Goal: Task Accomplishment & Management: Use online tool/utility

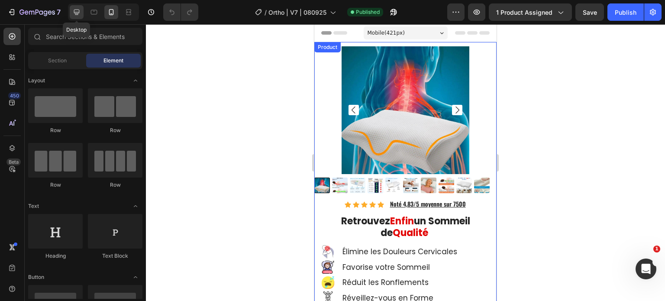
click at [71, 18] on div at bounding box center [77, 12] width 14 height 14
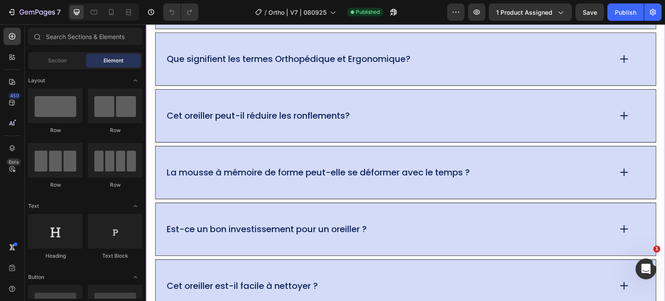
scroll to position [5865, 0]
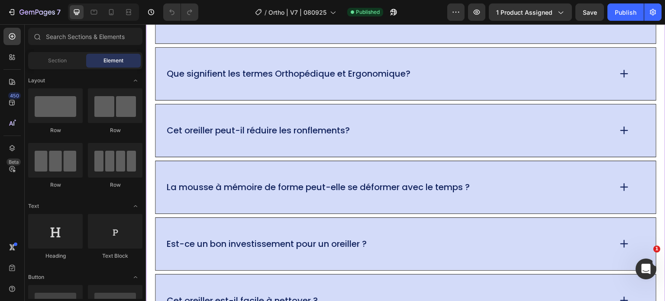
click at [270, 127] on p "Cet oreiller peut-il réduire les ronflements?" at bounding box center [258, 130] width 183 height 11
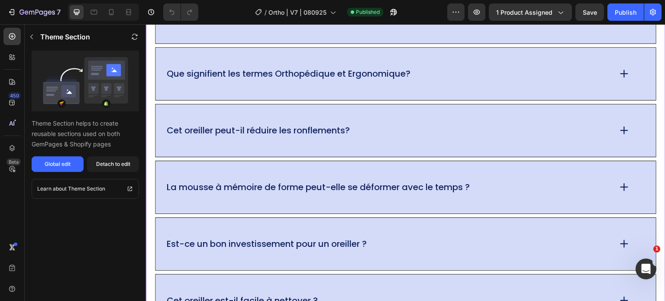
click at [270, 127] on p "Cet oreiller peut-il réduire les ronflements?" at bounding box center [258, 130] width 183 height 11
click at [305, 129] on icon at bounding box center [625, 130] width 12 height 12
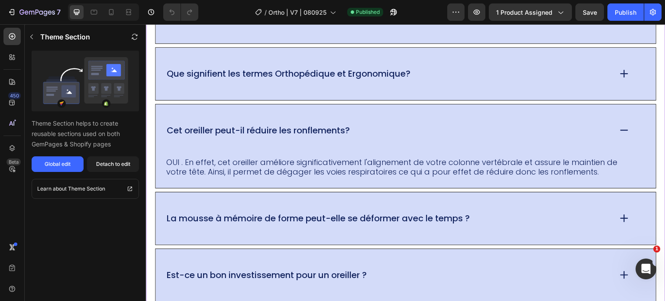
click at [304, 128] on p "Cet oreiller peut-il réduire les ronflements?" at bounding box center [258, 130] width 183 height 11
click at [301, 130] on p "Cet oreiller peut-il réduire les ronflements?" at bounding box center [258, 130] width 183 height 11
click at [291, 133] on div "Cet oreiller peut-il réduire les ronflements?" at bounding box center [406, 130] width 501 height 52
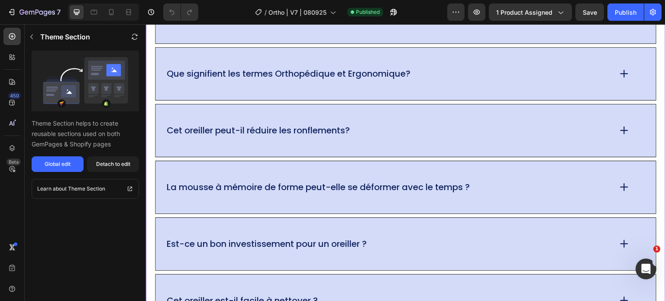
click at [291, 133] on div "Cet oreiller peut-il réduire les ronflements?" at bounding box center [406, 130] width 501 height 52
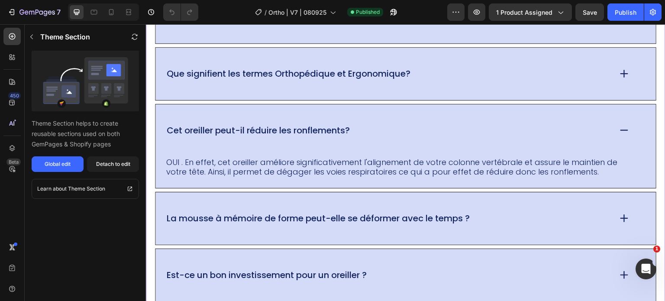
click at [282, 133] on p "OUI . En effet, cet oreiller améliore significativement l'alignement de votre c…" at bounding box center [398, 167] width 464 height 19
click at [87, 133] on div "Theme Section Theme Section helps to create reusable sections used on both GemP…" at bounding box center [85, 162] width 121 height 277
click at [107, 133] on div "Detach to edit" at bounding box center [113, 164] width 34 height 8
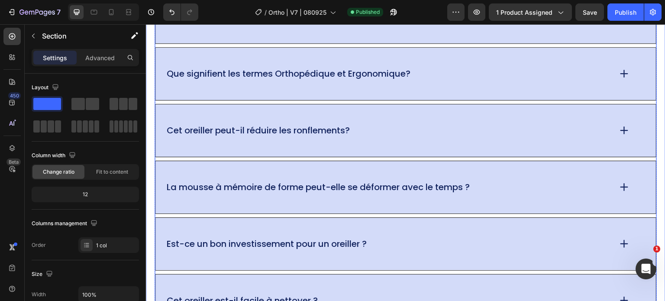
click at [305, 129] on icon at bounding box center [625, 130] width 12 height 12
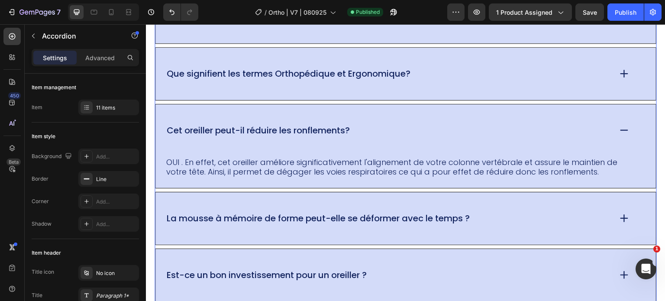
click at [304, 127] on p "Cet oreiller peut-il réduire les ronflements?" at bounding box center [258, 130] width 183 height 11
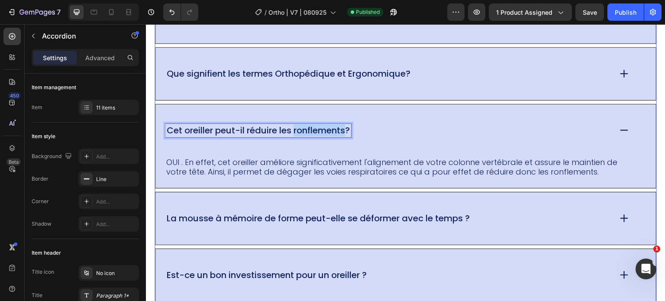
click at [304, 127] on p "Cet oreiller peut-il réduire les ronflements?" at bounding box center [258, 130] width 183 height 11
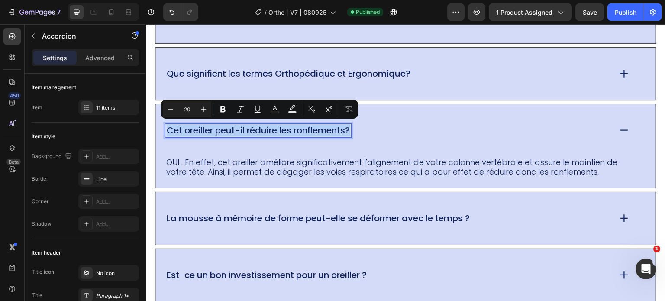
copy p "Cet oreiller peut-il réduire les ronflements?"
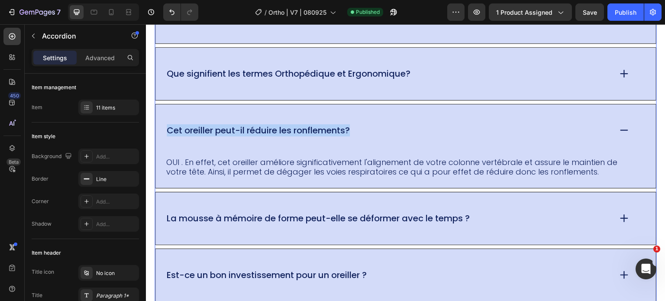
click at [181, 133] on div "OUI . En effet, cet oreiller améliore significativement l'alignement de votre c…" at bounding box center [406, 172] width 501 height 31
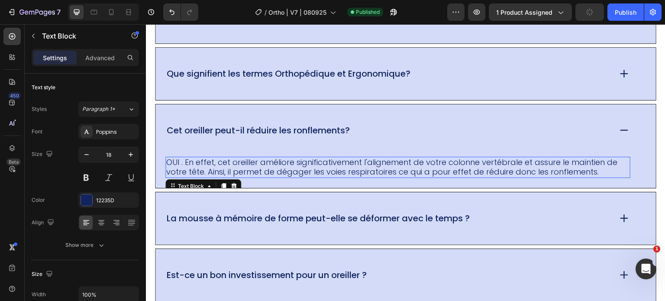
click at [268, 133] on p "OUI . En effet, cet oreiller améliore significativement l'alignement de votre c…" at bounding box center [398, 167] width 464 height 19
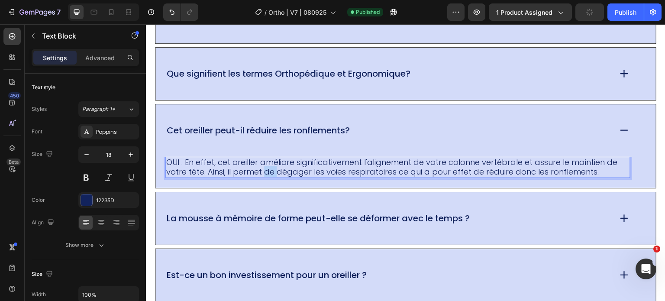
click at [268, 133] on p "OUI . En effet, cet oreiller améliore significativement l'alignement de votre c…" at bounding box center [398, 167] width 464 height 19
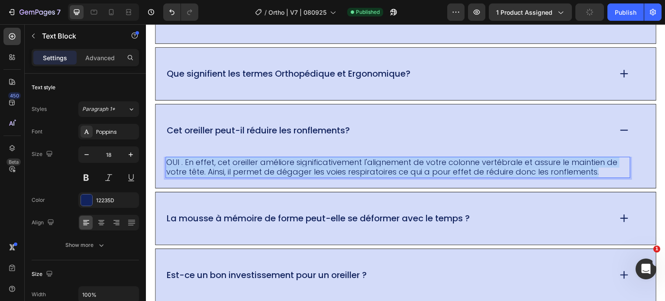
click at [268, 133] on p "OUI . En effet, cet oreiller améliore significativement l'alignement de votre c…" at bounding box center [398, 167] width 464 height 19
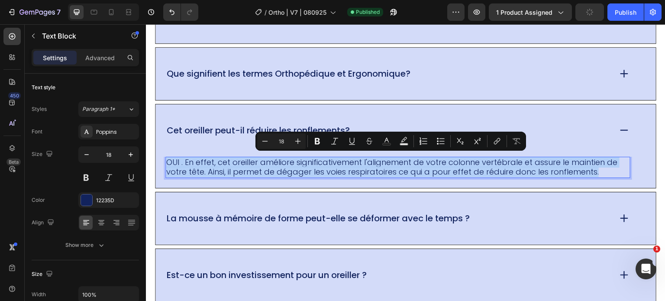
copy p "OUI . En effet, cet oreiller améliore significativement l'alignement de votre c…"
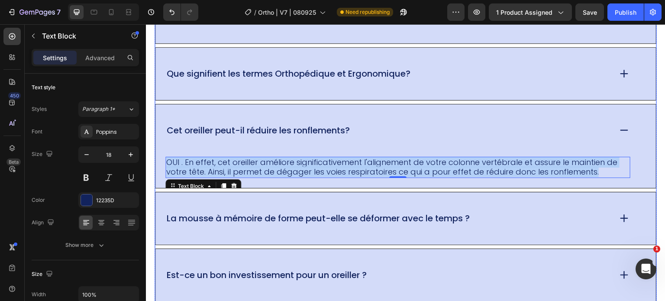
click at [238, 133] on p "La mousse à mémoire de forme peut-elle se déformer avec le temps ?" at bounding box center [318, 218] width 303 height 11
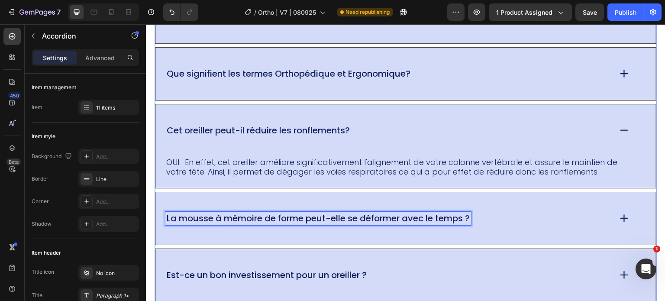
click at [238, 133] on p "La mousse à mémoire de forme peut-elle se déformer avec le temps ?" at bounding box center [318, 218] width 303 height 11
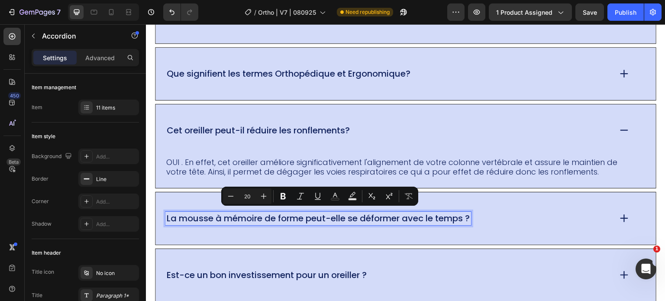
click at [305, 133] on icon at bounding box center [624, 218] width 7 height 0
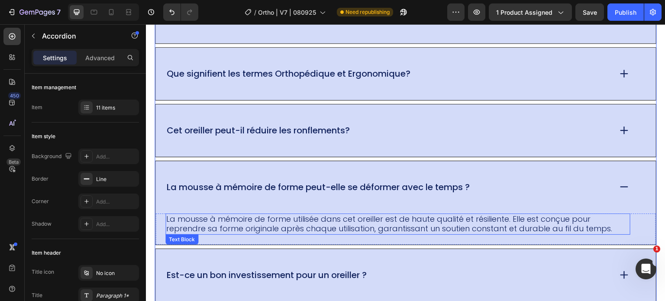
click at [267, 133] on div "La mousse à mémoire de forme peut-elle se déformer avec le temps ?" at bounding box center [406, 187] width 501 height 52
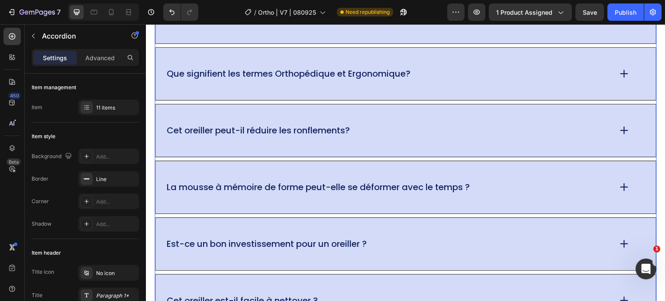
click at [249, 133] on div "La mousse à mémoire de forme peut-elle se déformer avec le temps ?" at bounding box center [406, 187] width 501 height 52
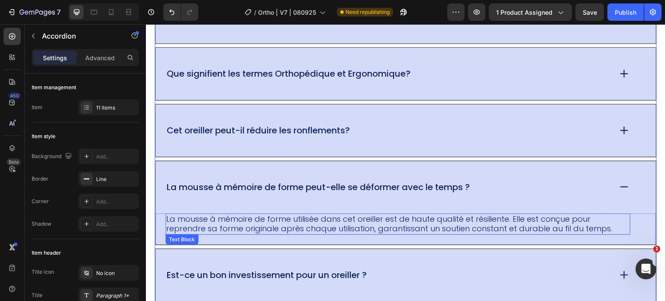
click at [245, 133] on p "La mousse à mémoire de forme utilisée dans cet oreiller est de haute qualité et…" at bounding box center [398, 223] width 464 height 19
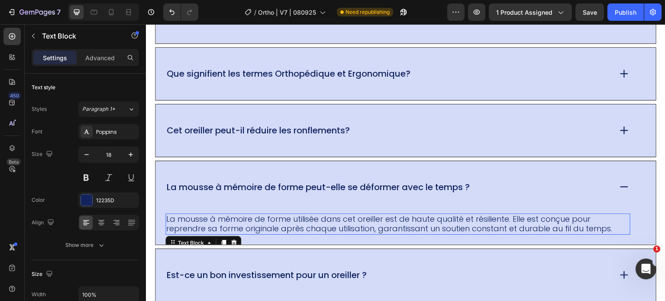
click at [245, 133] on p "La mousse à mémoire de forme utilisée dans cet oreiller est de haute qualité et…" at bounding box center [398, 223] width 464 height 19
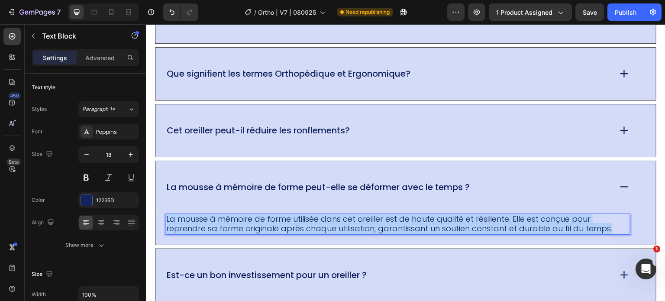
click at [245, 133] on p "La mousse à mémoire de forme utilisée dans cet oreiller est de haute qualité et…" at bounding box center [398, 223] width 464 height 19
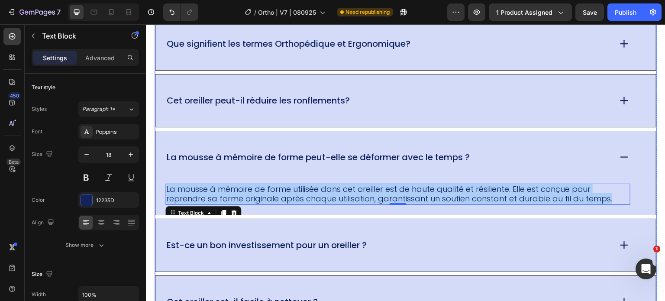
scroll to position [5952, 0]
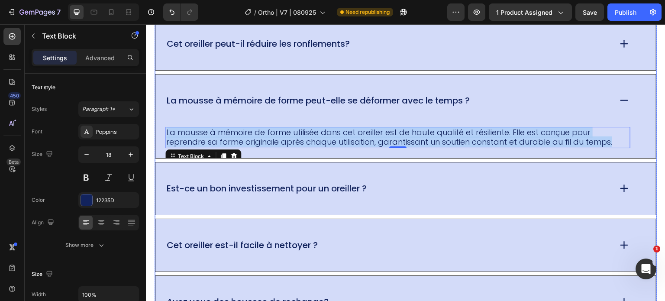
click at [269, 133] on p "Est-ce un bon investissement pour un oreiller ?" at bounding box center [267, 188] width 200 height 11
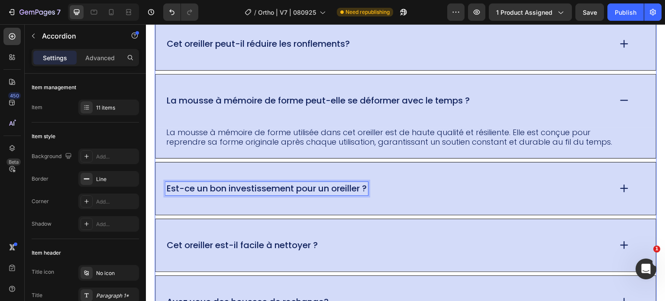
click at [269, 133] on p "Est-ce un bon investissement pour un oreiller ?" at bounding box center [267, 188] width 200 height 11
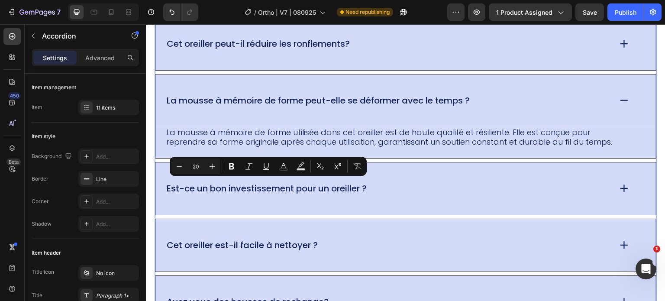
click at [305, 133] on div "Est-ce un bon investissement pour un oreiller ?" at bounding box center [406, 188] width 501 height 52
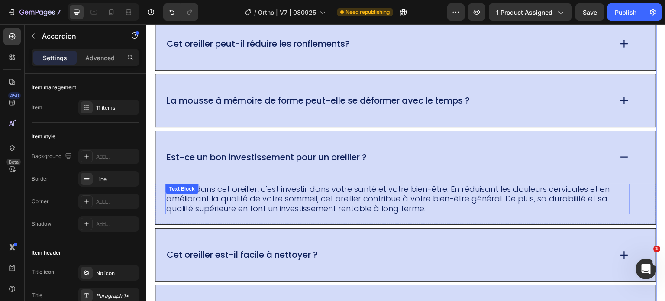
click at [246, 133] on p "Investir dans cet oreiller, c'est investir dans votre santé et votre bien-être.…" at bounding box center [398, 199] width 464 height 29
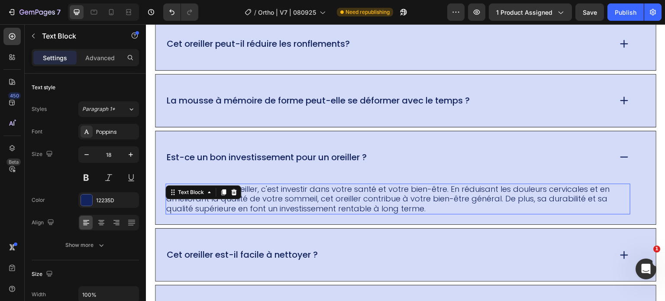
click at [246, 133] on p "Investir dans cet oreiller, c'est investir dans votre santé et votre bien-être.…" at bounding box center [398, 199] width 464 height 29
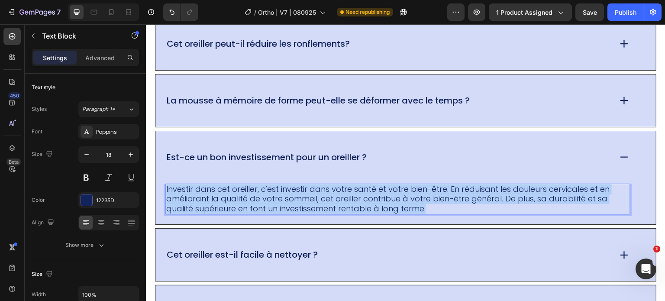
click at [246, 133] on p "Investir dans cet oreiller, c'est investir dans votre santé et votre bien-être.…" at bounding box center [398, 199] width 464 height 29
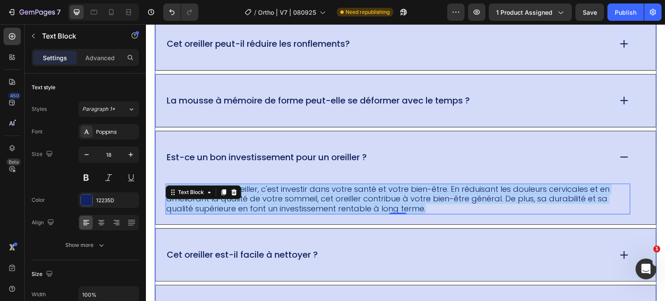
click at [216, 133] on div "Cet oreiller est-il facile à nettoyer ?" at bounding box center [242, 254] width 154 height 13
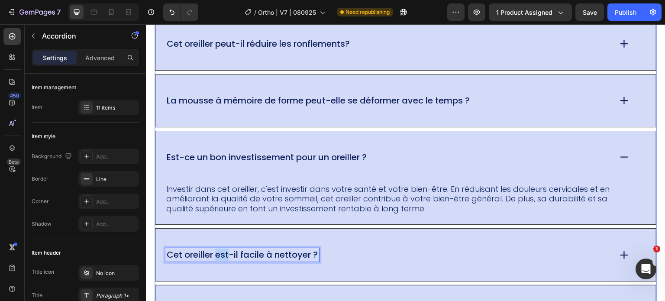
click at [217, 133] on p "Cet oreiller est-il facile à nettoyer ?" at bounding box center [242, 255] width 151 height 11
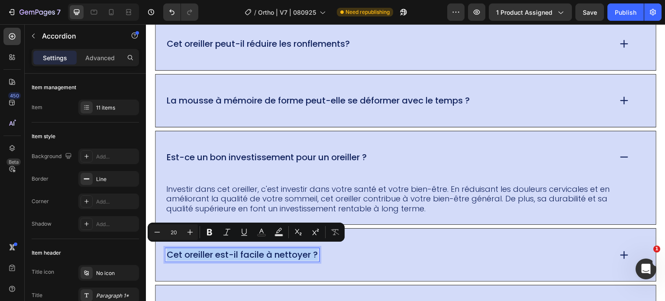
copy p "Cet oreiller est-il facile à nettoyer ?"
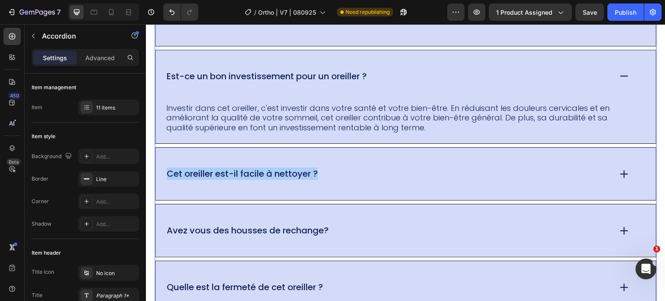
scroll to position [6038, 0]
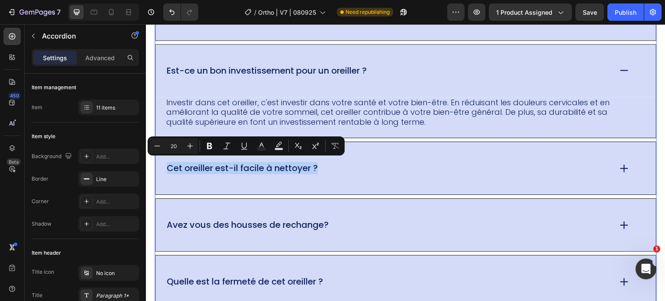
click at [305, 133] on div "Cet oreiller est-il facile à nettoyer ?" at bounding box center [388, 168] width 446 height 13
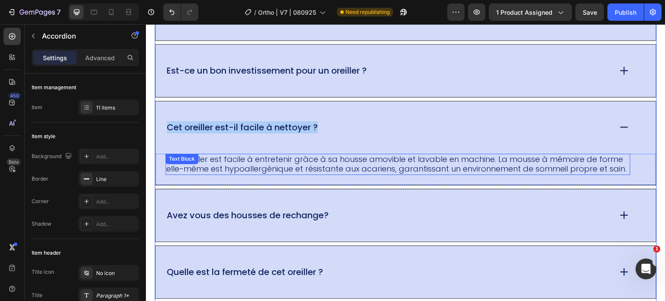
click at [265, 133] on p "Cet oreiller est facile à entretenir grâce à sa housse amovible et lavable en m…" at bounding box center [398, 164] width 464 height 19
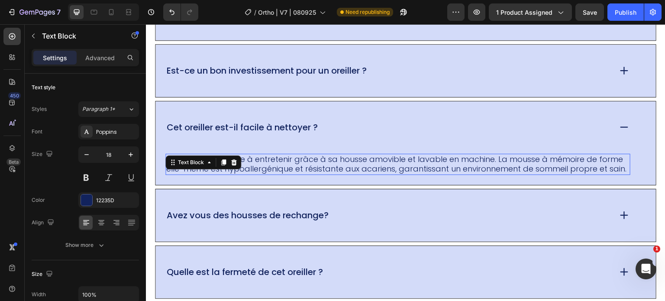
click at [265, 133] on p "Cet oreiller est facile à entretenir grâce à sa housse amovible et lavable en m…" at bounding box center [398, 164] width 464 height 19
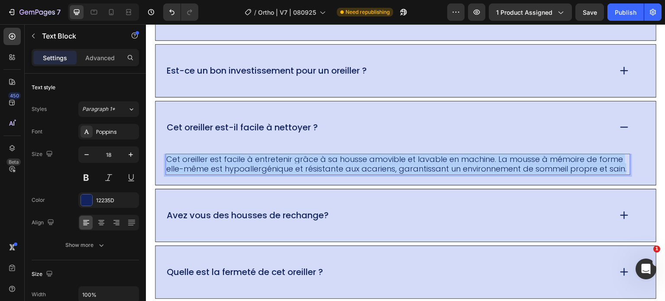
click at [265, 133] on p "Cet oreiller est facile à entretenir grâce à sa housse amovible et lavable en m…" at bounding box center [398, 164] width 464 height 19
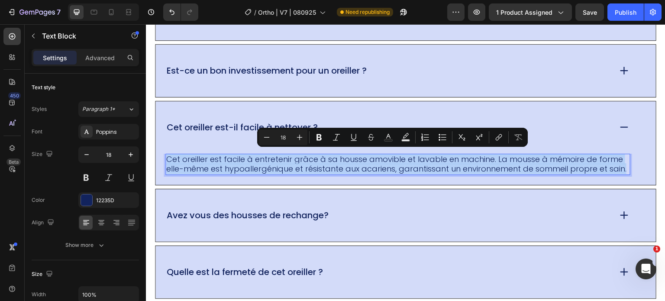
copy p "Cet oreiller est facile à entretenir grâce à sa housse amovible et lavable en m…"
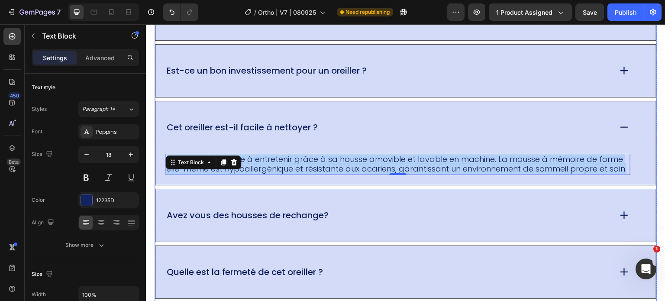
click at [263, 133] on p "Avez vous des housses de rechange?" at bounding box center [248, 215] width 162 height 11
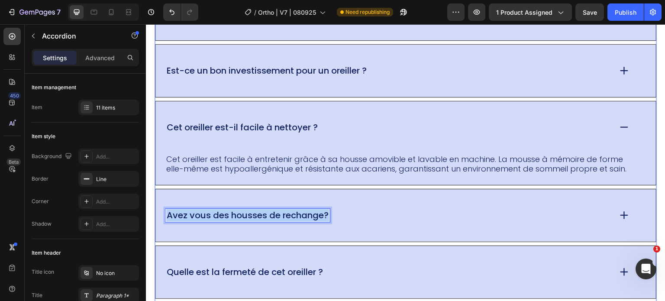
click at [263, 133] on p "Avez vous des housses de rechange?" at bounding box center [248, 215] width 162 height 11
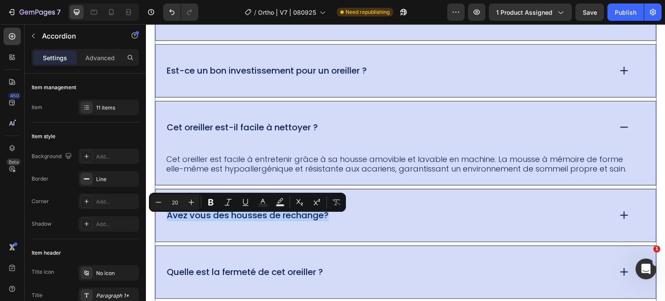
click at [305, 133] on div "Avez vous des housses de rechange?" at bounding box center [406, 215] width 501 height 52
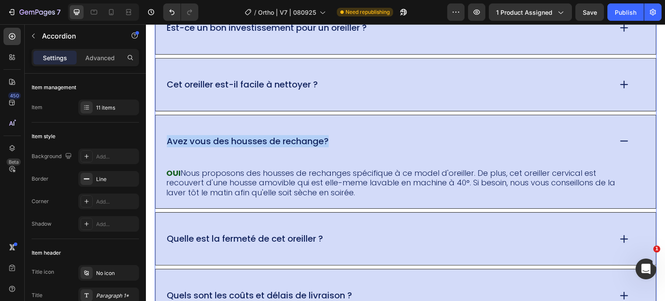
scroll to position [6082, 0]
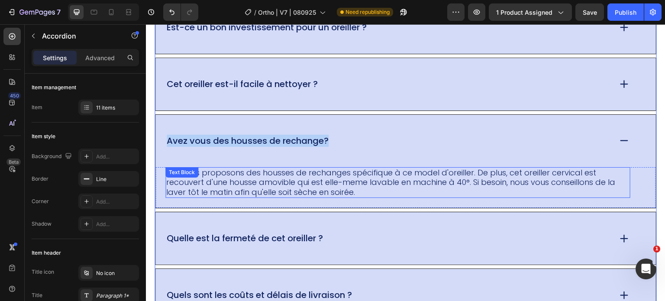
click at [244, 133] on p "OUI Nous proposons des housses de rechanges spécifique à ce model d'oreiller. D…" at bounding box center [398, 182] width 464 height 29
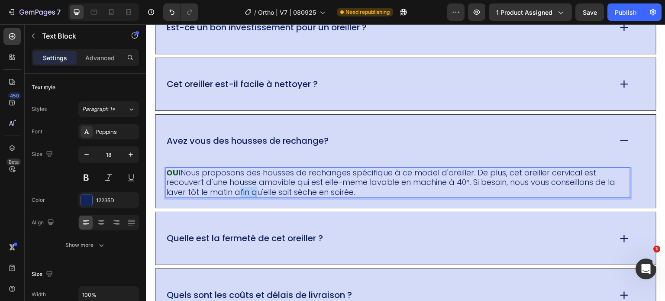
click at [244, 133] on p "OUI Nous proposons des housses de rechanges spécifique à ce model d'oreiller. D…" at bounding box center [398, 182] width 464 height 29
click at [245, 133] on p "OUI Nous proposons des housses de rechanges spécifique à ce model d'oreiller. D…" at bounding box center [398, 182] width 464 height 29
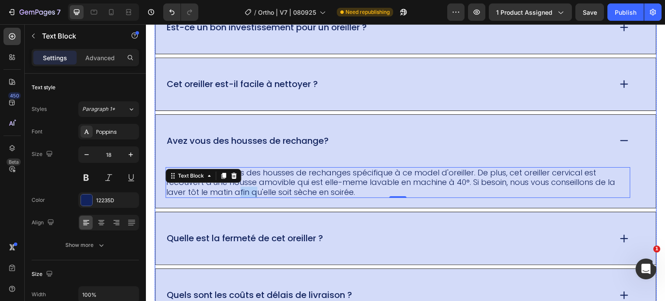
click at [200, 133] on p "Quelle est la fermeté de cet oreiller ?" at bounding box center [245, 238] width 156 height 11
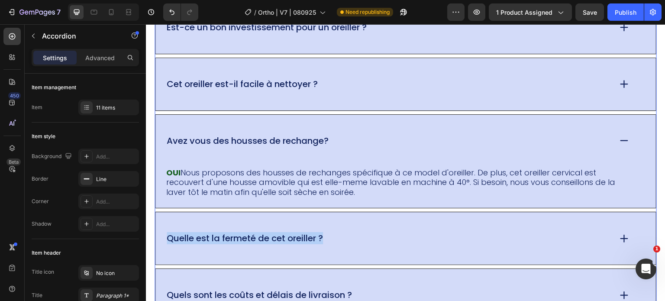
click at [200, 133] on p "Quelle est la fermeté de cet oreiller ?" at bounding box center [245, 238] width 156 height 11
click at [305, 133] on div "Quelle est la fermeté de cet oreiller ?" at bounding box center [388, 238] width 446 height 13
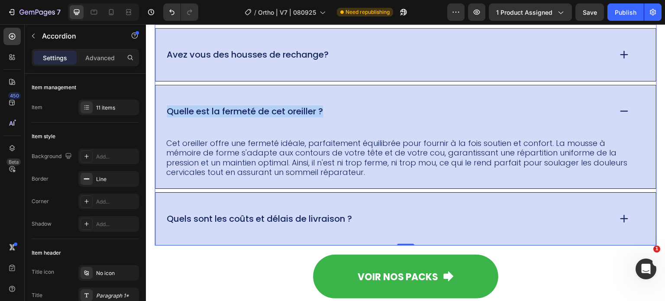
scroll to position [6168, 0]
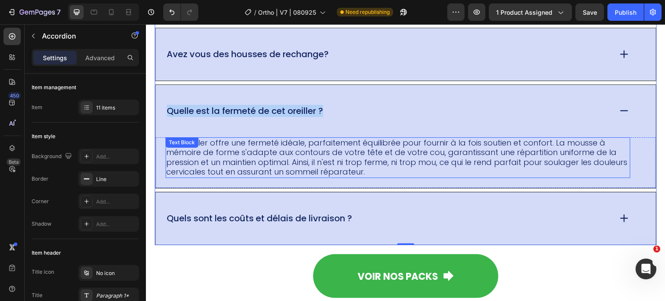
click at [274, 133] on p "Cet oreiller offre une fermeté idéale, parfaitement équilibrée pour fournir à l…" at bounding box center [398, 157] width 464 height 39
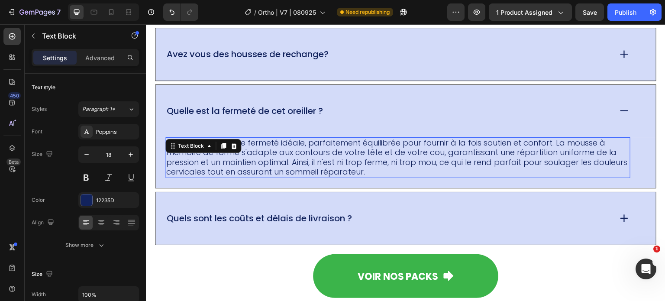
click at [274, 133] on p "Cet oreiller offre une fermeté idéale, parfaitement équilibrée pour fournir à l…" at bounding box center [398, 157] width 464 height 39
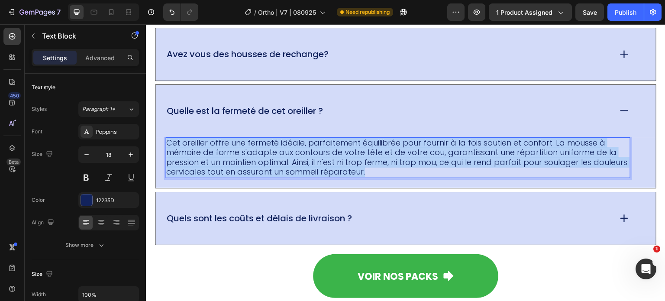
click at [274, 133] on p "Cet oreiller offre une fermeté idéale, parfaitement équilibrée pour fournir à l…" at bounding box center [398, 157] width 464 height 39
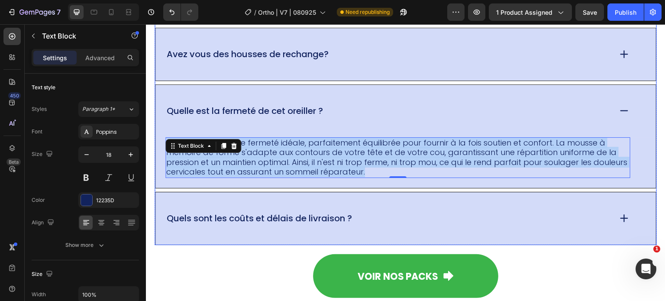
click at [224, 133] on div "Quels sont les coûts et délais de livraison ?" at bounding box center [406, 218] width 501 height 52
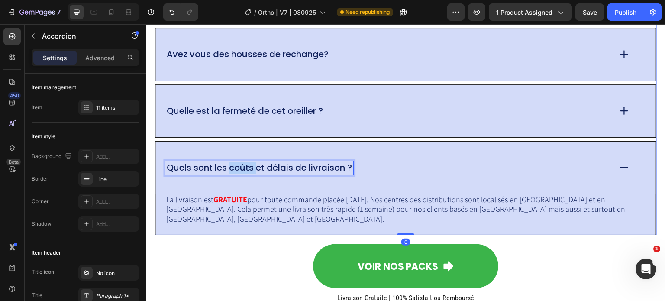
click at [232, 133] on p "Quels sont les coûts et délais de livraison ?" at bounding box center [259, 167] width 185 height 11
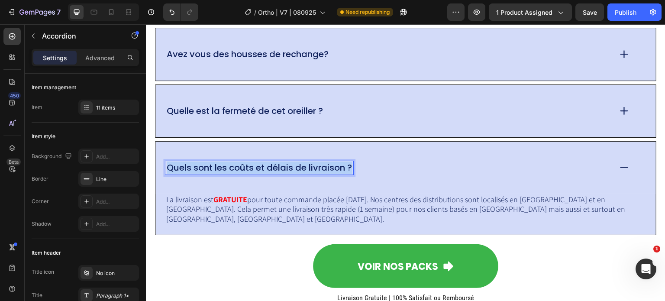
click at [232, 133] on p "Quels sont les coûts et délais de livraison ?" at bounding box center [259, 167] width 185 height 11
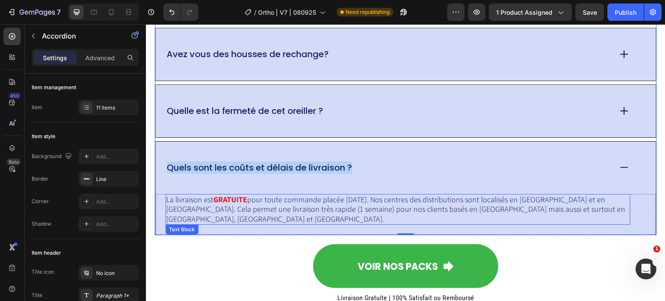
click at [211, 133] on p "La livraison est GRATUITE pour toute commande placée aujourd’hui. Nos centres d…" at bounding box center [398, 209] width 464 height 29
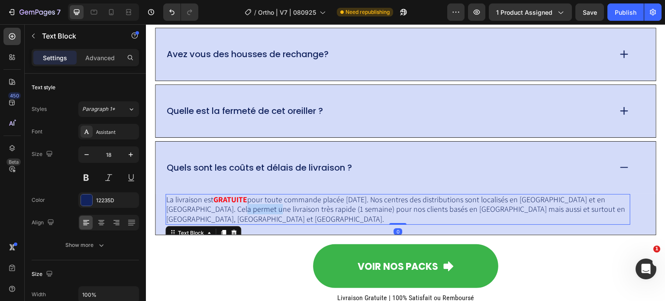
click at [211, 133] on p "La livraison est GRATUITE pour toute commande placée aujourd’hui. Nos centres d…" at bounding box center [398, 209] width 464 height 29
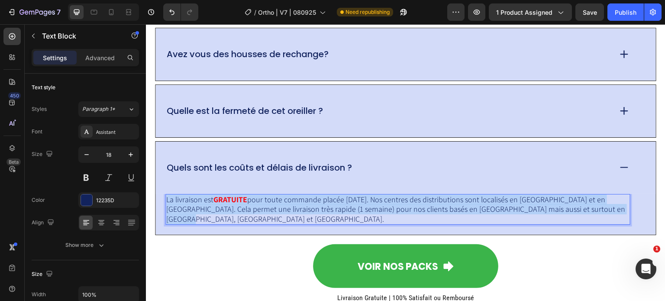
click at [211, 133] on p "La livraison est GRATUITE pour toute commande placée aujourd’hui. Nos centres d…" at bounding box center [398, 209] width 464 height 29
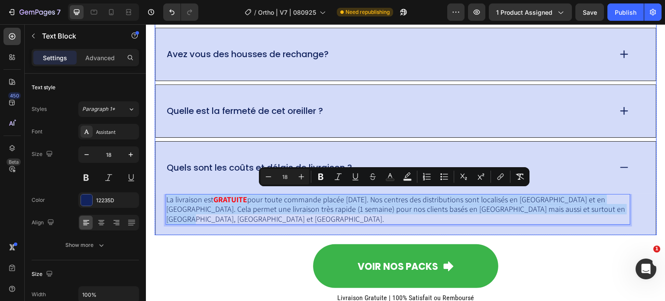
click at [243, 98] on div "Quelle est la fermeté de cet oreiller ?" at bounding box center [406, 111] width 501 height 52
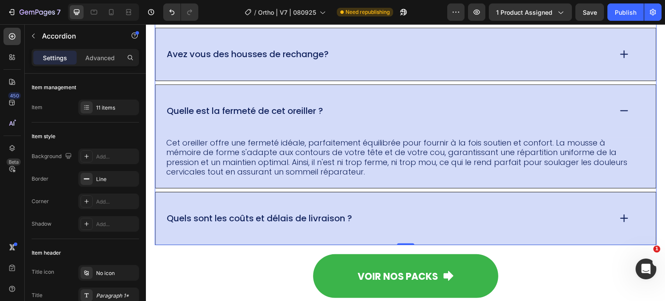
click at [305, 109] on div "Quelle est la fermeté de cet oreiller ?" at bounding box center [388, 110] width 446 height 13
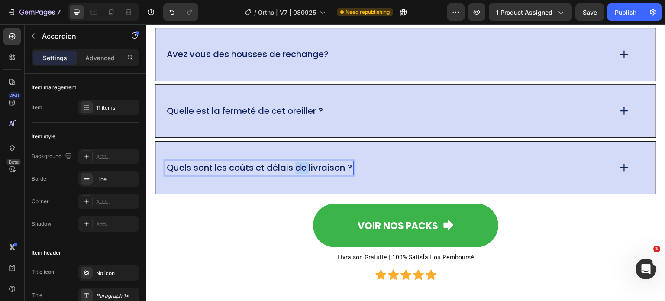
click at [294, 133] on p "Quels sont les coûts et délais de livraison ?" at bounding box center [259, 167] width 185 height 11
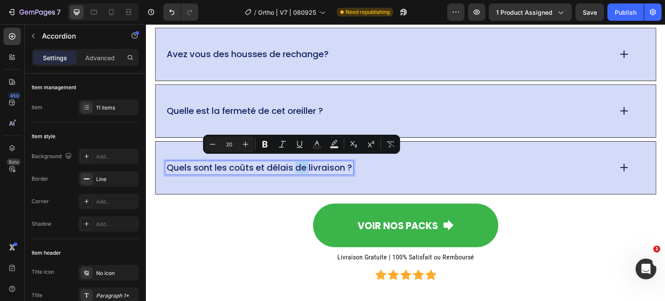
click at [305, 133] on div "Quels sont les coûts et délais de livraison ?" at bounding box center [388, 167] width 446 height 13
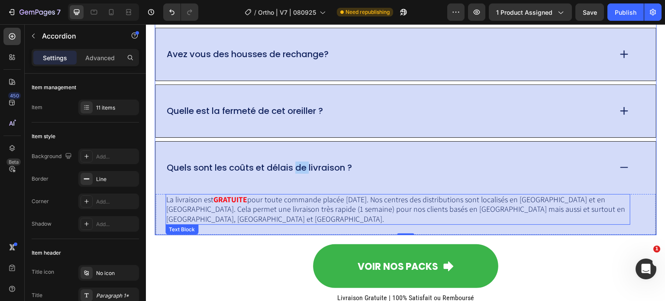
click at [305, 133] on p "La livraison est GRATUITE pour toute commande placée aujourd’hui. Nos centres d…" at bounding box center [398, 209] width 464 height 29
click at [305, 106] on div "Quelle est la fermeté de cet oreiller ?" at bounding box center [388, 110] width 446 height 13
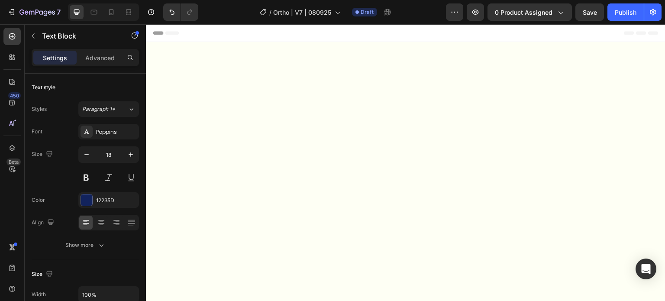
scroll to position [6862, 0]
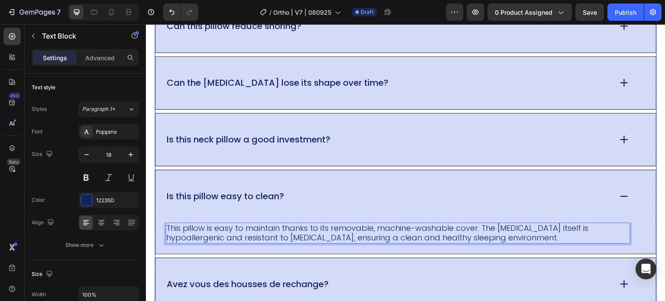
click at [420, 198] on div "Is this pillow easy to clean?" at bounding box center [388, 196] width 446 height 13
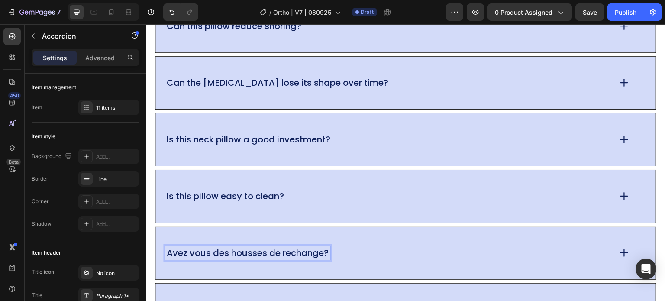
click at [317, 250] on p "Avez vous des housses de rechange?" at bounding box center [248, 253] width 162 height 11
click at [325, 249] on p "Avez vous des housses de rechange?" at bounding box center [248, 253] width 162 height 11
click at [328, 250] on p "Avez vous des housses de rechange?" at bounding box center [248, 253] width 162 height 11
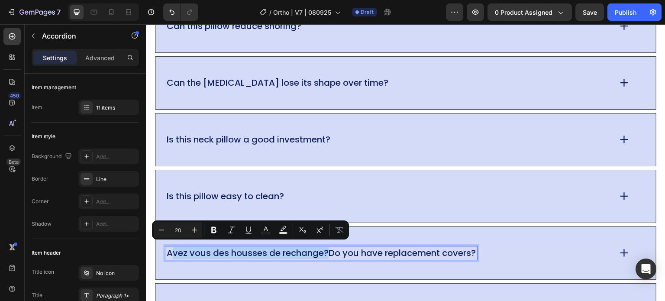
drag, startPoint x: 328, startPoint y: 249, endPoint x: 172, endPoint y: 247, distance: 156.0
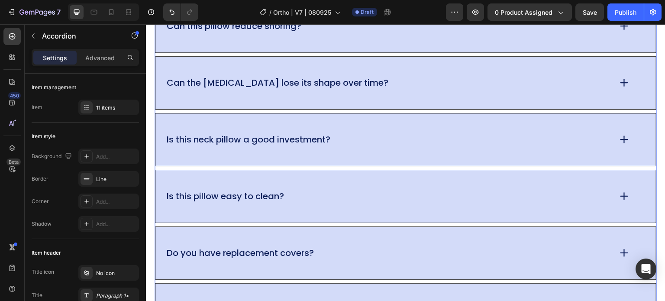
click at [511, 254] on div "Do you have replacement covers?" at bounding box center [388, 253] width 446 height 13
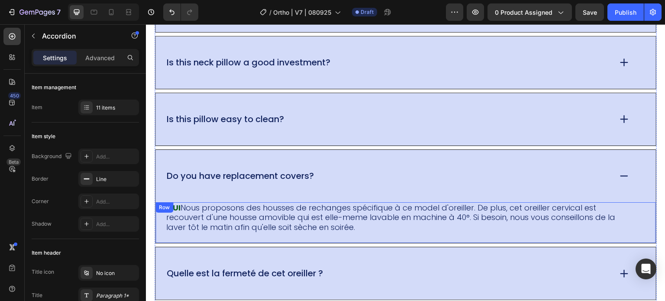
scroll to position [6948, 0]
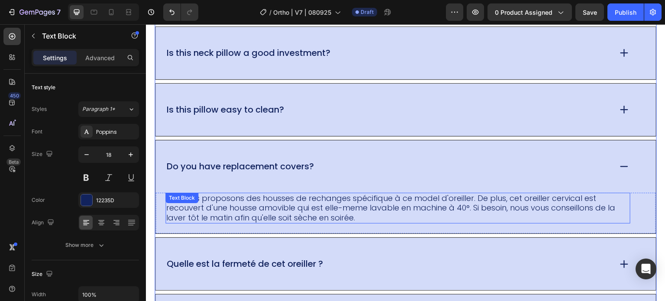
click at [254, 210] on p "OUI Nous proposons des housses de rechanges spécifique à ce model d'oreiller. D…" at bounding box center [398, 208] width 464 height 29
click at [379, 218] on p "OUI Nous proposons des housses de rechanges spécifique à ce model d'oreiller. D…" at bounding box center [398, 208] width 464 height 29
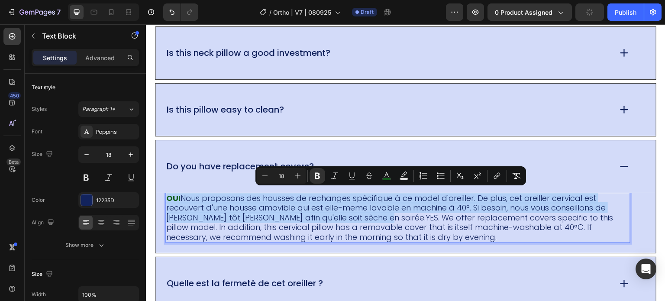
drag, startPoint x: 357, startPoint y: 216, endPoint x: 166, endPoint y: 199, distance: 190.9
click at [166, 199] on p "OUI Nous proposons des housses de rechanges spécifique à ce model d'oreiller. D…" at bounding box center [398, 218] width 464 height 49
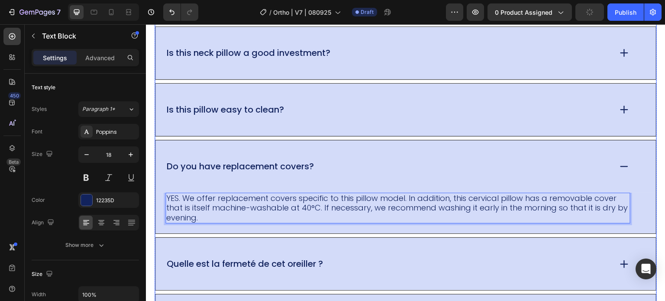
click at [252, 184] on div "Do you have replacement covers?" at bounding box center [406, 166] width 501 height 52
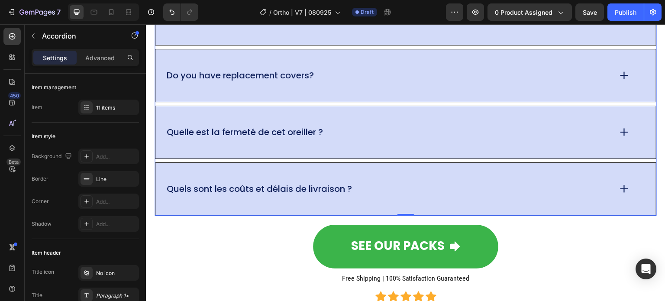
scroll to position [7078, 0]
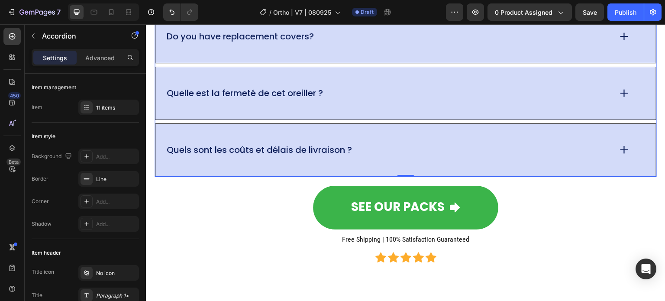
click at [263, 87] on div "Quelle est la fermeté de cet oreiller ?" at bounding box center [244, 93] width 159 height 13
click at [309, 88] on p "Quelle est la fermeté de cet oreiller ?" at bounding box center [245, 93] width 156 height 11
click at [323, 91] on p "Quelle est la fermeté de cet oreiller ?" at bounding box center [245, 93] width 156 height 11
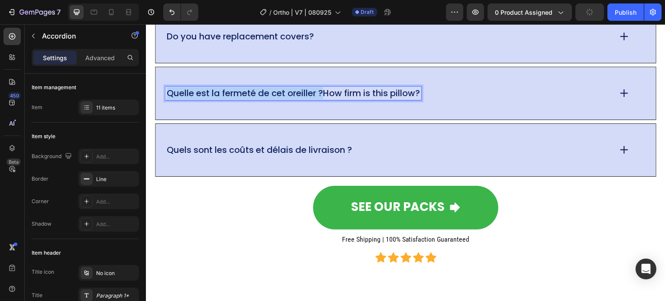
drag, startPoint x: 324, startPoint y: 91, endPoint x: 166, endPoint y: 90, distance: 158.1
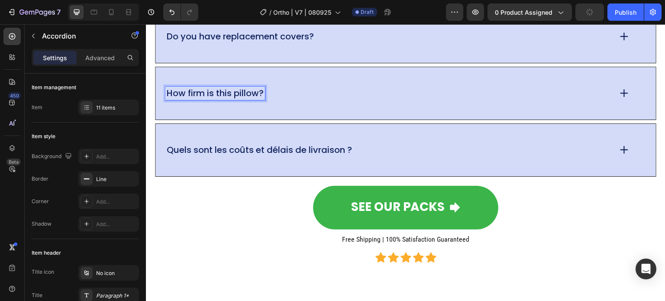
click at [460, 91] on div "How firm is this pillow?" at bounding box center [388, 93] width 446 height 13
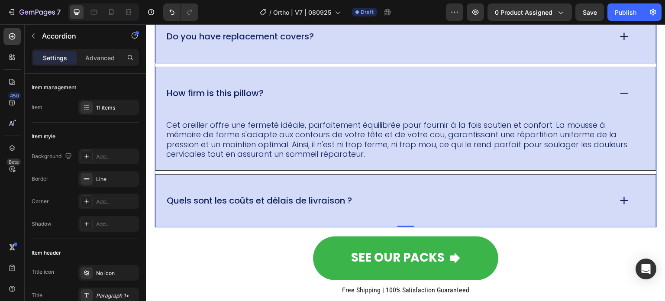
click at [410, 165] on div "Cet oreiller offre une fermeté idéale, parfaitement équilibrée pour fournir à l…" at bounding box center [406, 145] width 501 height 51
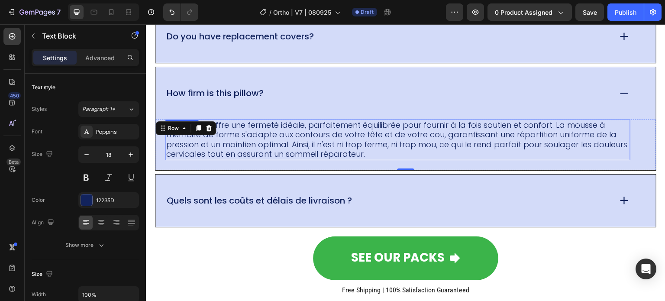
click at [370, 140] on p "Cet oreiller offre une fermeté idéale, parfaitement équilibrée pour fournir à l…" at bounding box center [398, 139] width 464 height 39
click at [424, 155] on p "Cet oreiller offre une fermeté idéale, parfaitement équilibrée pour fournir à l…" at bounding box center [398, 139] width 464 height 39
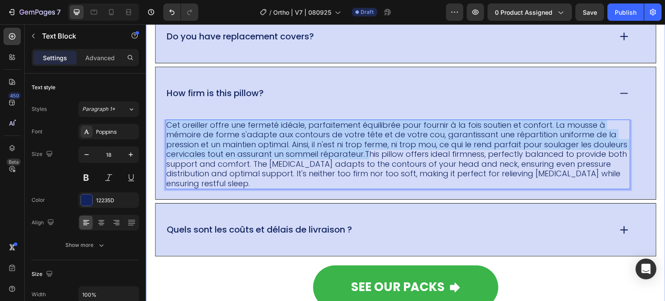
drag, startPoint x: 396, startPoint y: 149, endPoint x: 147, endPoint y: 124, distance: 249.5
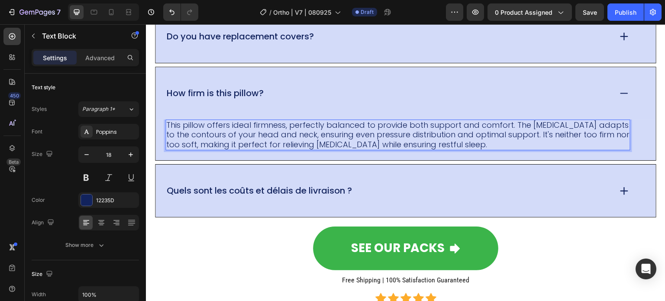
click at [234, 140] on p "This pillow offers ideal firmness, perfectly balanced to provide both support a…" at bounding box center [398, 134] width 464 height 29
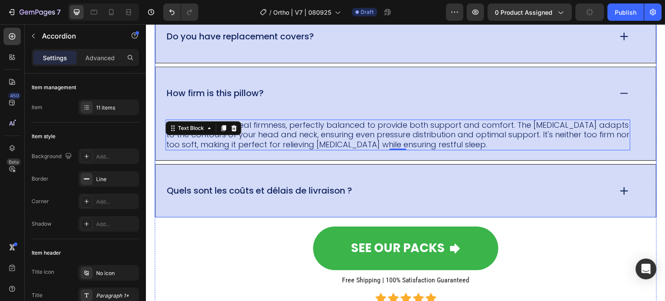
click at [327, 185] on p "Quels sont les coûts et délais de livraison ?" at bounding box center [259, 190] width 185 height 11
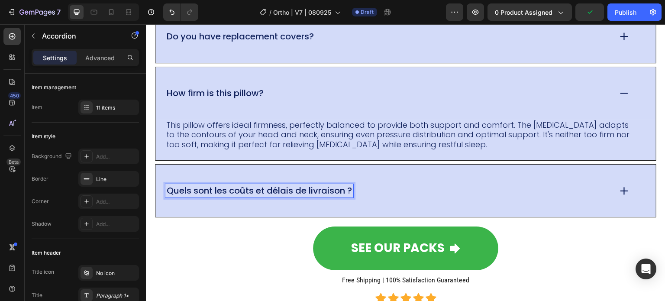
click at [350, 188] on p "Quels sont les coûts et délais de livraison ?" at bounding box center [259, 190] width 185 height 11
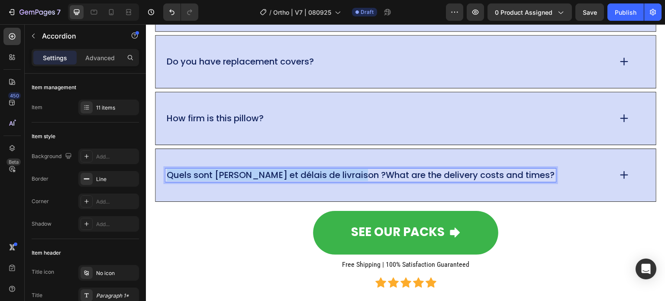
drag, startPoint x: 350, startPoint y: 188, endPoint x: 160, endPoint y: 187, distance: 190.6
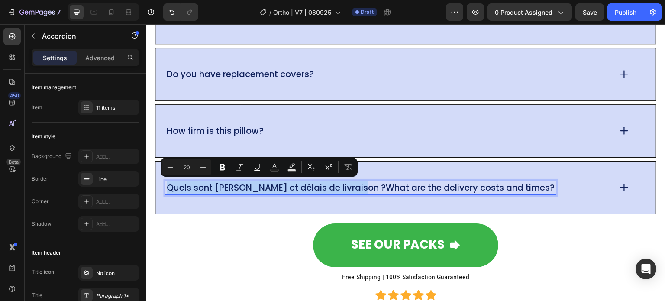
scroll to position [7037, 0]
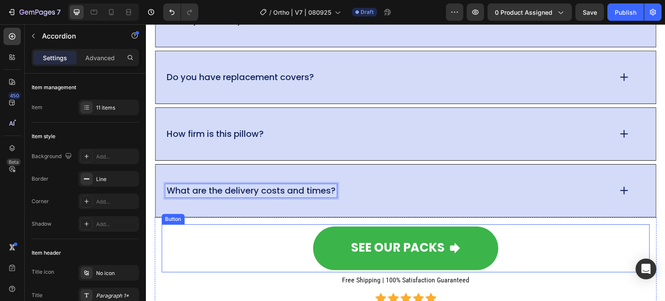
click at [248, 273] on div "SEE OUR PACKS Button Free Shipping | 100% Satisfaction Guaranteed Heading Icon …" at bounding box center [406, 266] width 489 height 84
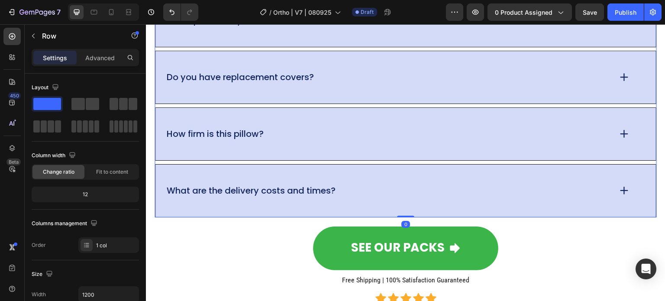
click at [443, 184] on div "What are the delivery costs and times?" at bounding box center [388, 190] width 446 height 13
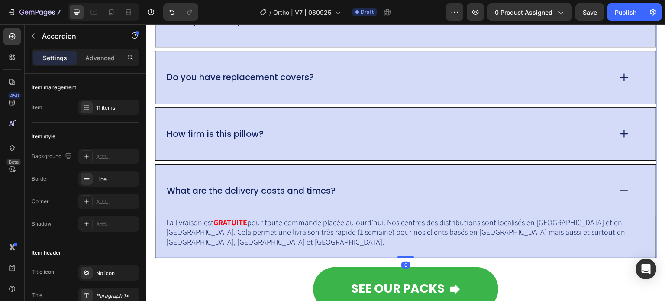
click at [298, 127] on div "How firm is this pillow?" at bounding box center [388, 133] width 446 height 13
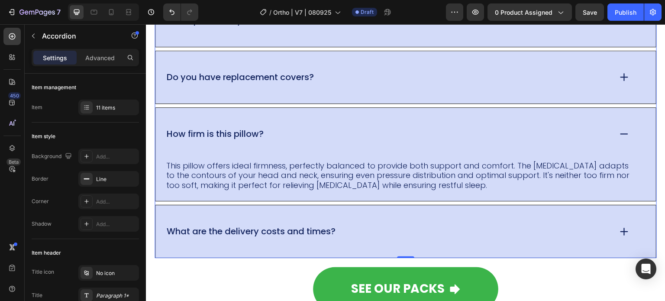
click at [372, 119] on div "How firm is this pillow?" at bounding box center [406, 134] width 501 height 52
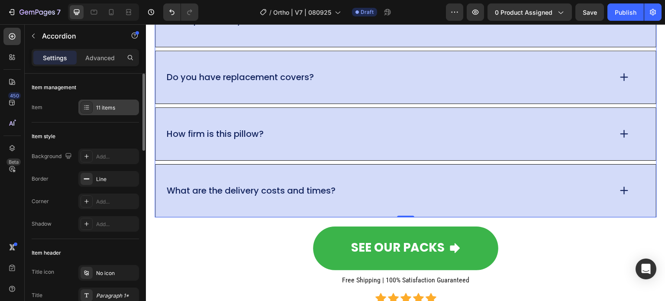
click at [104, 108] on div "11 items" at bounding box center [116, 108] width 41 height 8
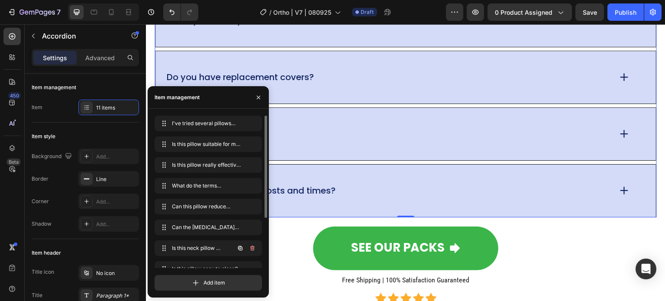
scroll to position [75, 0]
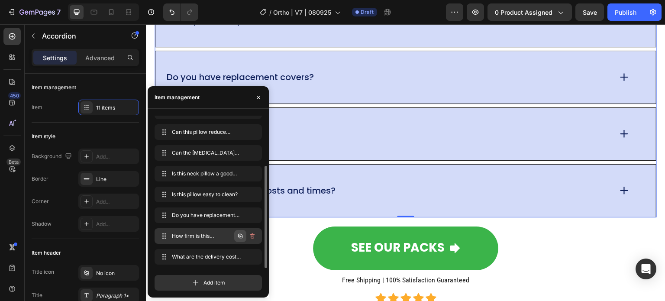
click at [238, 237] on icon "button" at bounding box center [240, 236] width 7 height 7
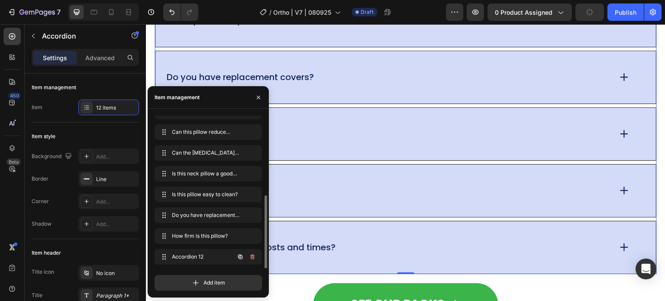
scroll to position [95, 0]
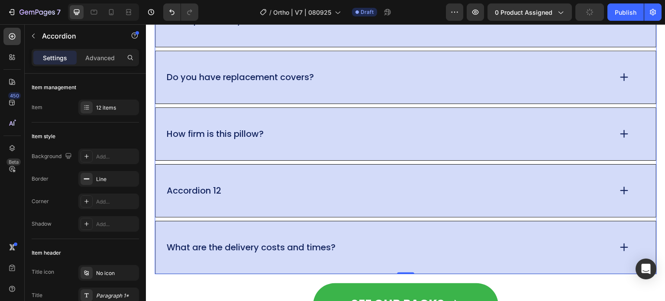
click at [267, 133] on div "How firm is this pillow?" at bounding box center [388, 133] width 446 height 13
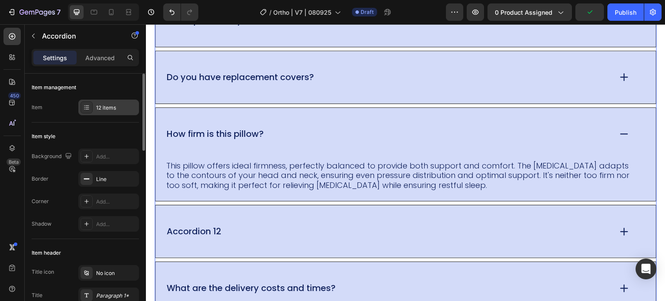
click at [117, 107] on div "12 items" at bounding box center [116, 108] width 41 height 8
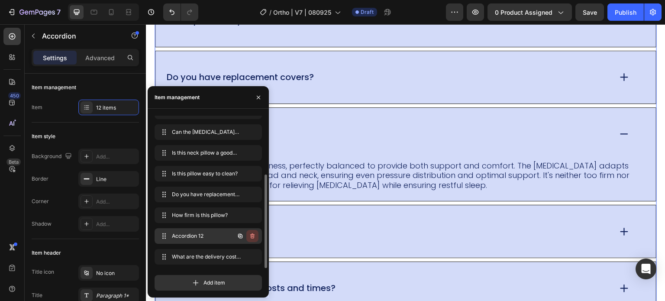
click at [253, 240] on button "button" at bounding box center [253, 236] width 12 height 12
click at [253, 239] on div "Delete" at bounding box center [247, 236] width 16 height 8
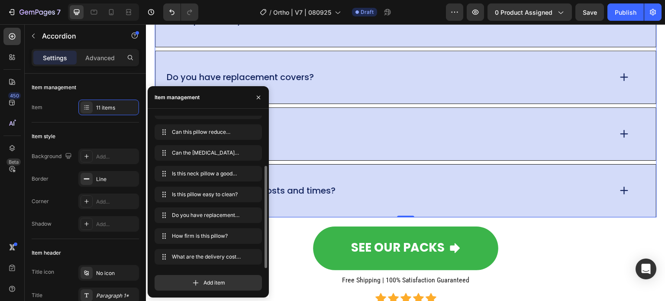
scroll to position [7167, 0]
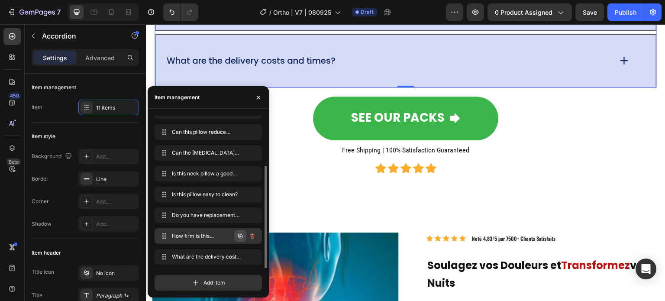
click at [239, 237] on icon "button" at bounding box center [240, 236] width 4 height 4
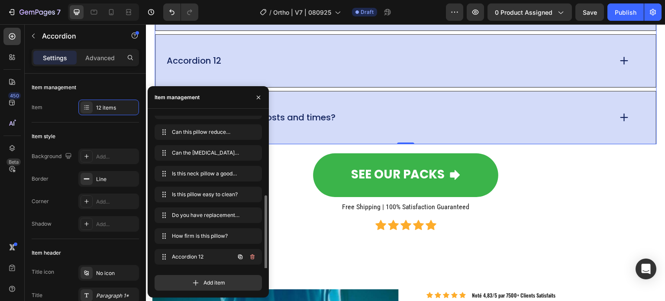
scroll to position [95, 0]
click at [166, 237] on icon at bounding box center [163, 236] width 7 height 7
drag, startPoint x: 312, startPoint y: 261, endPoint x: 404, endPoint y: 62, distance: 218.5
click at [404, 62] on div "Accordion 12" at bounding box center [388, 60] width 446 height 13
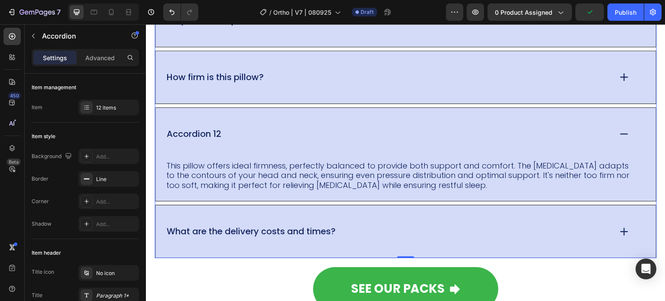
scroll to position [7081, 0]
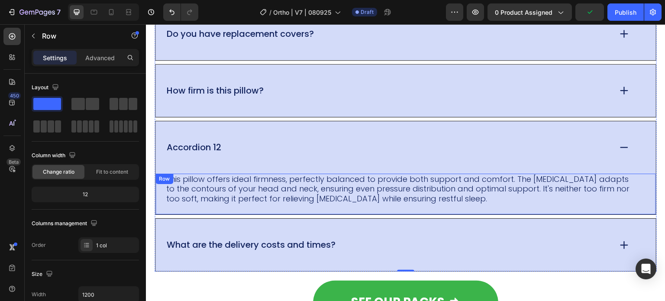
click at [470, 201] on div "This pillow offers ideal firmness, perfectly balanced to provide both support a…" at bounding box center [406, 194] width 501 height 41
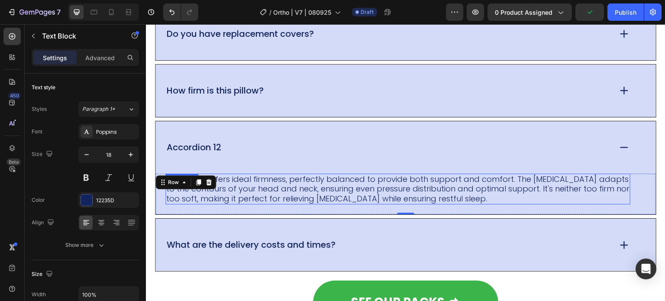
click at [468, 195] on p "This pillow offers ideal firmness, perfectly balanced to provide both support a…" at bounding box center [398, 189] width 464 height 29
click at [466, 194] on p "This pillow offers ideal firmness, perfectly balanced to provide both support a…" at bounding box center [398, 189] width 464 height 29
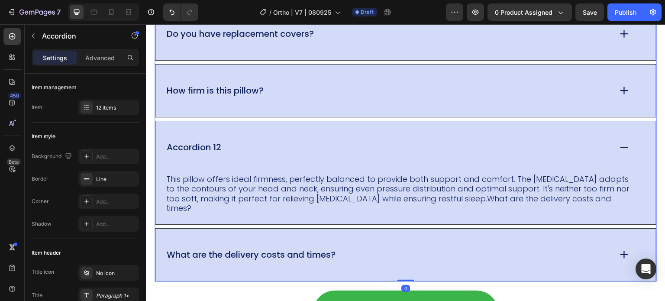
click at [266, 250] on p "What are the delivery costs and times?" at bounding box center [251, 255] width 169 height 11
click at [380, 248] on div "What are the delivery costs and times?" at bounding box center [388, 254] width 446 height 13
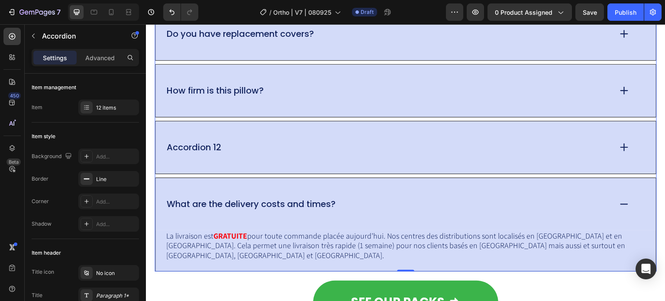
click at [389, 158] on div "Accordion 12" at bounding box center [406, 147] width 501 height 52
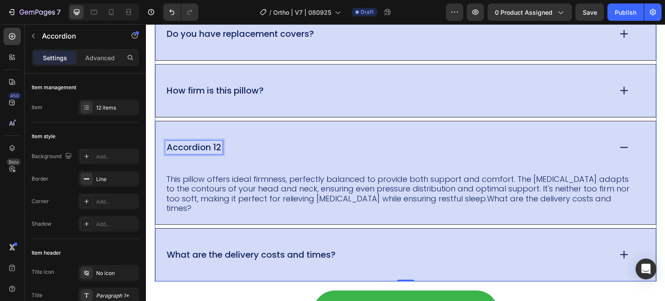
click at [211, 144] on div "Accordion 12" at bounding box center [193, 147] width 57 height 13
click at [219, 145] on p "Accordion 12" at bounding box center [194, 147] width 55 height 11
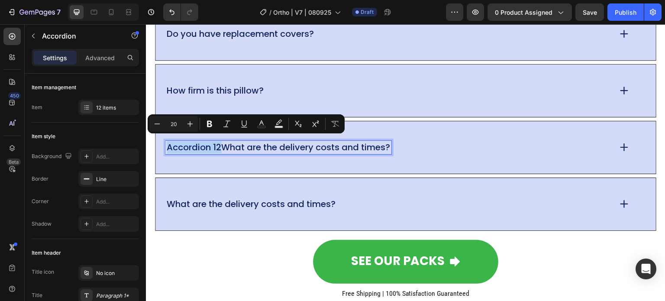
drag, startPoint x: 220, startPoint y: 145, endPoint x: 158, endPoint y: 146, distance: 61.5
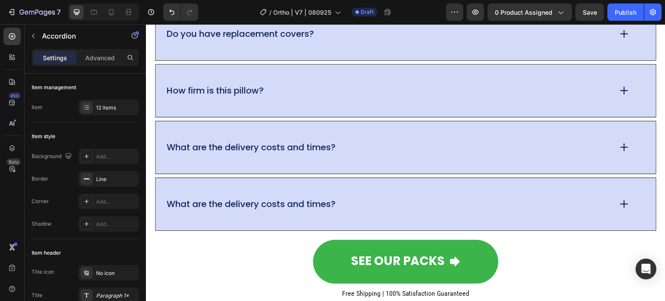
click at [452, 165] on div "What are the delivery costs and times?" at bounding box center [406, 147] width 501 height 52
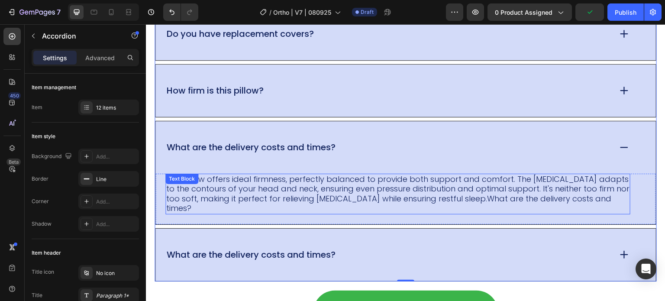
click at [380, 185] on p "This pillow offers ideal firmness, perfectly balanced to provide both support a…" at bounding box center [398, 194] width 464 height 39
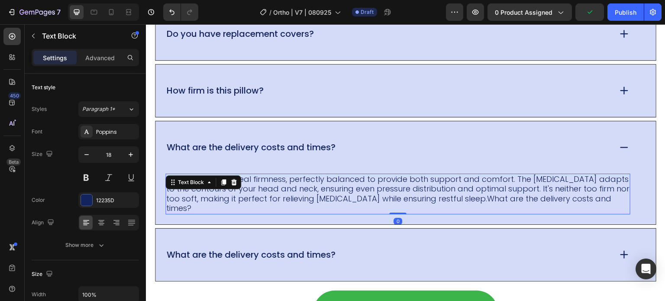
click at [513, 185] on p "This pillow offers ideal firmness, perfectly balanced to provide both support a…" at bounding box center [398, 194] width 464 height 39
click at [617, 192] on p "This pillow offers ideal firmness, perfectly balanced to provide both support a…" at bounding box center [398, 194] width 464 height 39
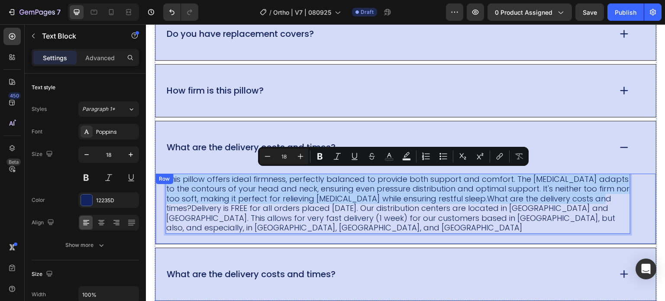
drag, startPoint x: 611, startPoint y: 194, endPoint x: 163, endPoint y: 180, distance: 448.2
click at [163, 180] on div "This pillow offers ideal firmness, perfectly balanced to provide both support a…" at bounding box center [406, 209] width 501 height 70
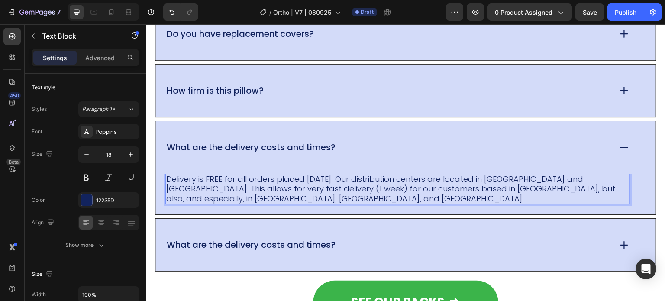
click at [218, 185] on p "Delivery is FREE for all orders placed [DATE]. Our distribution centers are loc…" at bounding box center [398, 189] width 464 height 29
click at [213, 175] on p "Delivery is FREE for all orders placed [DATE]. Our distribution centers are loc…" at bounding box center [398, 189] width 464 height 29
click at [220, 175] on p "Delivery is FREE for all orders placed [DATE]. Our distribution centers are loc…" at bounding box center [398, 189] width 464 height 29
drag, startPoint x: 222, startPoint y: 175, endPoint x: 208, endPoint y: 175, distance: 14.3
click at [208, 175] on p "Delivery is FREE for all orders placed [DATE]. Our distribution centers are loc…" at bounding box center [398, 189] width 464 height 29
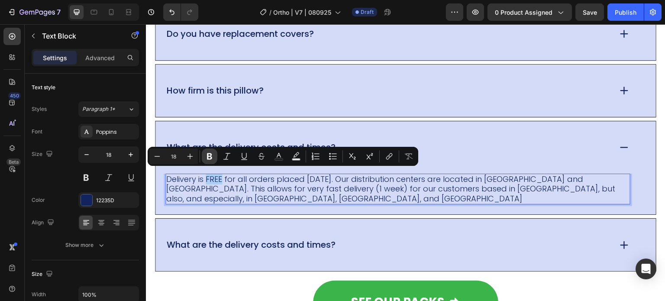
click at [211, 156] on icon "Editor contextual toolbar" at bounding box center [209, 156] width 5 height 6
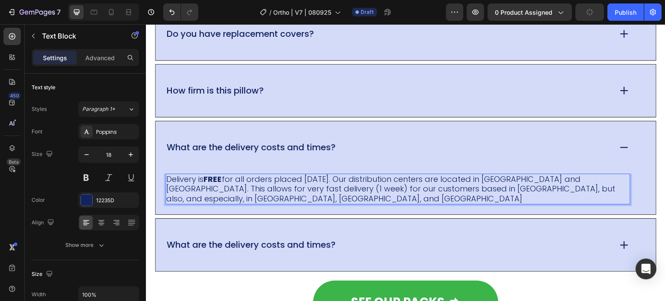
drag, startPoint x: 493, startPoint y: 183, endPoint x: 479, endPoint y: 176, distance: 15.5
click at [492, 183] on p "Delivery is FREE for all orders placed [DATE]. Our distribution centers are loc…" at bounding box center [398, 189] width 464 height 29
click at [480, 175] on p "Delivery is FREE for all orders placed [DATE]. Our distribution centers are loc…" at bounding box center [398, 189] width 464 height 29
click at [415, 175] on p "adanaC dna SDelivery is FREE S for all orders placed [DATE]. Our distribution c…" at bounding box center [398, 189] width 464 height 29
click at [546, 177] on p "adanaC dna SDelivery is FREE S for all orders placed [DATE]. Our distribution c…" at bounding box center [398, 189] width 464 height 29
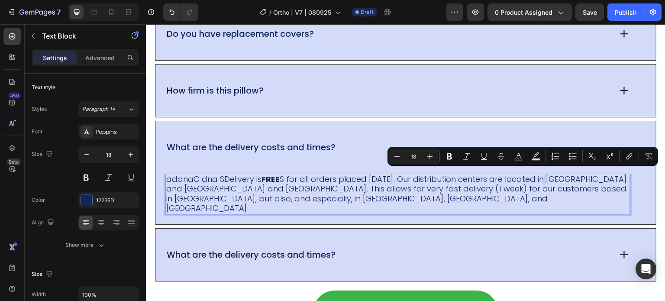
drag, startPoint x: 546, startPoint y: 177, endPoint x: 541, endPoint y: 177, distance: 5.2
click at [541, 177] on p "adanaC dna SDelivery is FREE S for all orders placed [DATE]. Our distribution c…" at bounding box center [398, 194] width 464 height 39
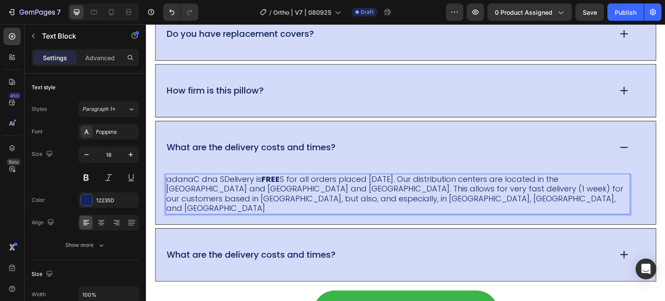
click at [281, 184] on p "adanaC dna SDelivery is FREE S for all orders placed [DATE]. Our distribution c…" at bounding box center [398, 194] width 464 height 39
drag, startPoint x: 281, startPoint y: 184, endPoint x: 199, endPoint y: 183, distance: 81.9
click at [199, 183] on p "adanaC dna SDelivery is FREE S for all orders placed [DATE]. Our distribution c…" at bounding box center [398, 194] width 464 height 39
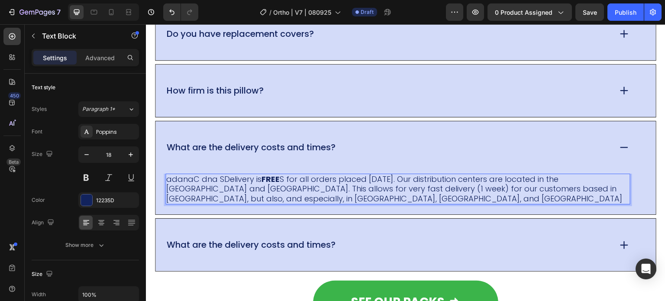
click at [230, 184] on p "adanaC dna SDelivery is FREE S for all orders placed [DATE]. Our distribution c…" at bounding box center [398, 189] width 464 height 29
click at [224, 177] on p "adanaC dna SDelivery is FREE S for all orders placed [DATE]. Our distribution c…" at bounding box center [398, 189] width 464 height 29
click at [230, 176] on p "adanaC dna SDelivery is FREE S for all orders placed [DATE]. Our distribution c…" at bounding box center [398, 189] width 464 height 29
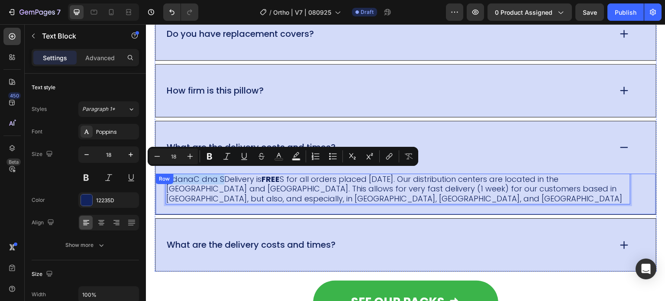
drag, startPoint x: 223, startPoint y: 175, endPoint x: 159, endPoint y: 173, distance: 63.7
click at [159, 174] on div "adanaC dna SDelivery is FREE S for all orders placed [DATE]. Our distribution c…" at bounding box center [406, 194] width 501 height 41
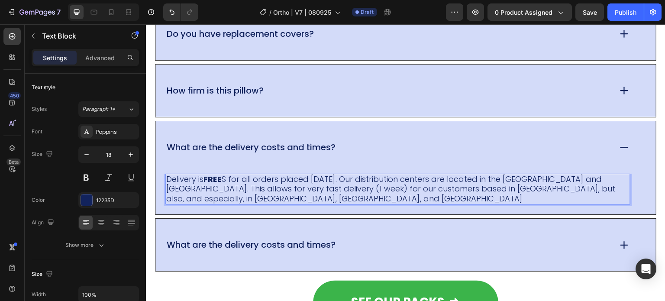
click at [227, 178] on p "Delivery is FREE S for all orders placed [DATE]. Our distribution centers are l…" at bounding box center [398, 189] width 464 height 29
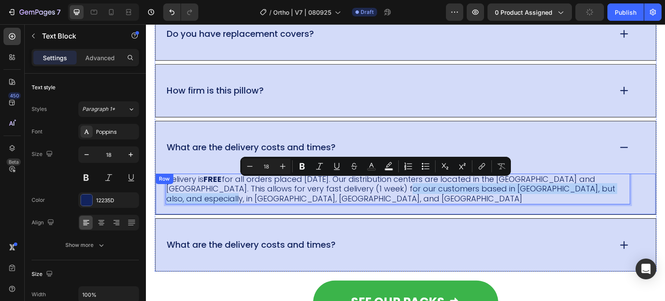
drag, startPoint x: 373, startPoint y: 188, endPoint x: 538, endPoint y: 208, distance: 166.6
click at [538, 208] on div "Delivery is FREE for all orders placed [DATE]. Our distribution centers are loc…" at bounding box center [406, 194] width 501 height 41
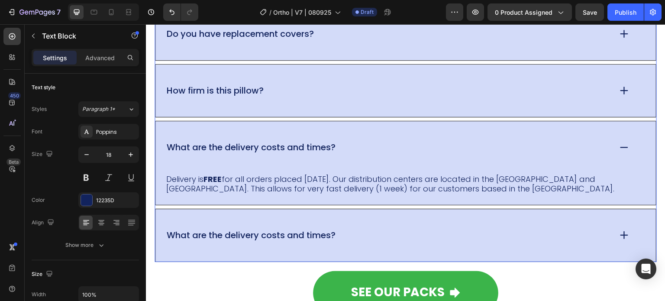
click at [507, 223] on div "What are the delivery costs and times?" at bounding box center [406, 235] width 501 height 52
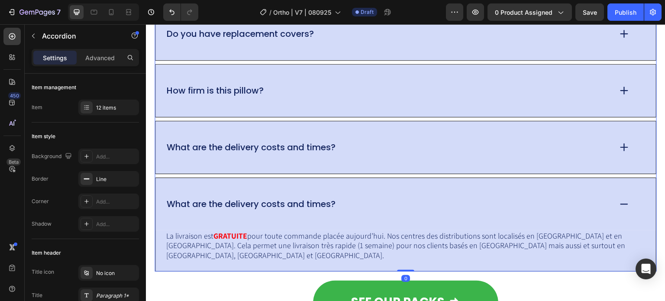
click at [474, 162] on div "What are the delivery costs and times?" at bounding box center [406, 147] width 501 height 52
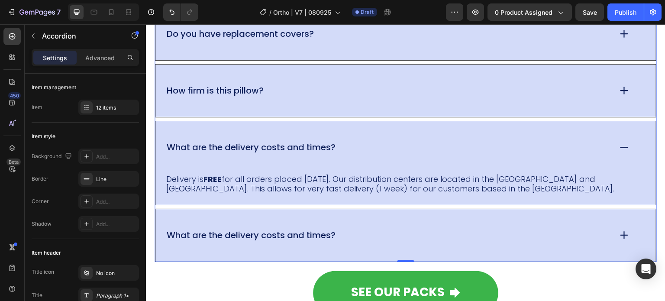
click at [344, 230] on div "What are the delivery costs and times?" at bounding box center [388, 235] width 446 height 13
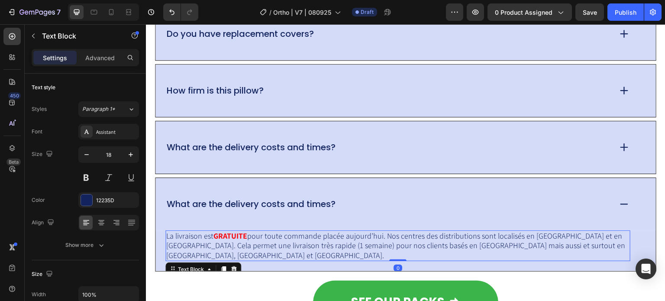
click at [241, 231] on strong "GRATUITE" at bounding box center [231, 236] width 34 height 10
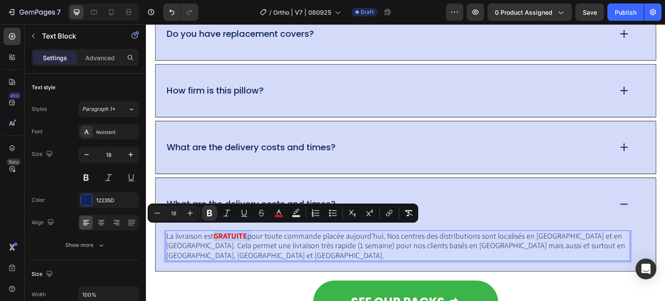
click at [230, 231] on strong "GRATUITE" at bounding box center [231, 236] width 34 height 10
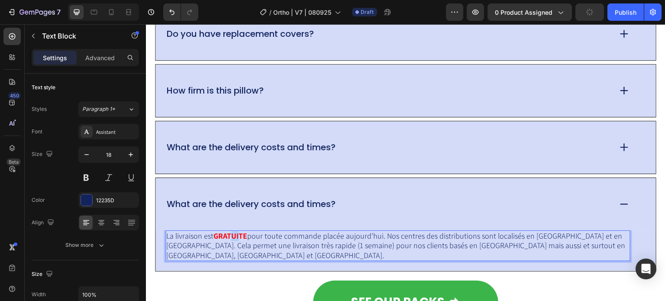
drag, startPoint x: 230, startPoint y: 230, endPoint x: 239, endPoint y: 233, distance: 9.2
click at [239, 233] on strong "GRATUITE" at bounding box center [231, 236] width 34 height 10
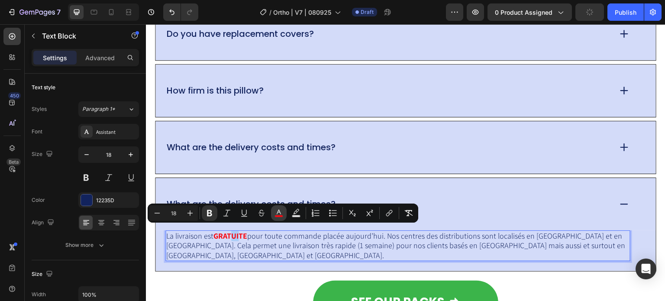
click at [277, 213] on icon "Editor contextual toolbar" at bounding box center [279, 213] width 9 height 9
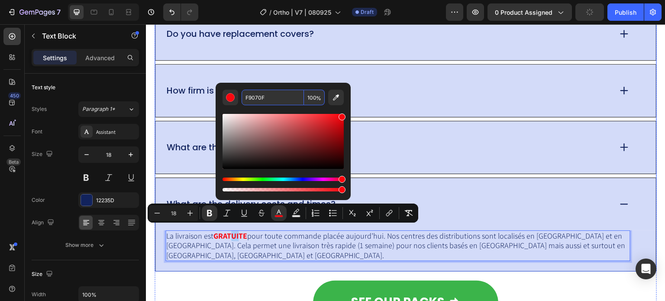
copy strong "UI"
drag, startPoint x: 506, startPoint y: 140, endPoint x: 495, endPoint y: 142, distance: 11.3
click at [506, 141] on div "What are the delivery costs and times?" at bounding box center [388, 147] width 446 height 13
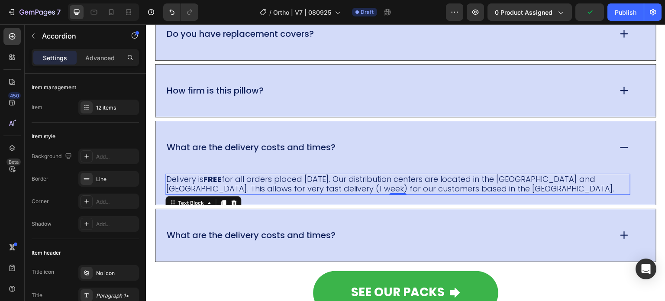
click at [230, 175] on p "Delivery is FREE for all orders placed [DATE]. Our distribution centers are loc…" at bounding box center [398, 184] width 464 height 19
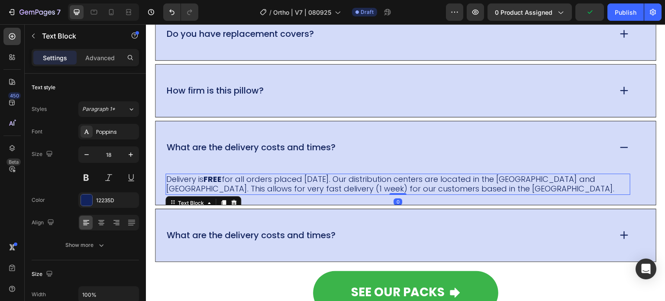
click at [217, 174] on strong "FREE" at bounding box center [213, 179] width 18 height 11
drag, startPoint x: 205, startPoint y: 174, endPoint x: 217, endPoint y: 175, distance: 12.6
click at [217, 175] on p "Delivery is FREE for all orders placed [DATE]. Our distribution centers are loc…" at bounding box center [398, 184] width 464 height 19
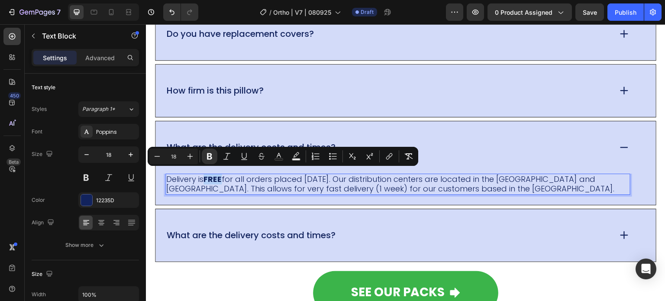
drag, startPoint x: 224, startPoint y: 175, endPoint x: 207, endPoint y: 175, distance: 16.5
click at [207, 175] on strong "FREE" at bounding box center [213, 179] width 18 height 11
click at [277, 154] on icon "Editor contextual toolbar" at bounding box center [279, 156] width 9 height 9
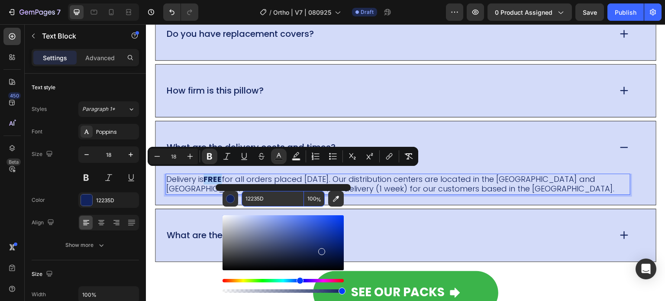
click at [277, 199] on input "12235D" at bounding box center [273, 199] width 62 height 16
paste input "F9070F"
type input "F9070F"
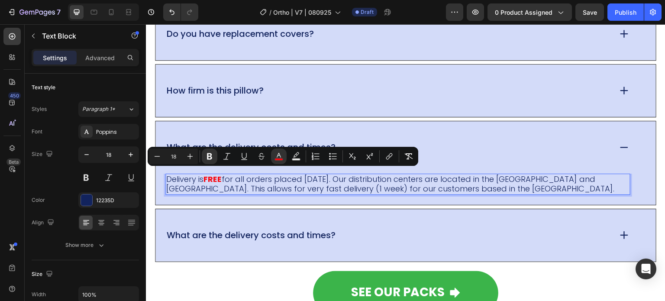
click at [585, 189] on p "Delivery is FREE for all orders placed [DATE]. Our distribution centers are loc…" at bounding box center [398, 184] width 464 height 19
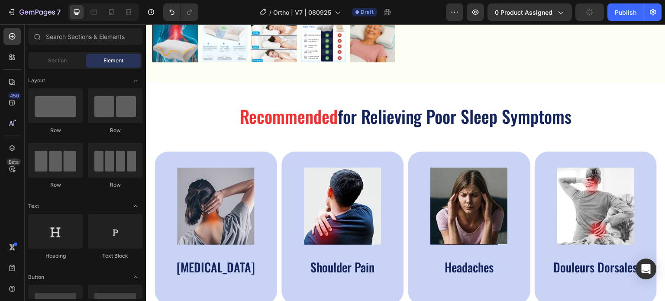
scroll to position [0, 0]
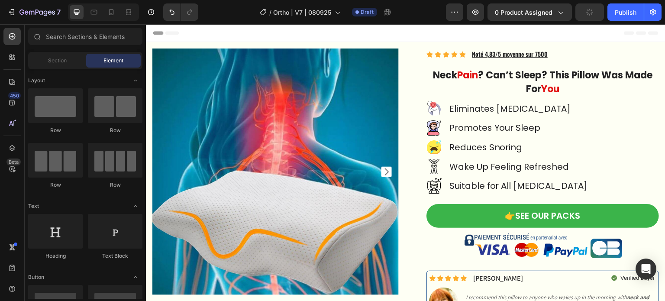
drag, startPoint x: 663, startPoint y: 271, endPoint x: 675, endPoint y: 47, distance: 223.9
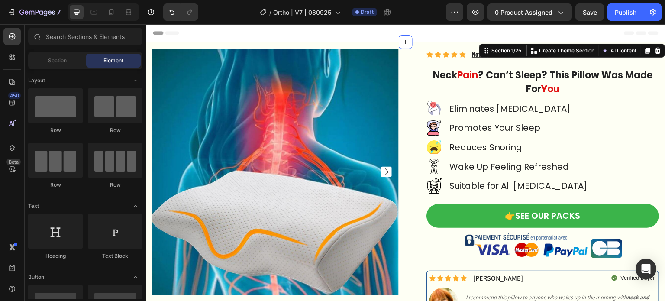
click at [417, 43] on div "Product Images Icon Icon Icon Icon Icon Icon List Hoz Noté 4,83/5 moyenne sur 7…" at bounding box center [406, 205] width 520 height 326
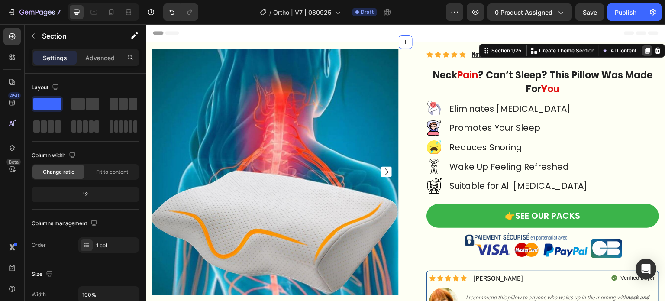
click at [646, 51] on icon at bounding box center [648, 51] width 5 height 6
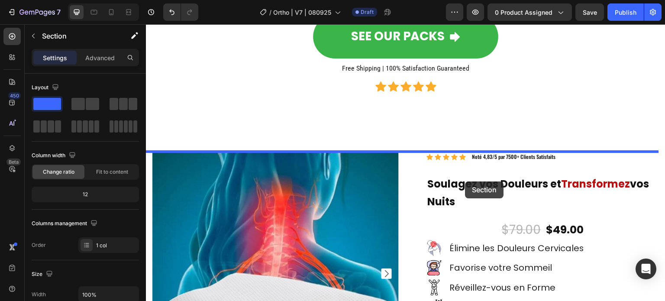
scroll to position [7545, 0]
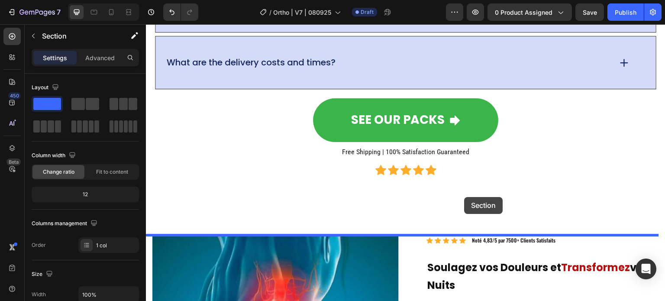
drag, startPoint x: 420, startPoint y: 183, endPoint x: 465, endPoint y: 197, distance: 46.7
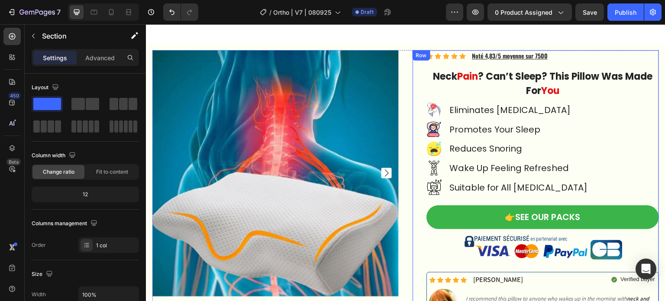
scroll to position [7699, 0]
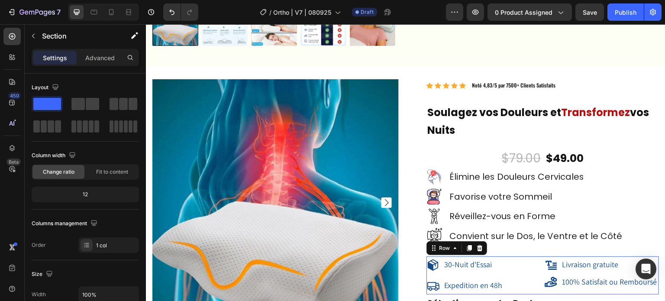
click at [538, 257] on div "30-Nuit d'Essai Item List Expedition en 48h Item List Livraison gratuite Item L…" at bounding box center [543, 275] width 233 height 38
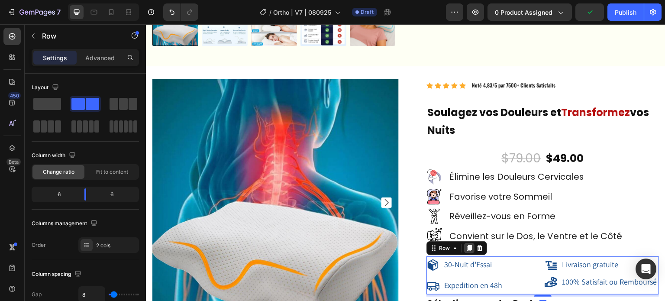
click at [467, 245] on icon at bounding box center [469, 248] width 5 height 6
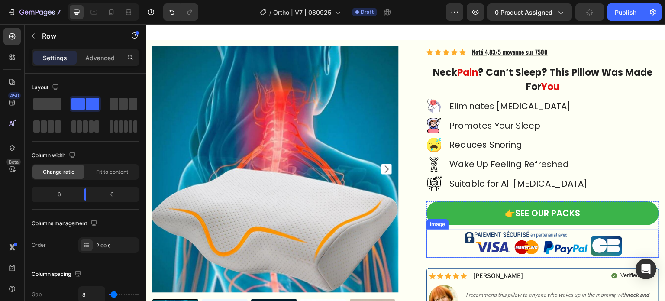
scroll to position [7637, 0]
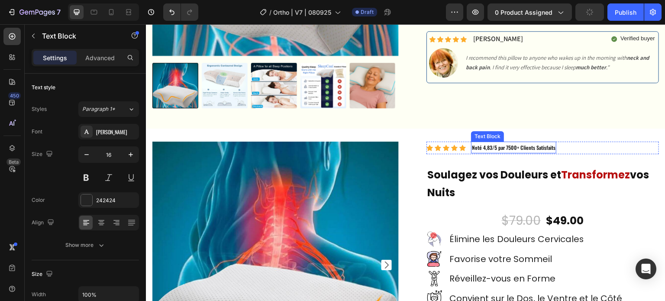
click at [513, 144] on span "Noté 4,83/5 par 7500+ Clients Satisfaits" at bounding box center [514, 147] width 84 height 7
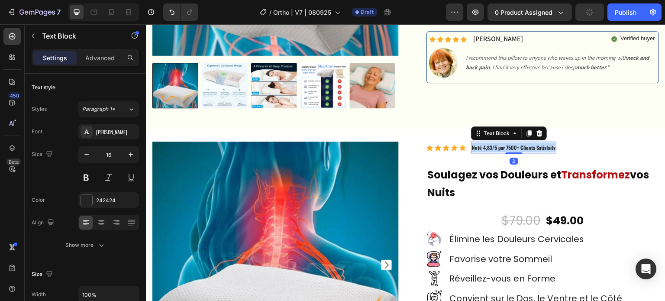
click at [513, 145] on span "Noté 4,83/5 par 7500+ Clients Satisfaits" at bounding box center [514, 147] width 84 height 7
click at [550, 146] on span "Noté 4,83/5 par 7500+ Clients Satisfaits" at bounding box center [514, 147] width 84 height 7
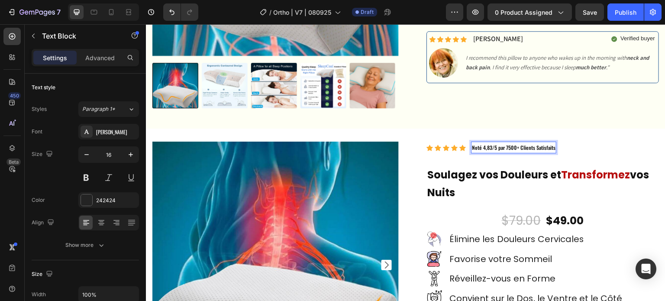
click at [550, 146] on span "Noté 4,83/5 par 7500+ Clients Satisfaits" at bounding box center [514, 147] width 84 height 7
click at [552, 146] on span "Noté 4,83/5 par 7500+ Clients Satisfaits" at bounding box center [514, 147] width 84 height 7
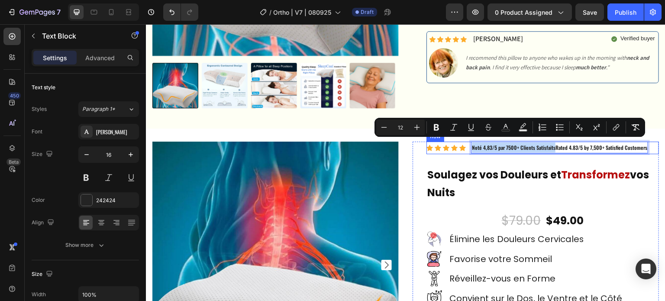
drag, startPoint x: 552, startPoint y: 146, endPoint x: 467, endPoint y: 145, distance: 84.5
click at [467, 145] on div "Icon Icon Icon Icon Icon Icon List Hoz Noté 4,83/5 par 7500+ Clients Satisfaits…" at bounding box center [543, 148] width 233 height 13
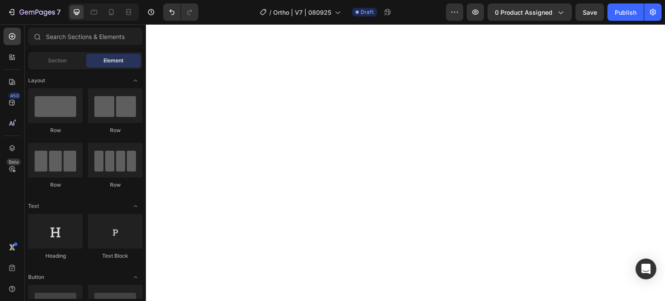
scroll to position [0, 0]
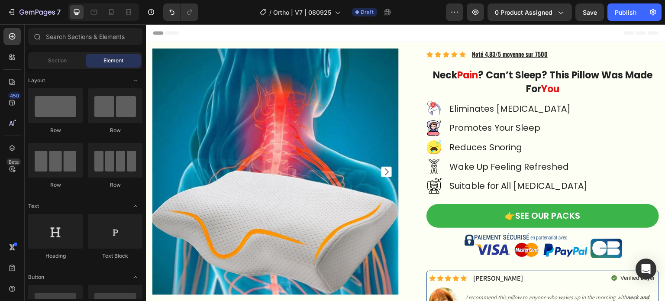
drag, startPoint x: 664, startPoint y: 264, endPoint x: 798, endPoint y: 48, distance: 254.5
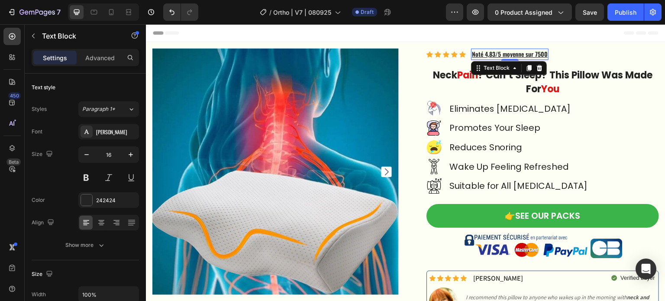
click at [545, 55] on div "Noté 4,83/5 moyenne sur 7500" at bounding box center [510, 54] width 78 height 11
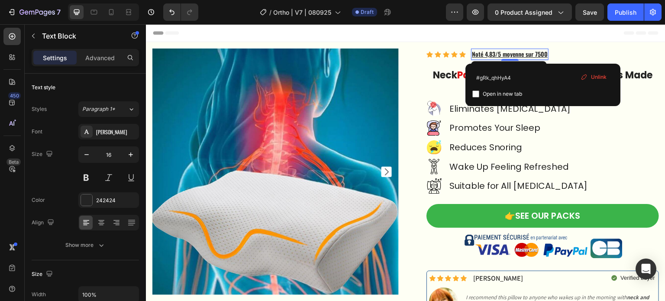
click at [543, 54] on u "Noté 4,83/5 moyenne sur 7500" at bounding box center [510, 53] width 76 height 9
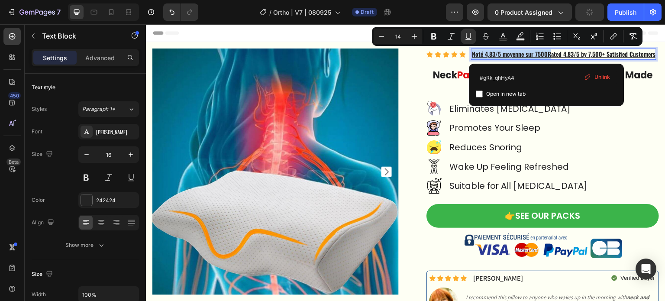
drag, startPoint x: 545, startPoint y: 53, endPoint x: 470, endPoint y: 51, distance: 75.8
click at [472, 51] on u "Noté 4,83/5 moyenne sur 7500Rated 4.83/5 by 7,500+ Satisfied Customers" at bounding box center [564, 53] width 184 height 9
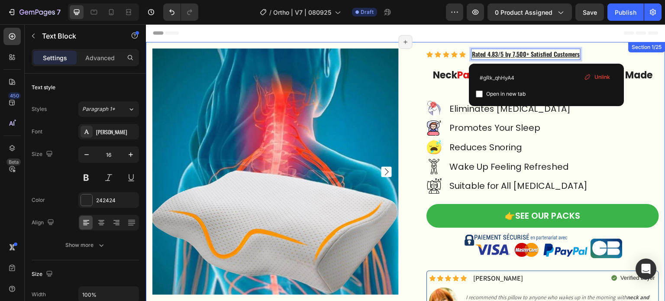
click at [654, 50] on div "Section 1/25" at bounding box center [647, 47] width 37 height 10
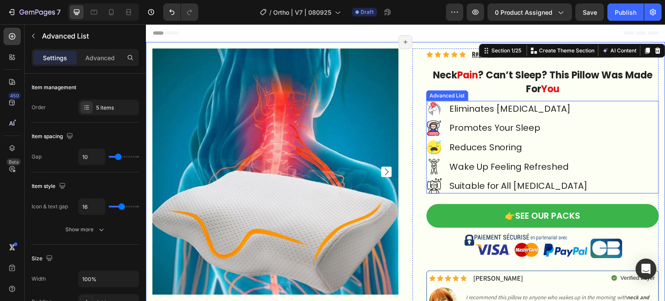
click at [591, 126] on div "Image Eliminates [MEDICAL_DATA] Text Block Image Promotes Your Sleep Text Block…" at bounding box center [543, 147] width 233 height 92
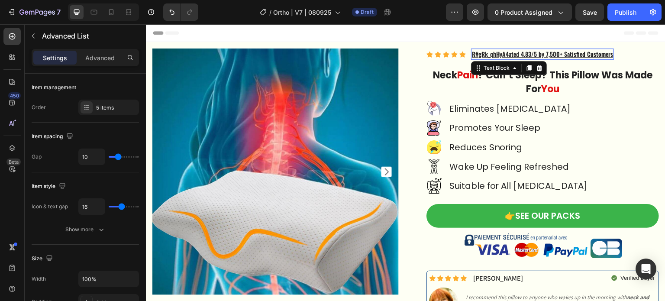
click at [503, 53] on u "#gRk_qhHyA4ated 4.83/5 by 7,500+ Satisfied Customers" at bounding box center [545, 53] width 138 height 9
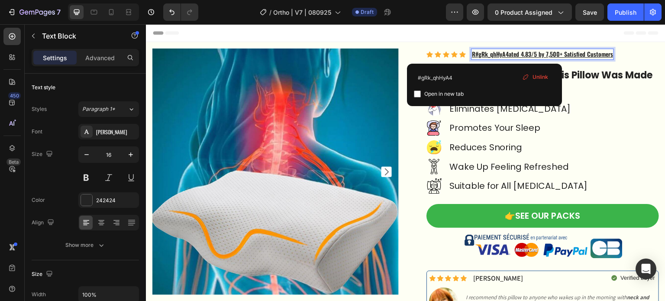
drag, startPoint x: 504, startPoint y: 55, endPoint x: 485, endPoint y: 53, distance: 19.1
click at [485, 53] on u "#gRk_qhHyA4ated 4.83/5 by 7,500+ Satisfied Customers" at bounding box center [545, 53] width 138 height 9
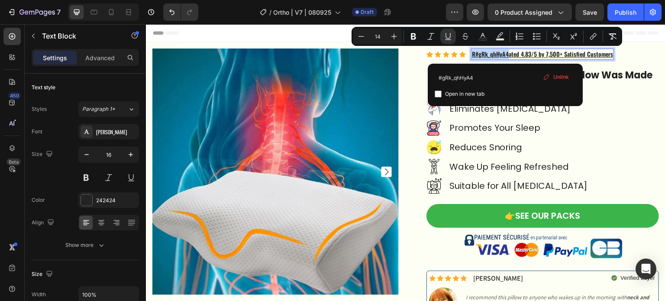
drag, startPoint x: 506, startPoint y: 55, endPoint x: 468, endPoint y: 53, distance: 37.7
click at [471, 53] on div "R #gRk_qhHyA4ated 4.83/5 by 7,500+ Satisfied Customers" at bounding box center [542, 54] width 143 height 11
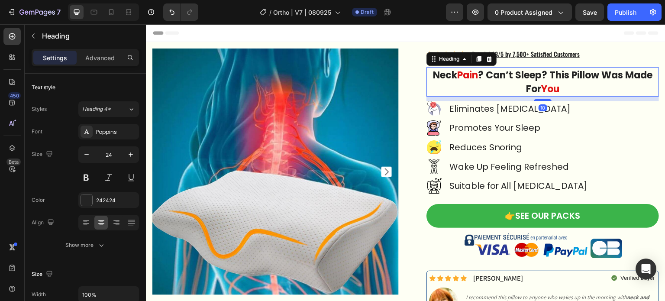
click at [598, 96] on h2 "[MEDICAL_DATA] ? Can’t Sleep? This Pillow Was Made For You" at bounding box center [543, 81] width 233 height 29
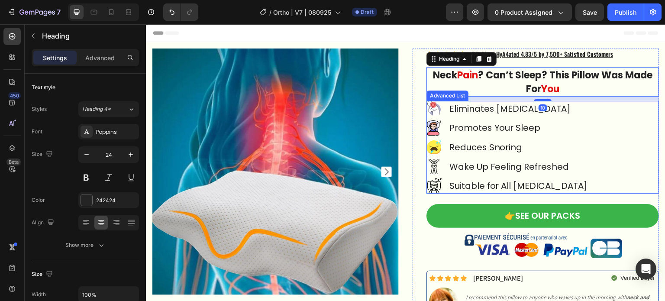
click at [513, 159] on li "Image Wake Up Feeling Refreshed Text Block" at bounding box center [509, 166] width 165 height 15
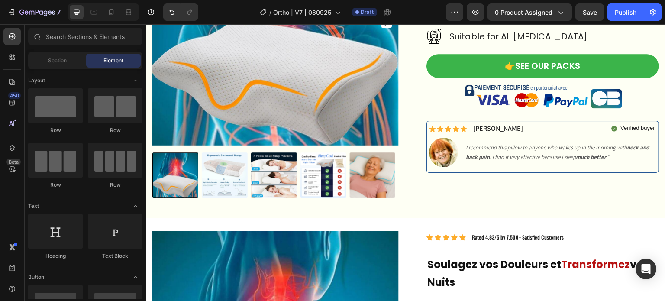
scroll to position [7397, 0]
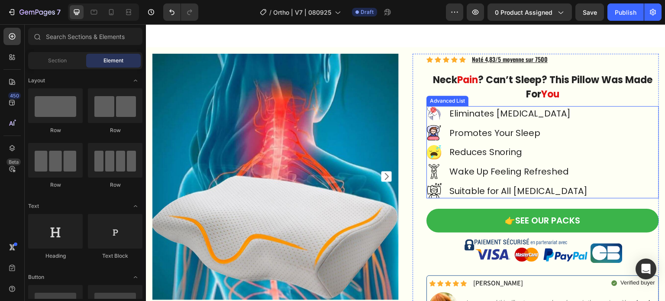
click at [604, 106] on div "Image Eliminates [MEDICAL_DATA] Text Block Image Promotes Your Sleep Text Block…" at bounding box center [543, 152] width 233 height 92
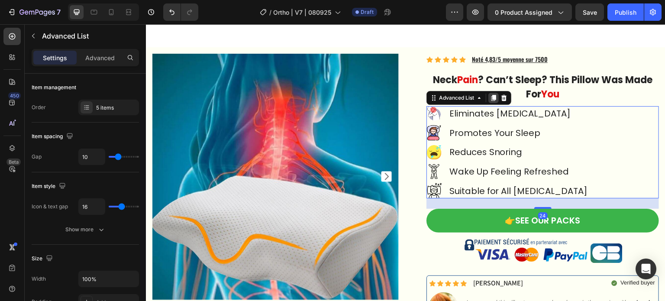
click at [492, 95] on icon at bounding box center [494, 98] width 5 height 6
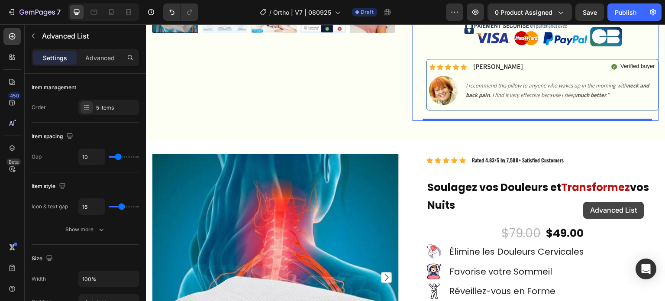
scroll to position [7743, 0]
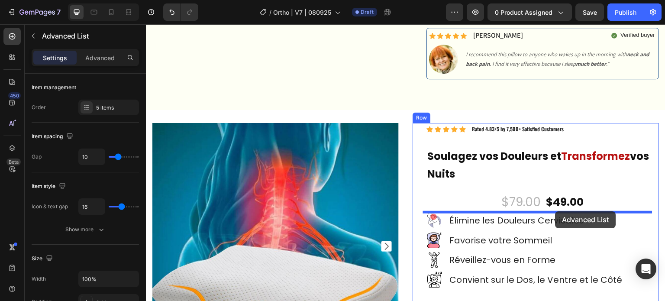
drag, startPoint x: 574, startPoint y: 204, endPoint x: 556, endPoint y: 211, distance: 19.2
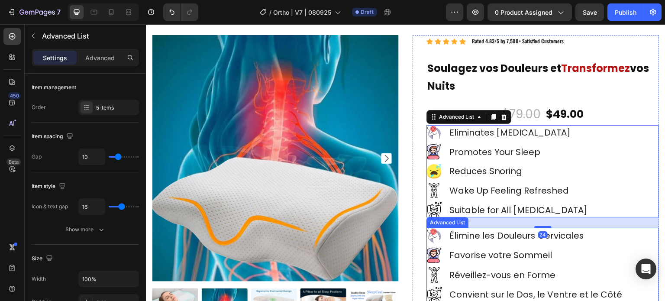
click at [457, 248] on li "Image Favorise votre Sommeil Text Block" at bounding box center [526, 256] width 199 height 16
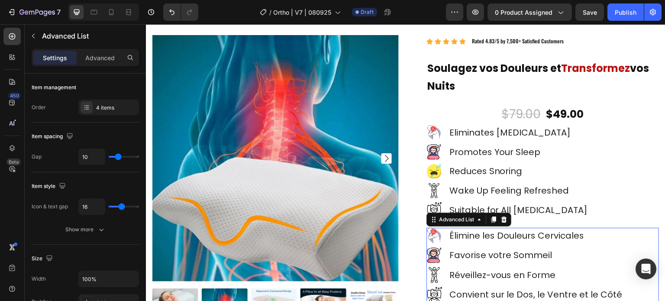
click at [624, 228] on div "Image Élimine les Douleurs Cervicales Text Block Image Favorise votre Sommeil T…" at bounding box center [543, 265] width 233 height 75
click at [502, 220] on div at bounding box center [504, 219] width 10 height 10
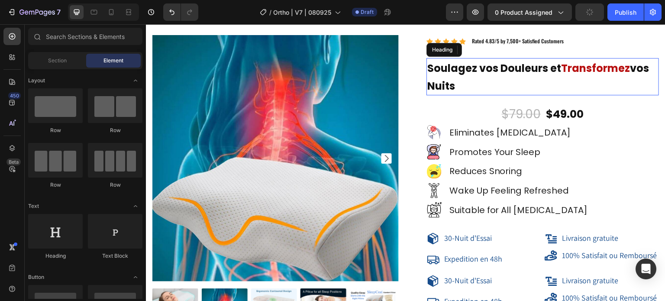
click at [542, 70] on span "Soulagez vos Douleurs et" at bounding box center [495, 68] width 134 height 14
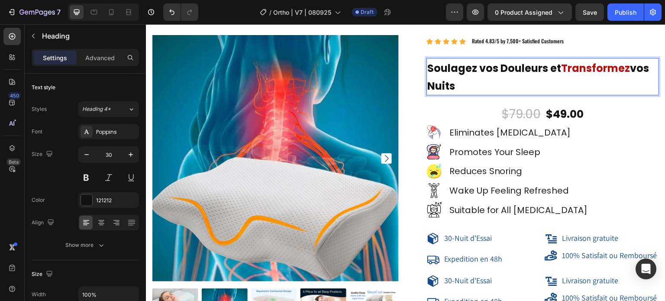
click at [473, 71] on span "Soulagez vos Douleurs et" at bounding box center [495, 68] width 134 height 14
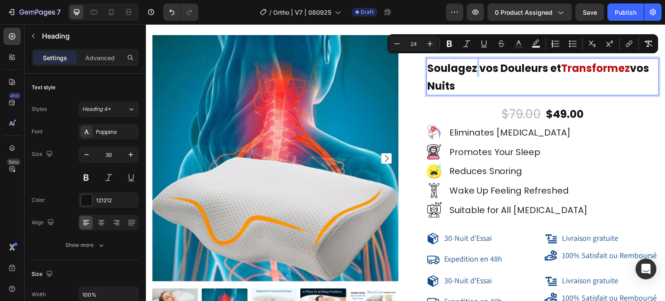
copy p "Soulagez vos Douleurs et Transformez vos Nuits"
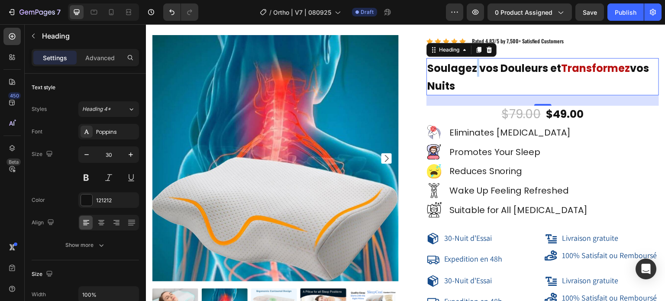
click at [470, 67] on span "Soulagez vos Douleurs et" at bounding box center [495, 68] width 134 height 14
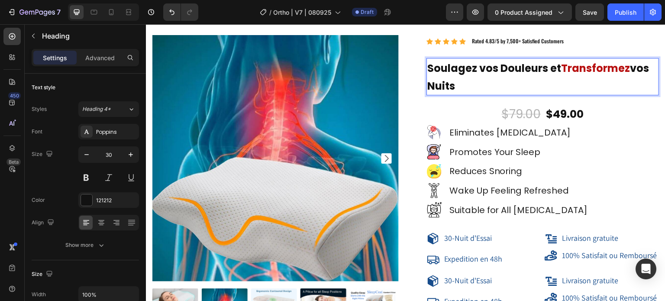
click at [476, 65] on span "Soulagez vos Douleurs et" at bounding box center [495, 68] width 134 height 14
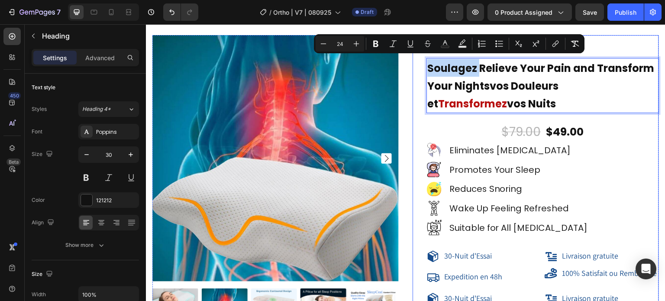
drag, startPoint x: 476, startPoint y: 64, endPoint x: 419, endPoint y: 62, distance: 57.6
click at [419, 62] on div "Icon Icon Icon Icon Icon Icon List Hoz Rated 4.83/5 by 7,500+ Satisfied Custome…" at bounding box center [536, 286] width 247 height 502
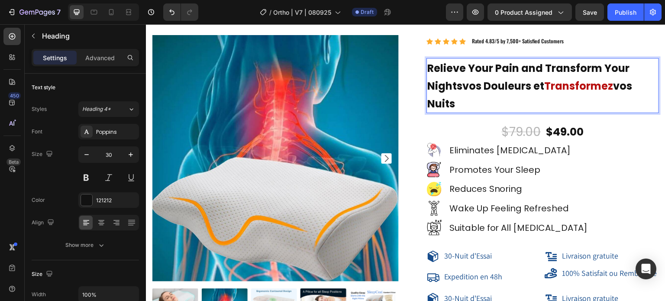
click at [486, 67] on span "Relieve Your Pain and Transform Your Nightsvos Douleurs et" at bounding box center [529, 77] width 202 height 32
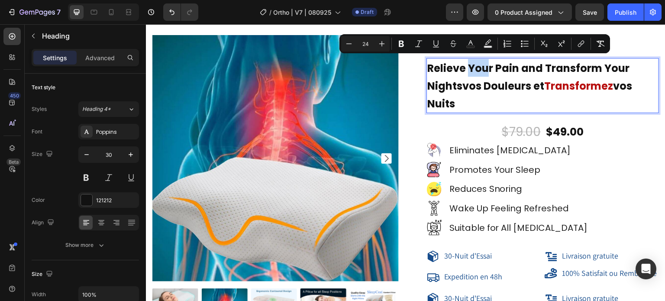
drag, startPoint x: 487, startPoint y: 67, endPoint x: 466, endPoint y: 62, distance: 21.2
click at [466, 62] on span "Relieve Your Pain and Transform Your Nightsvos Douleurs et" at bounding box center [529, 77] width 202 height 32
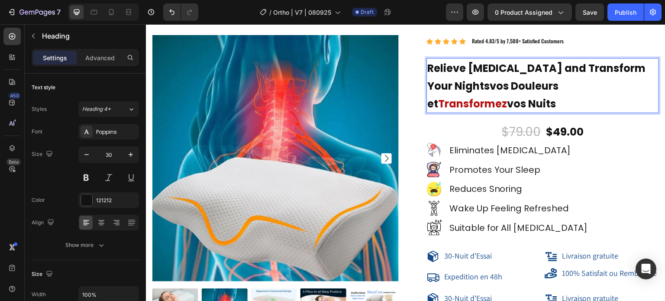
click at [502, 85] on span "Relieve [MEDICAL_DATA] and Transform Your Nightsvos Douleurs et" at bounding box center [537, 86] width 218 height 50
drag, startPoint x: 482, startPoint y: 99, endPoint x: 459, endPoint y: 83, distance: 28.1
click at [459, 83] on p "Relieve [MEDICAL_DATA] and Transform Your Nightsvos Douleurs et Transformez vos…" at bounding box center [543, 85] width 231 height 53
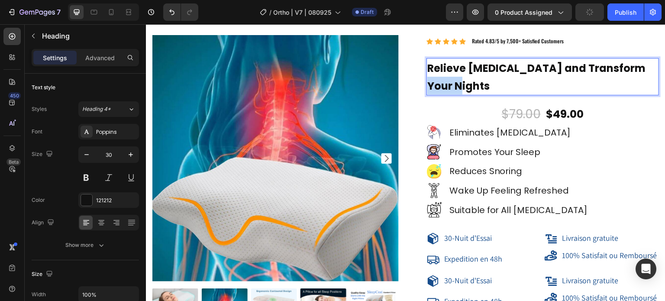
drag, startPoint x: 461, startPoint y: 83, endPoint x: 425, endPoint y: 78, distance: 35.4
click at [428, 78] on p "Relieve [MEDICAL_DATA] and Transform Your Nights" at bounding box center [543, 77] width 231 height 36
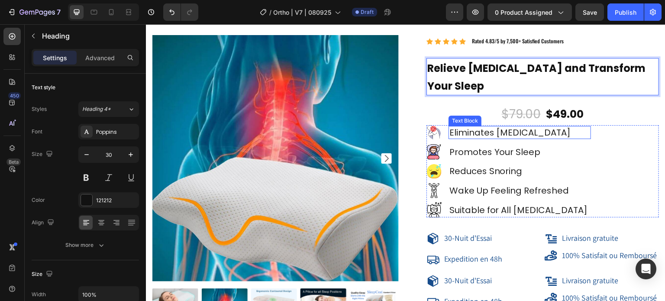
click at [548, 129] on p "Eliminates [MEDICAL_DATA]" at bounding box center [520, 132] width 141 height 11
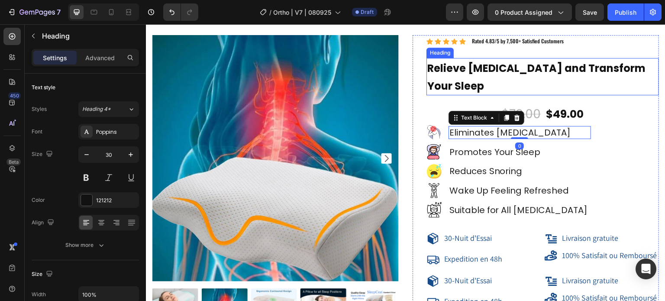
click at [530, 66] on span "Relieve [MEDICAL_DATA] and Transform Your Sleep" at bounding box center [537, 77] width 218 height 32
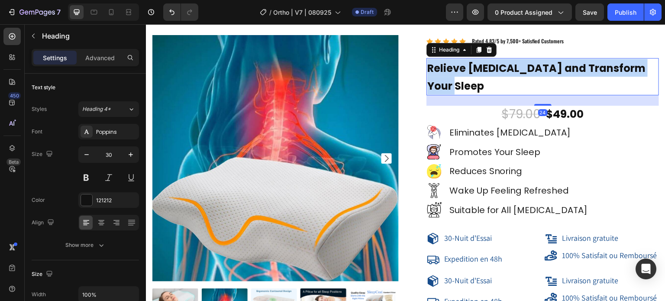
click at [530, 66] on span "Relieve [MEDICAL_DATA] and Transform Your Sleep" at bounding box center [537, 77] width 218 height 32
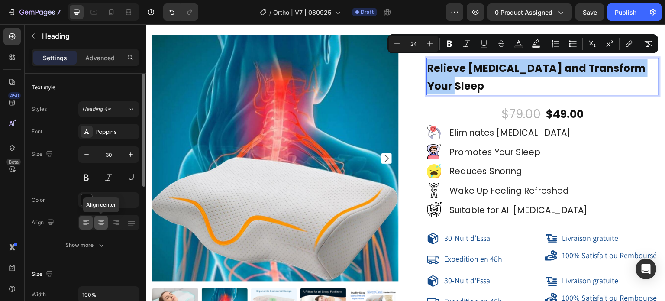
click at [101, 225] on icon at bounding box center [101, 225] width 4 height 1
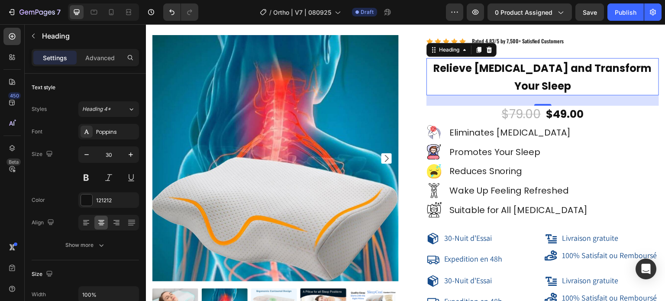
click at [481, 75] on p "Relieve [MEDICAL_DATA] and Transform Your Sleep" at bounding box center [543, 77] width 231 height 36
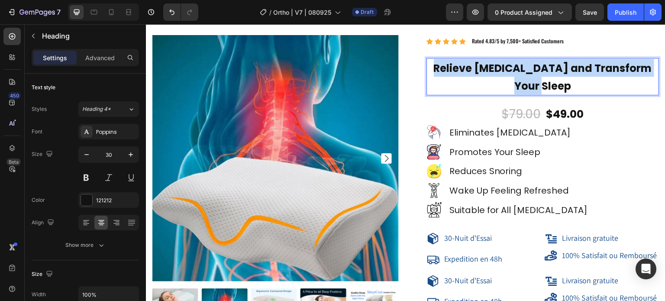
click at [481, 75] on p "Relieve [MEDICAL_DATA] and Transform Your Sleep" at bounding box center [543, 77] width 231 height 36
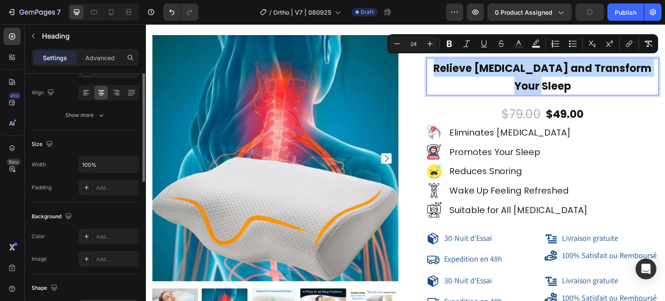
scroll to position [87, 0]
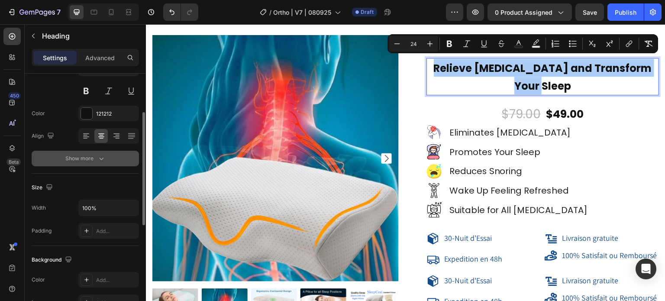
click at [95, 160] on div "Show more" at bounding box center [85, 158] width 40 height 9
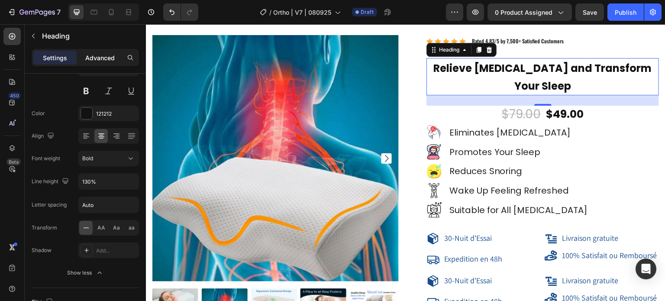
click at [106, 55] on p "Advanced" at bounding box center [99, 57] width 29 height 9
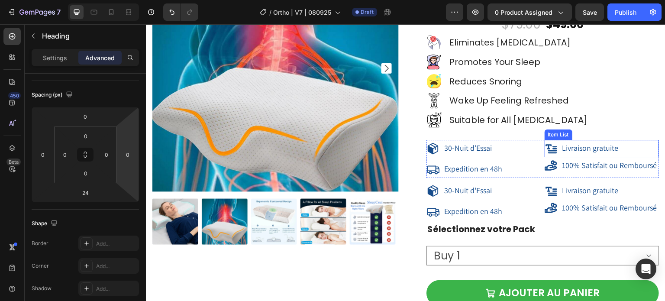
scroll to position [7873, 0]
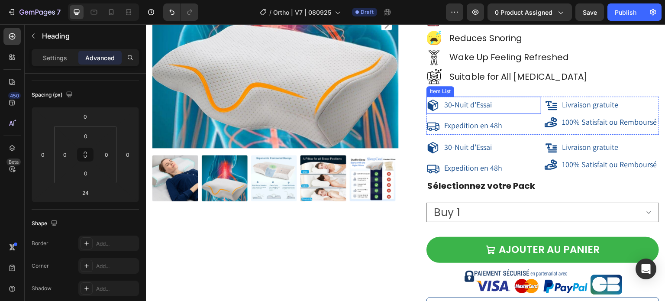
click at [464, 107] on span "30-Nuit d'Essai" at bounding box center [468, 105] width 48 height 10
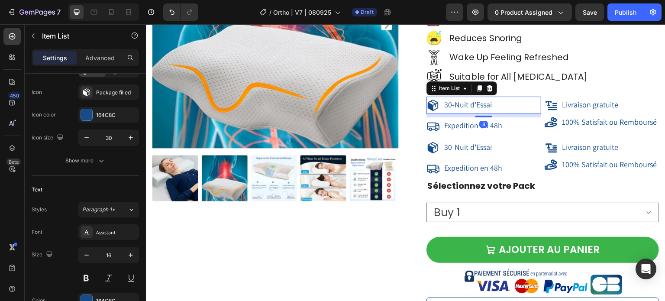
scroll to position [0, 0]
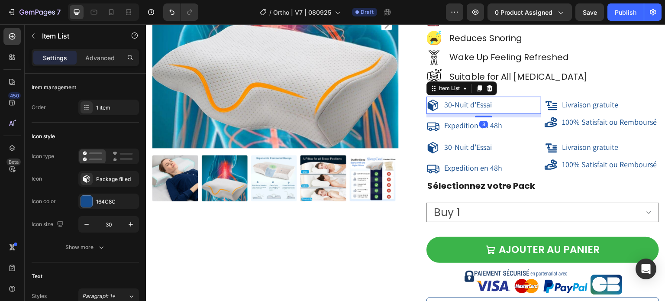
click at [464, 107] on span "30-Nuit d'Essai" at bounding box center [468, 105] width 48 height 10
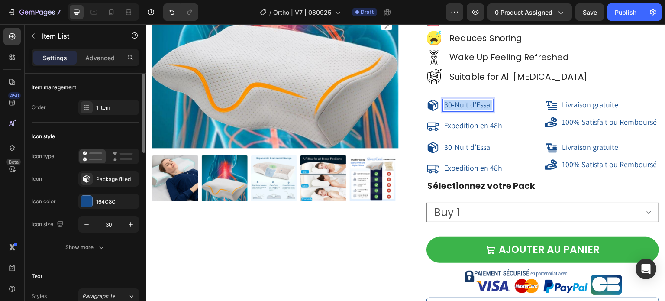
click at [464, 107] on span "30-Nuit d'Essai" at bounding box center [468, 105] width 48 height 10
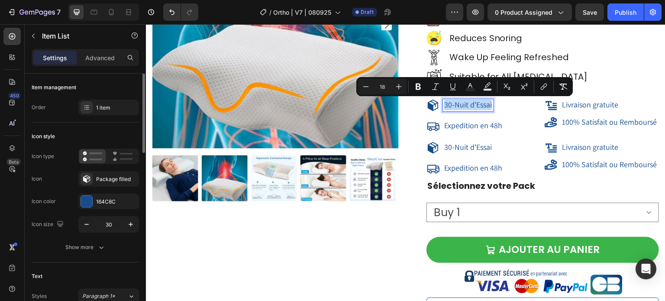
copy span "30-Nuit d'Essai"
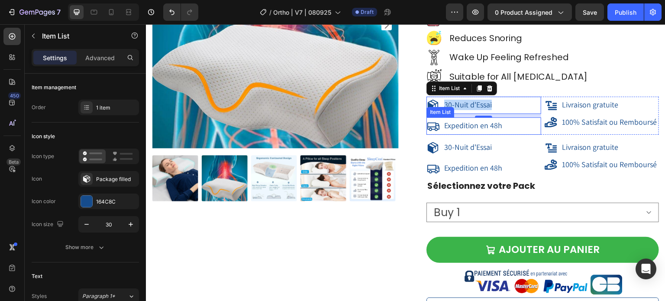
click at [453, 128] on span "Expedition en 48h" at bounding box center [473, 125] width 58 height 10
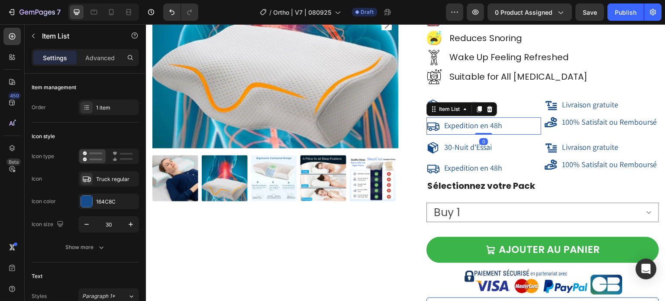
click at [453, 128] on span "Expedition en 48h" at bounding box center [473, 125] width 58 height 10
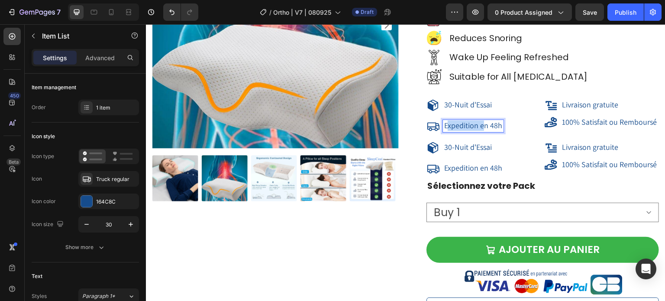
click at [453, 128] on span "Expedition en 48h" at bounding box center [473, 125] width 58 height 10
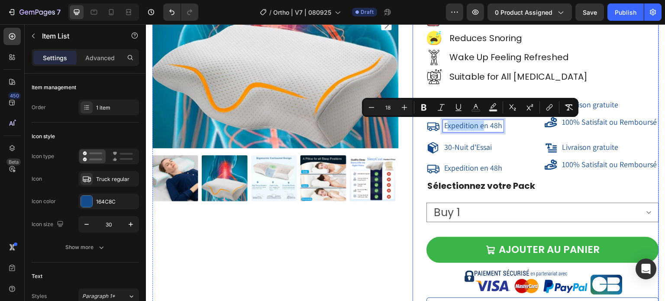
copy span "Expedition en 48h"
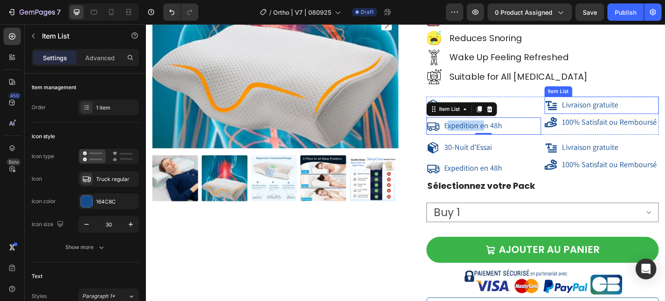
click at [591, 102] on span "Livraison gratuite" at bounding box center [591, 105] width 56 height 10
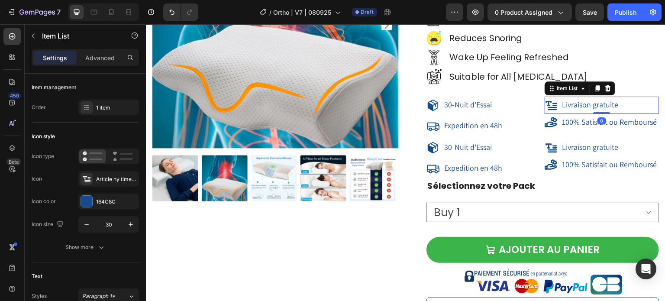
click at [591, 102] on span "Livraison gratuite" at bounding box center [591, 105] width 56 height 10
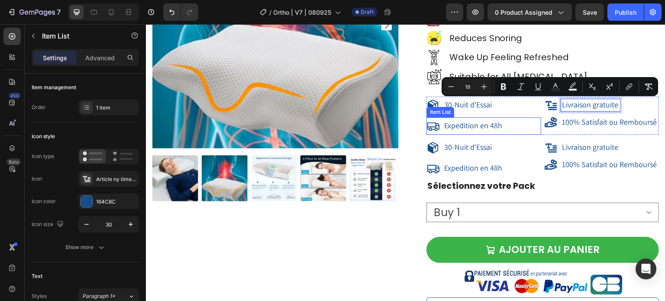
copy span "Livraison gratuite"
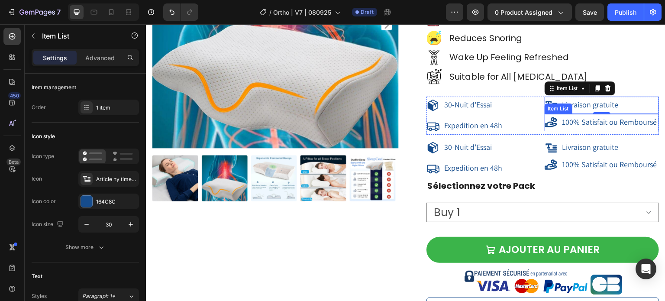
click at [576, 125] on span "100% Satisfait ou Remboursé" at bounding box center [610, 122] width 95 height 10
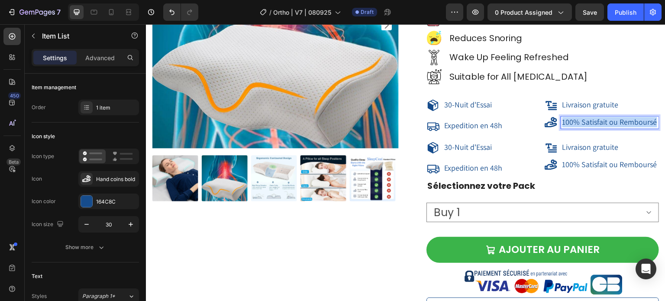
click at [576, 125] on span "100% Satisfait ou Remboursé" at bounding box center [610, 122] width 95 height 10
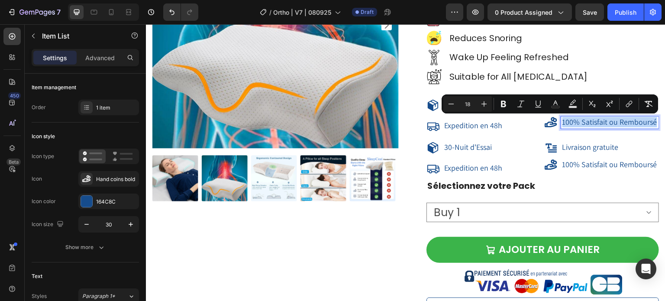
copy span "100% Satisfait ou Remboursé"
click at [473, 144] on span "30-Nuit d'Essai" at bounding box center [468, 147] width 48 height 10
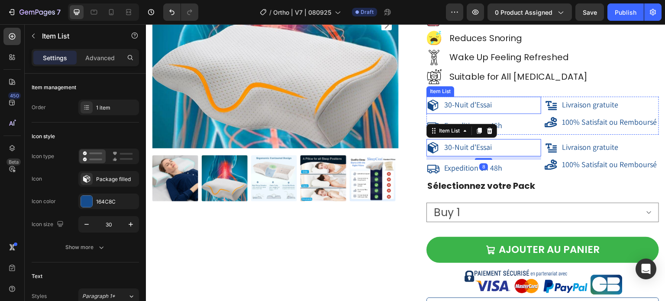
click at [488, 109] on span "30-Nuit d'Essai" at bounding box center [468, 105] width 48 height 10
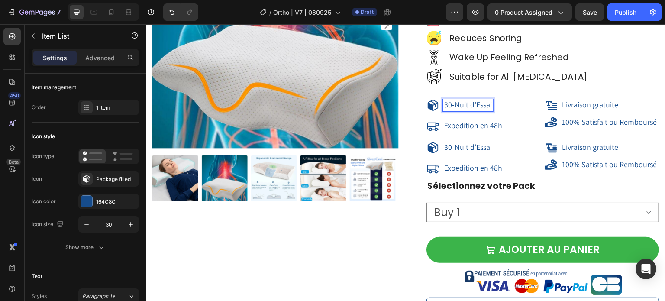
click at [488, 107] on span "30-Nuit d'Essai" at bounding box center [468, 105] width 48 height 10
drag, startPoint x: 488, startPoint y: 107, endPoint x: 441, endPoint y: 103, distance: 47.4
click at [469, 106] on span "30-Night Trial" at bounding box center [466, 105] width 44 height 10
click at [467, 126] on span "Expedition en 48h" at bounding box center [473, 125] width 58 height 10
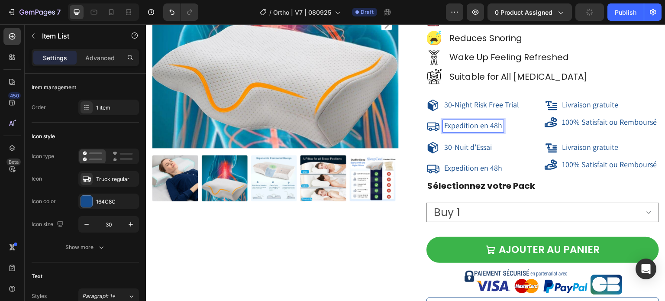
click at [500, 126] on span "Expedition en 48h" at bounding box center [473, 125] width 58 height 10
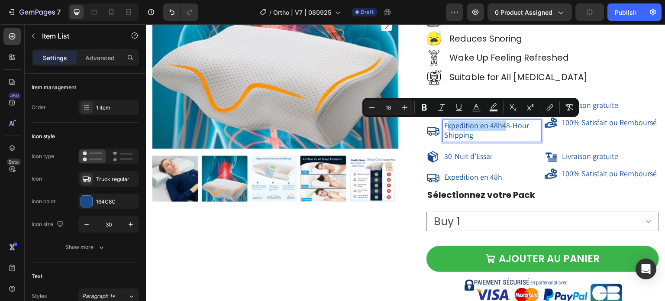
drag, startPoint x: 499, startPoint y: 126, endPoint x: 443, endPoint y: 126, distance: 56.3
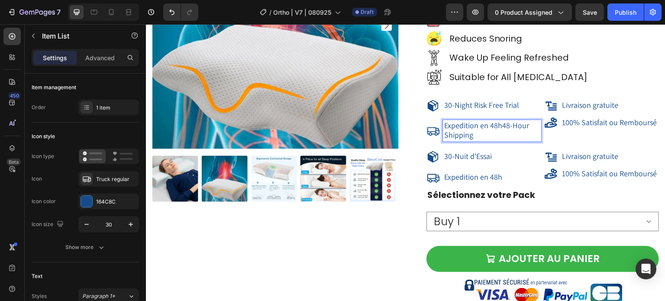
scroll to position [7873, 0]
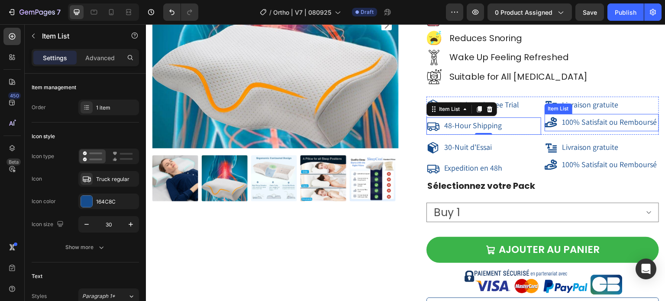
click at [582, 116] on div "100% Satisfait ou Remboursé" at bounding box center [602, 122] width 115 height 17
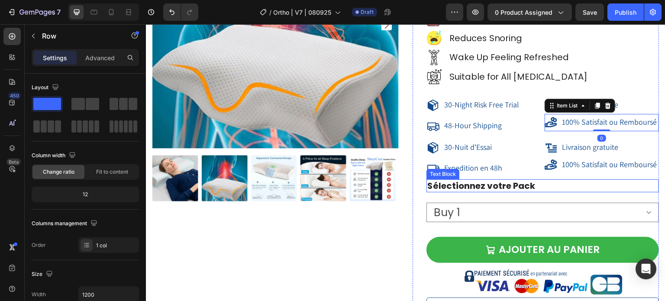
click at [592, 195] on div "Icon Icon Icon Icon Icon Icon List Hoz Rated 4.83/5 by 7,500+ Satisfied Custome…" at bounding box center [543, 144] width 233 height 484
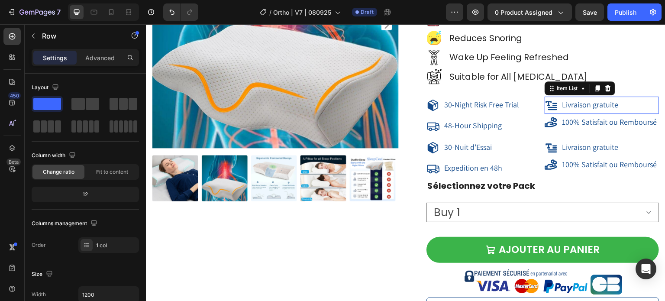
click at [603, 102] on span "Livraison gratuite" at bounding box center [591, 105] width 56 height 10
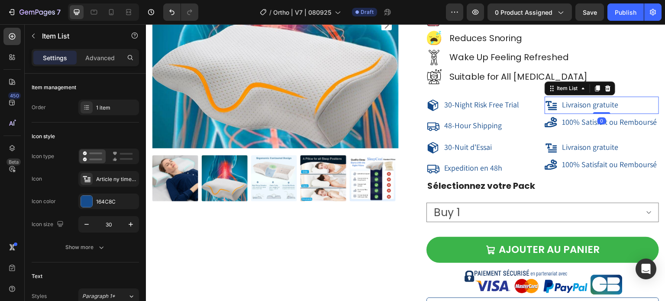
click at [617, 104] on div "Livraison gratuite" at bounding box center [602, 105] width 115 height 13
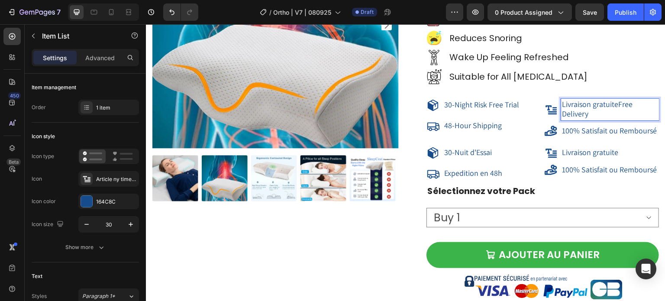
scroll to position [7873, 0]
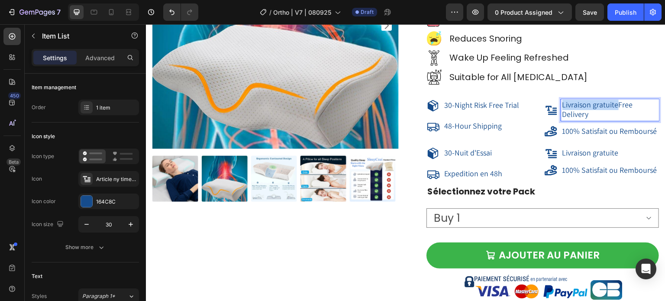
drag, startPoint x: 613, startPoint y: 104, endPoint x: 558, endPoint y: 105, distance: 55.5
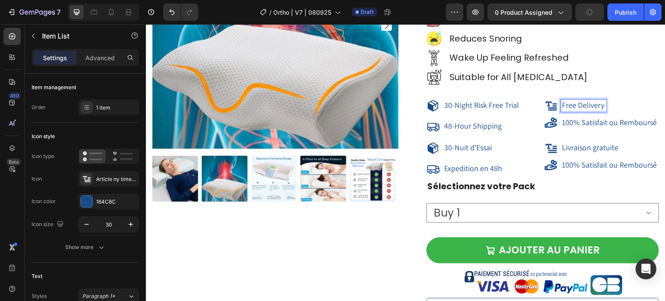
scroll to position [7873, 0]
click at [574, 107] on span "Free Delivery" at bounding box center [584, 105] width 42 height 10
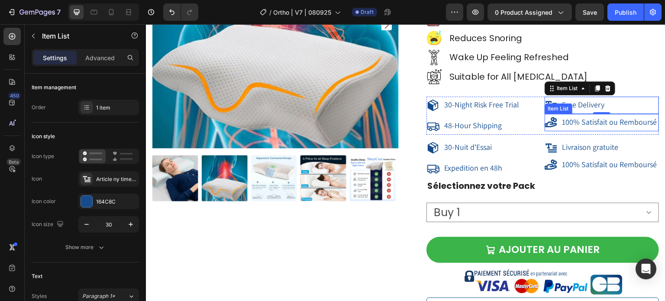
click at [583, 126] on span "100% Satisfait ou Remboursé" at bounding box center [610, 122] width 95 height 10
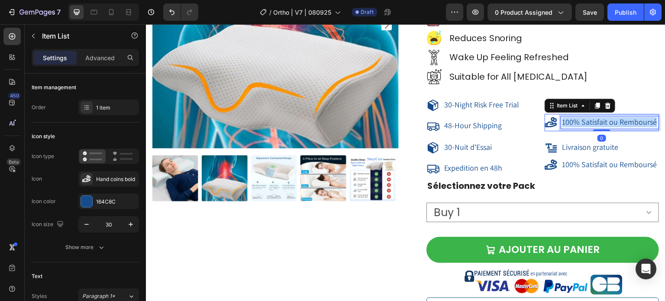
click at [583, 126] on span "100% Satisfait ou Remboursé" at bounding box center [610, 122] width 95 height 10
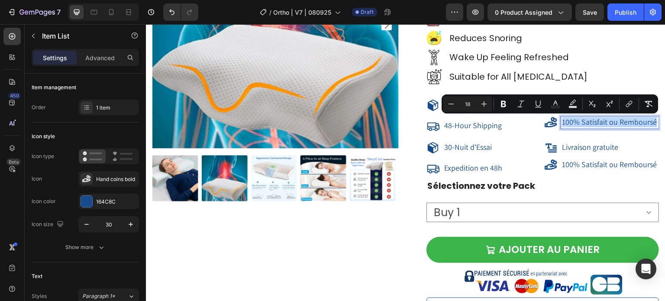
click at [569, 125] on span "100% Satisfait ou Remboursé" at bounding box center [610, 122] width 95 height 10
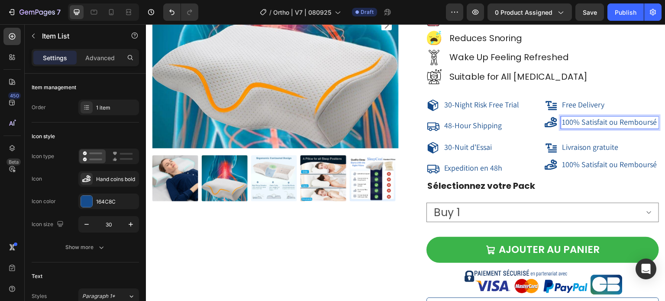
scroll to position [7873, 0]
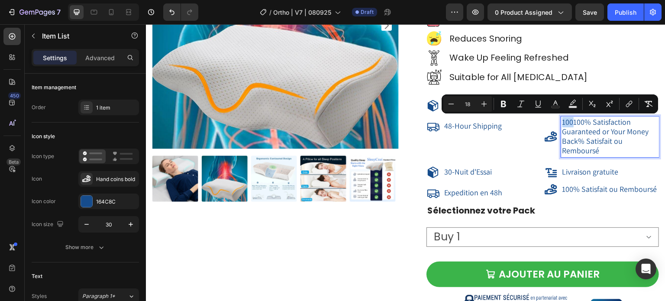
drag, startPoint x: 570, startPoint y: 124, endPoint x: 559, endPoint y: 123, distance: 11.0
click at [563, 123] on span "100100% Satisfaction Guaranteed or Your Money Back% Satisfait ou Remboursé" at bounding box center [606, 136] width 87 height 38
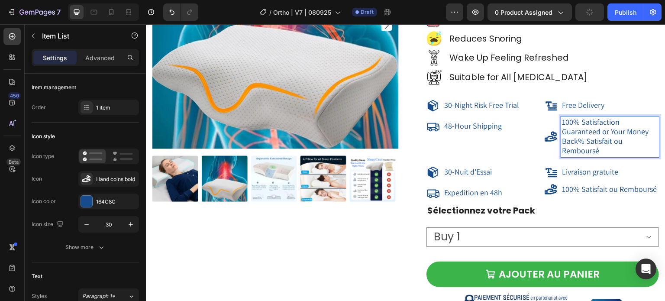
click at [614, 133] on span "100% Satisfaction Guaranteed or Your Money Back% Satisfait ou Remboursé" at bounding box center [606, 136] width 87 height 38
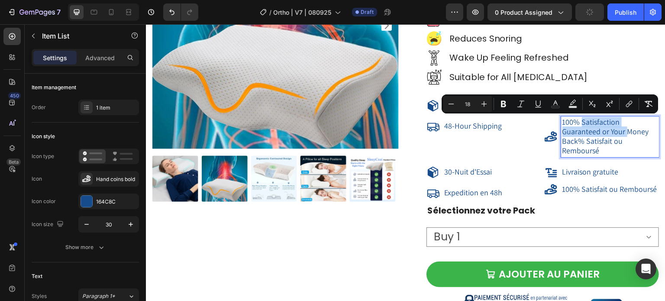
drag, startPoint x: 619, startPoint y: 132, endPoint x: 578, endPoint y: 119, distance: 43.6
click at [578, 118] on span "100% Satisfaction Guaranteed or Your Money Back% Satisfait ou Remboursé" at bounding box center [606, 136] width 87 height 38
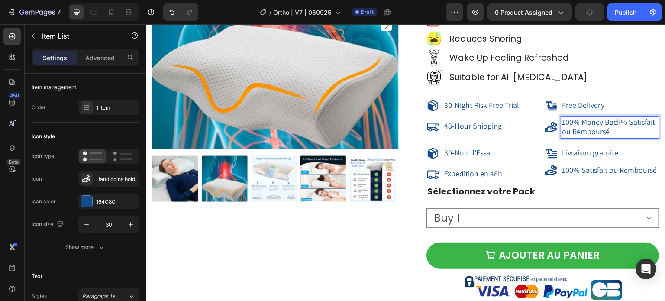
click at [620, 127] on span "100% Money Back% Satisfait ou Remboursé" at bounding box center [609, 126] width 93 height 19
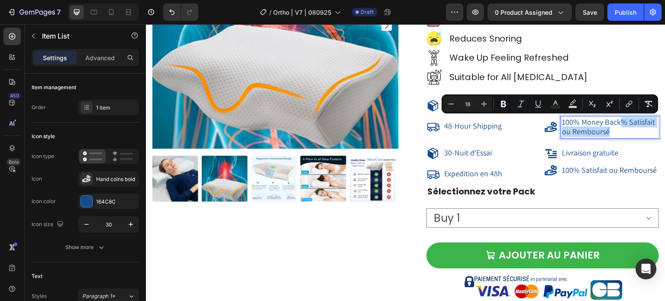
drag, startPoint x: 618, startPoint y: 131, endPoint x: 618, endPoint y: 124, distance: 6.5
click at [618, 124] on div "100% Money Back% Satisfait ou Remboursé" at bounding box center [602, 128] width 115 height 22
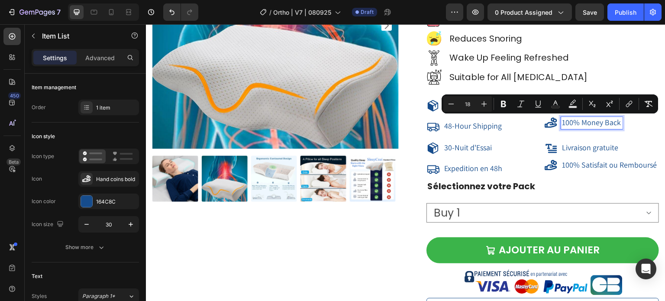
scroll to position [7873, 0]
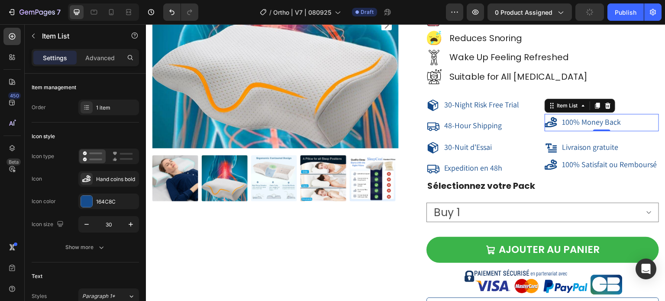
click at [629, 126] on div "100% Money Back" at bounding box center [602, 122] width 115 height 13
click at [622, 124] on div "100% Money Back" at bounding box center [602, 122] width 115 height 13
drag, startPoint x: 617, startPoint y: 123, endPoint x: 607, endPoint y: 123, distance: 10.4
click at [616, 123] on div "100% Money Back" at bounding box center [602, 122] width 115 height 13
click at [594, 123] on span "100% Money Back" at bounding box center [592, 122] width 59 height 10
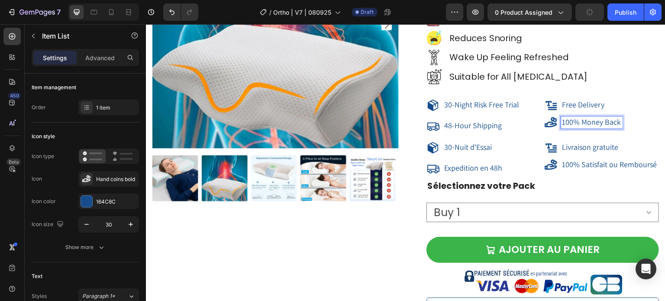
click at [613, 123] on span "100% Money Back" at bounding box center [592, 122] width 59 height 10
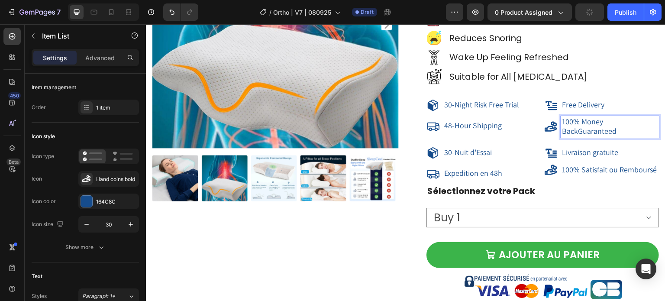
scroll to position [7873, 0]
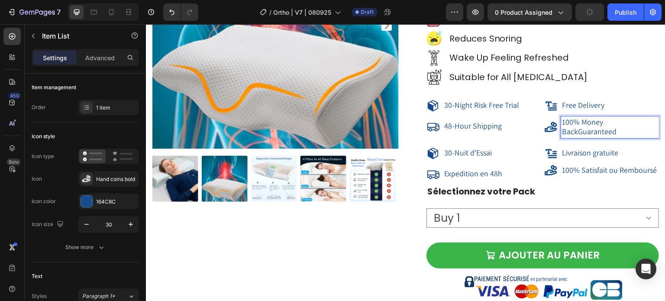
click at [574, 133] on span "100% Money BackGuaranteed" at bounding box center [590, 126] width 55 height 19
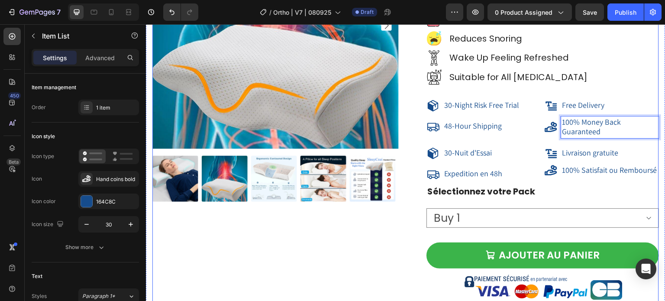
click at [344, 225] on div "Product Images" at bounding box center [275, 147] width 247 height 489
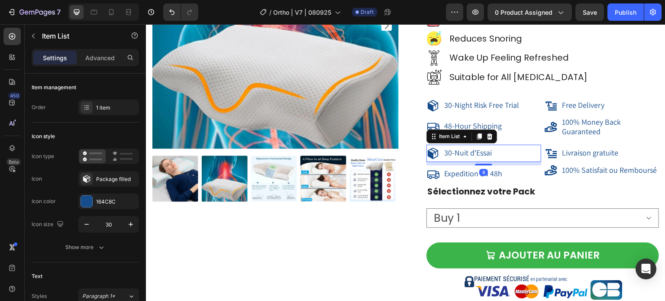
click at [525, 145] on div "30-Nuit d'Essai" at bounding box center [484, 153] width 115 height 17
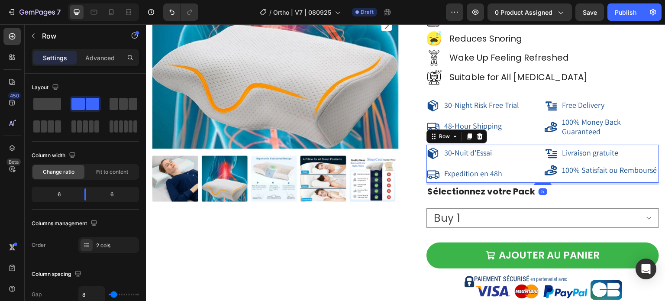
click at [537, 180] on div "30-Nuit d'Essai Item List Expedition en 48h Item List Livraison gratuite Item L…" at bounding box center [543, 164] width 233 height 38
click at [477, 139] on icon at bounding box center [480, 136] width 6 height 6
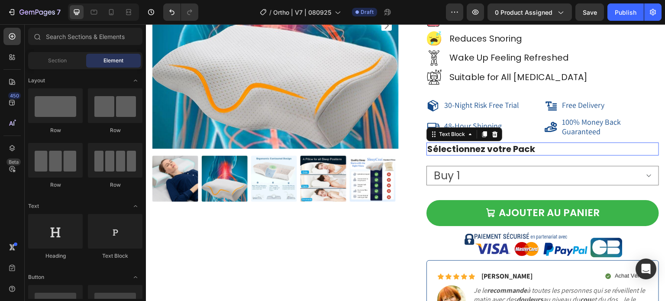
click at [474, 147] on strong "Sélectionnez votre Pack" at bounding box center [482, 149] width 108 height 12
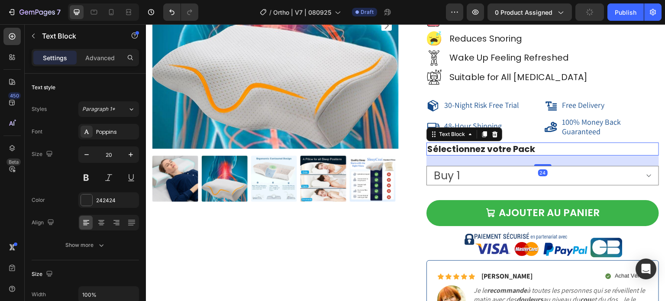
click at [474, 147] on strong "Sélectionnez votre Pack" at bounding box center [482, 149] width 108 height 12
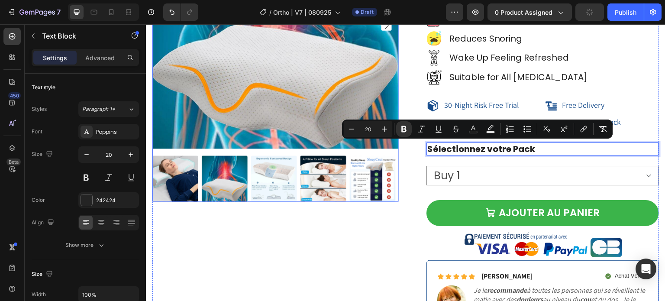
copy strong "Sélectionnez votre Pack"
click at [546, 149] on p "Sélectionnez votre Pack" at bounding box center [543, 148] width 231 height 11
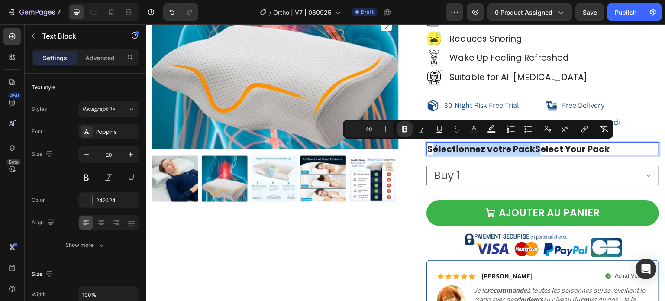
drag, startPoint x: 531, startPoint y: 147, endPoint x: 426, endPoint y: 143, distance: 104.9
click at [428, 143] on strong "Sélectionnez votre PackSelect Your Pack" at bounding box center [519, 149] width 182 height 12
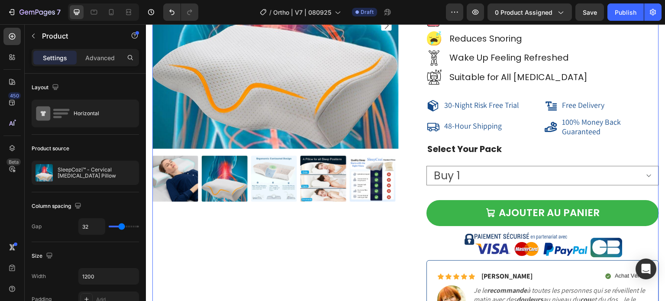
click at [342, 236] on div "Product Images" at bounding box center [275, 126] width 247 height 447
click at [504, 245] on img at bounding box center [543, 245] width 163 height 28
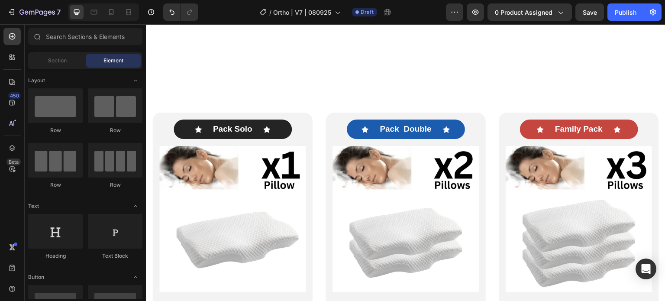
scroll to position [4843, 0]
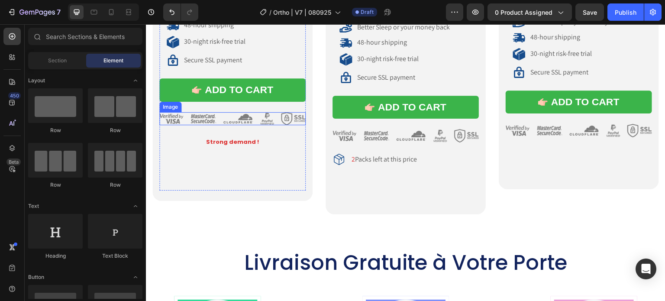
click at [234, 115] on img at bounding box center [232, 118] width 146 height 13
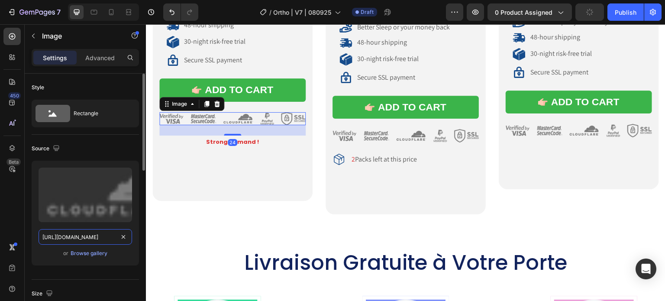
click at [89, 237] on input "[URL][DOMAIN_NAME]" at bounding box center [86, 237] width 94 height 16
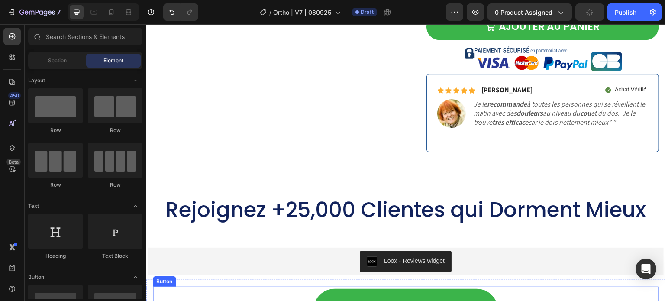
scroll to position [7929, 0]
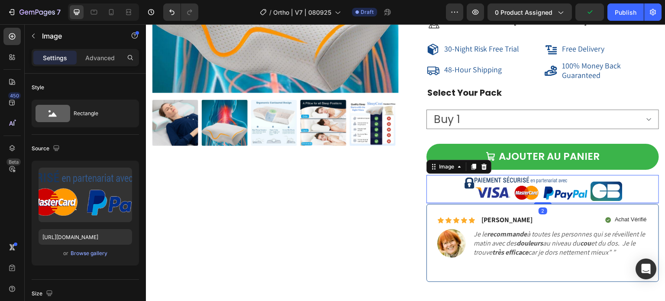
click at [536, 185] on img at bounding box center [543, 189] width 163 height 28
click at [76, 238] on input "[URL][DOMAIN_NAME]" at bounding box center [86, 237] width 94 height 16
paste input "[DOMAIN_NAME][URL]"
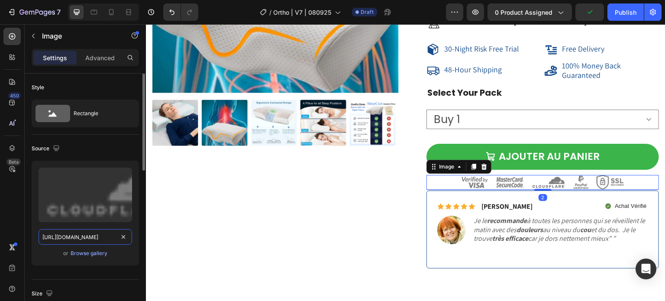
scroll to position [0, 270]
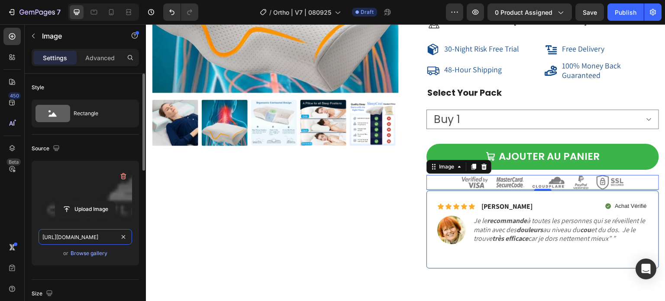
type input "[URL][DOMAIN_NAME]"
click at [78, 175] on label at bounding box center [86, 195] width 94 height 55
click at [78, 202] on input "file" at bounding box center [85, 209] width 60 height 15
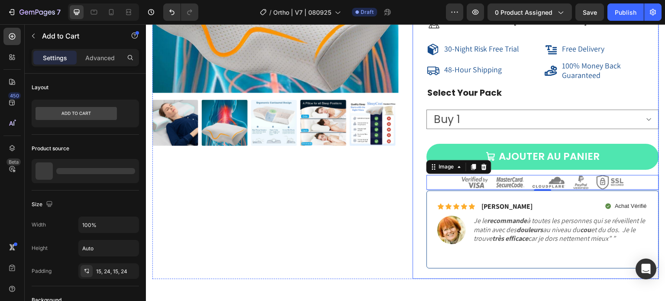
click at [519, 147] on button "AJOUTER AU PANIER" at bounding box center [543, 157] width 233 height 26
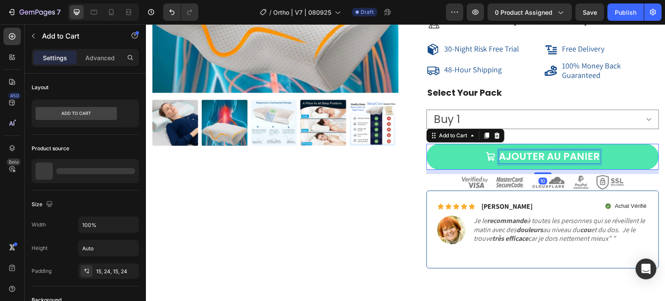
click at [516, 157] on div "AJOUTER AU PANIER" at bounding box center [550, 156] width 101 height 13
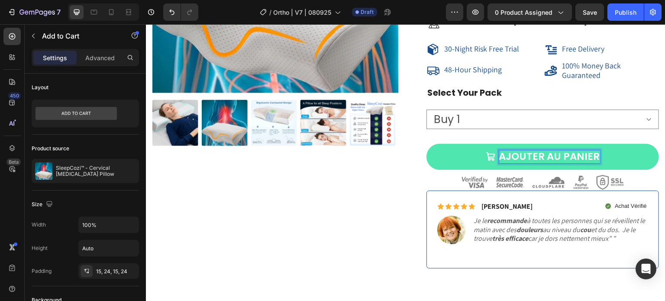
click at [506, 157] on p "AJOUTER AU PANIER" at bounding box center [550, 156] width 101 height 13
click at [427, 144] on button "ADD OUTER AU PANIER" at bounding box center [543, 157] width 233 height 26
click at [427, 144] on button "ADD TO OUTER AU PANIER" at bounding box center [543, 157] width 233 height 26
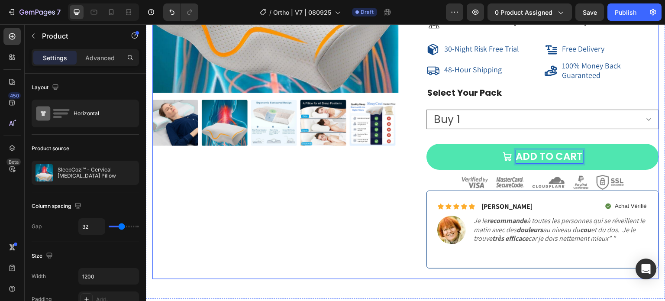
click at [389, 196] on div "Product Images" at bounding box center [275, 62] width 247 height 433
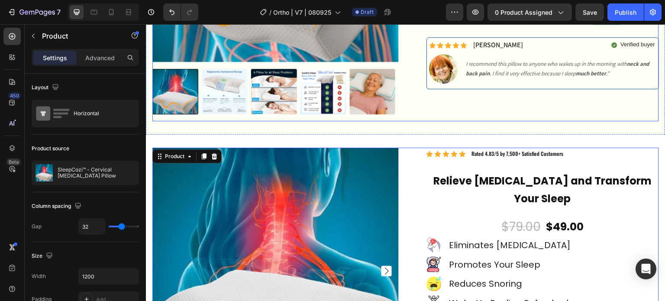
scroll to position [7582, 0]
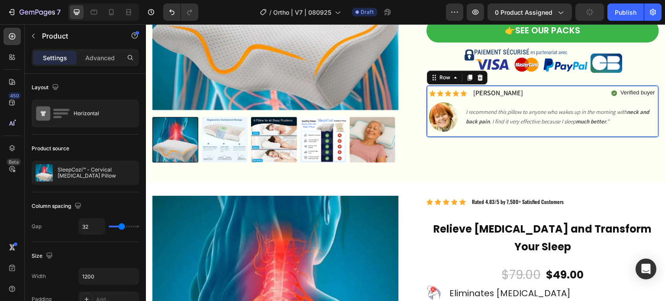
click at [537, 85] on div "Icon Icon Icon Icon Icon Icon List [PERSON_NAME] Text Block Row Verified buyer …" at bounding box center [543, 111] width 233 height 52
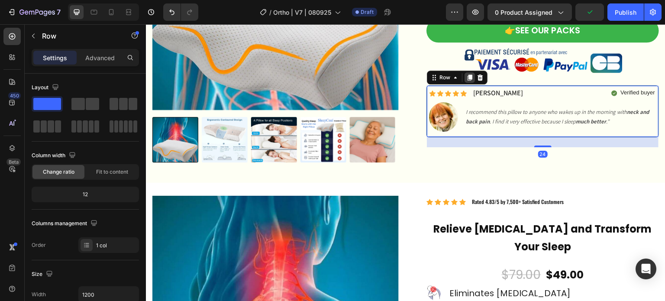
click at [468, 79] on icon at bounding box center [470, 78] width 5 height 6
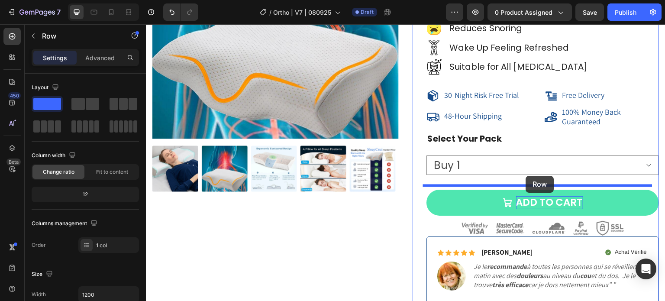
scroll to position [7972, 0]
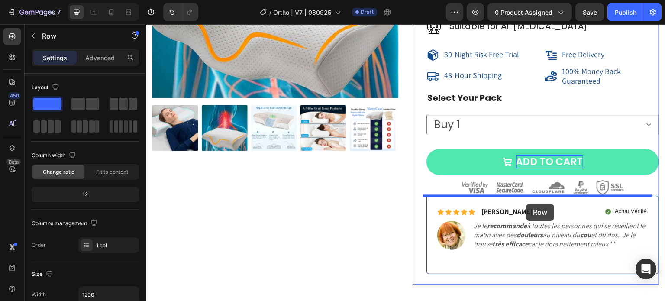
drag, startPoint x: 528, startPoint y: 146, endPoint x: 527, endPoint y: 204, distance: 58.5
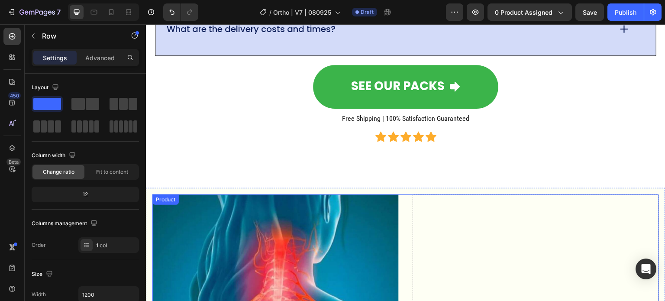
scroll to position [7236, 0]
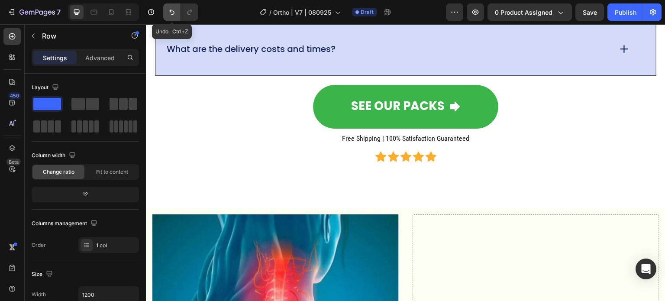
click at [170, 13] on icon "Undo/Redo" at bounding box center [172, 12] width 9 height 9
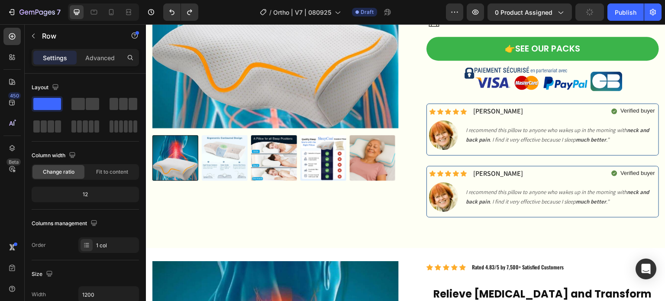
scroll to position [7582, 0]
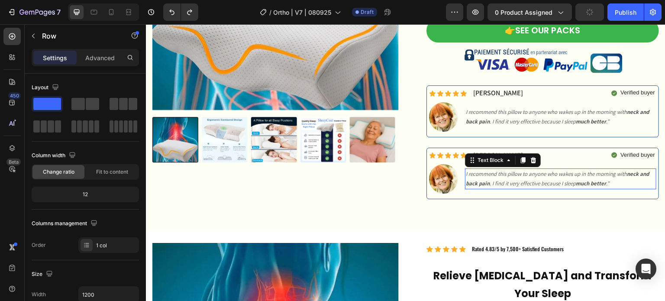
click at [543, 179] on icon "I recommend this pillow to anyone who wakes up in the morning with neck and bac…" at bounding box center [557, 178] width 183 height 17
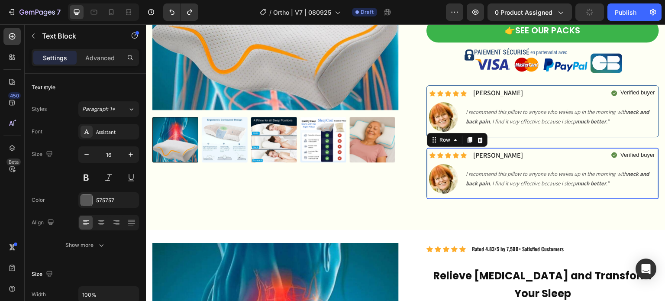
click at [544, 148] on div "Icon Icon Icon Icon Icon Icon List [PERSON_NAME] Text Block Row Verified buyer …" at bounding box center [543, 174] width 233 height 52
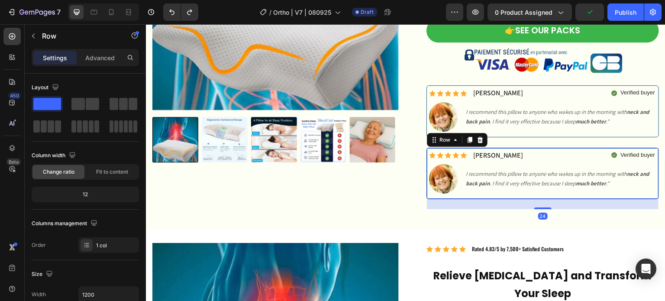
click at [545, 148] on div "Icon Icon Icon Icon Icon Icon List [PERSON_NAME] Text Block Row Verified buyer …" at bounding box center [543, 174] width 233 height 52
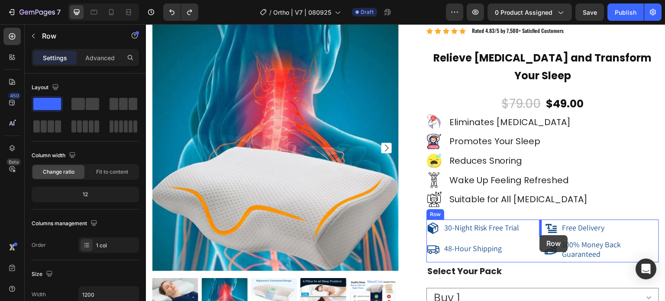
scroll to position [7972, 0]
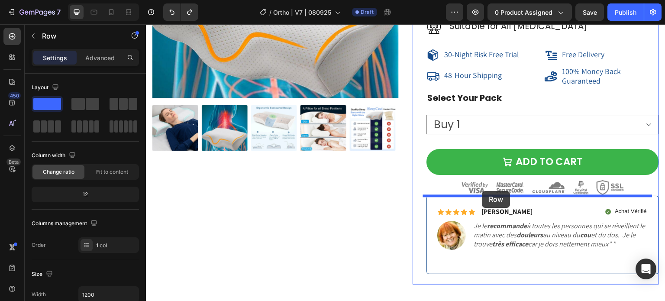
drag, startPoint x: 446, startPoint y: 140, endPoint x: 483, endPoint y: 191, distance: 62.4
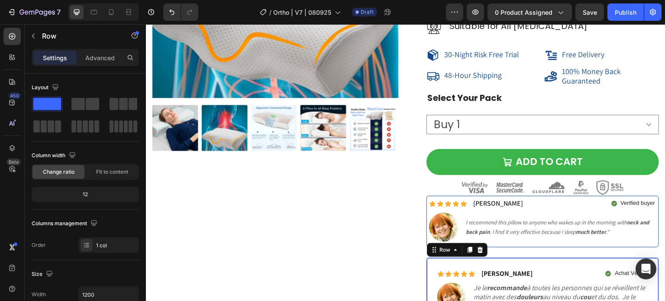
click at [528, 258] on div "Icon Icon Icon Icon Icon Icon List [PERSON_NAME] Text Block Row Achat Vérifié I…" at bounding box center [543, 297] width 233 height 78
click at [480, 247] on icon at bounding box center [480, 250] width 7 height 7
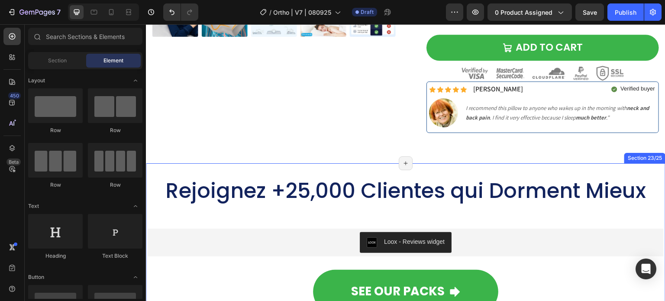
scroll to position [8102, 0]
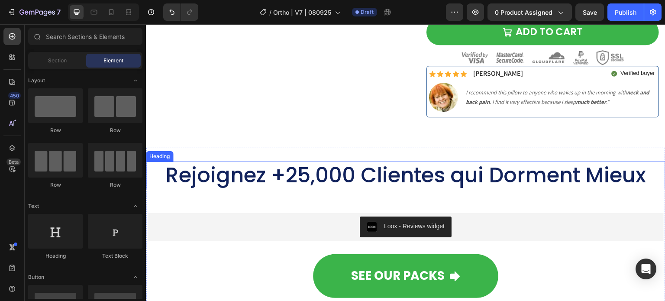
click at [373, 173] on h2 "Rejoignez +25,000 Clientes qui Dorment Mieux" at bounding box center [406, 176] width 520 height 28
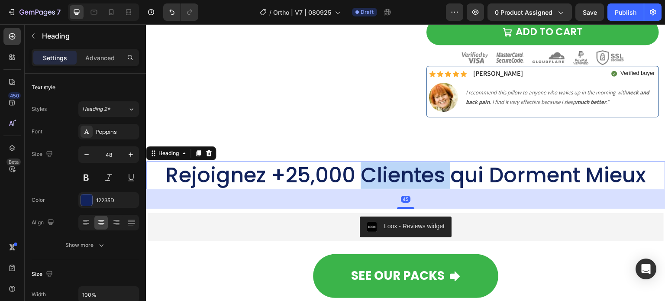
click at [373, 173] on h2 "Rejoignez +25,000 Clientes qui Dorment Mieux" at bounding box center [406, 176] width 520 height 28
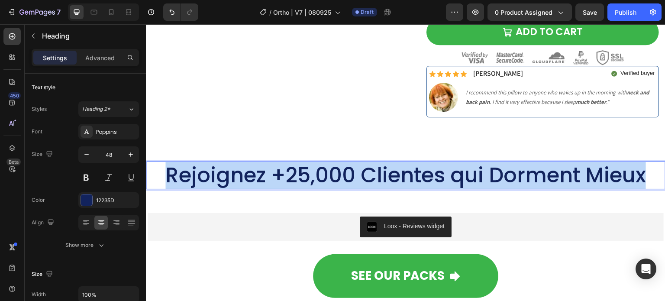
click at [373, 173] on p "Rejoignez +25,000 Clientes qui Dorment Mieux" at bounding box center [406, 175] width 518 height 26
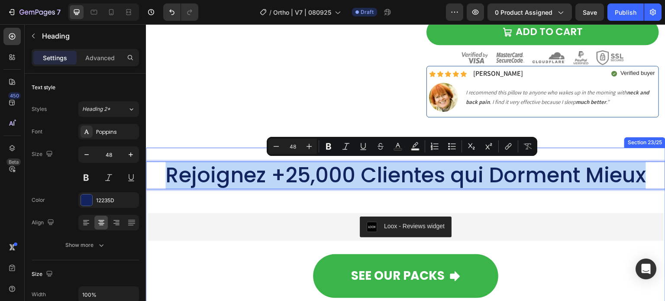
copy p "Rejoignez +25,000 Clientes qui Dorment Mieux"
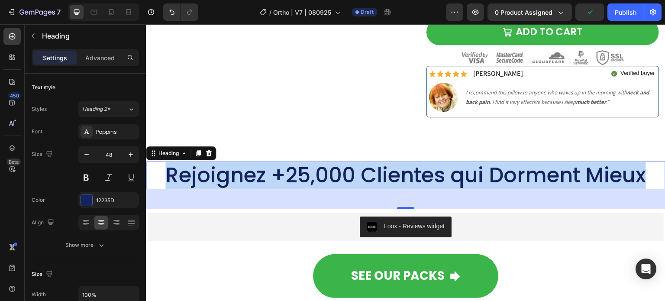
click at [326, 175] on p "Rejoignez +25,000 Clientes qui Dorment Mieux" at bounding box center [406, 175] width 518 height 26
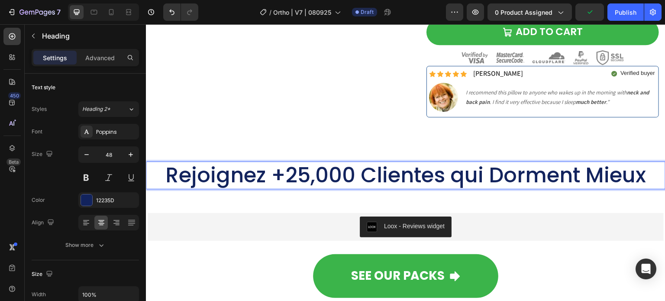
click at [255, 172] on p "Rejoignez +25,000 Clientes qui Dorment Mieux" at bounding box center [406, 175] width 518 height 26
click at [269, 174] on p "Rejoignez +25,000 Clientes qui Dorment Mieux" at bounding box center [406, 175] width 518 height 26
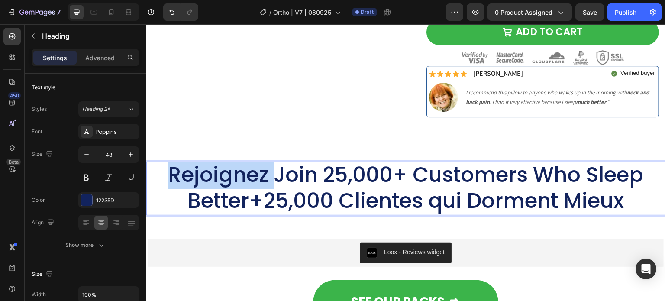
drag, startPoint x: 276, startPoint y: 178, endPoint x: 165, endPoint y: 170, distance: 110.3
click at [165, 170] on p "Rejoignez Join 25,000+ Customers Who Sleep Better+25,000 Clientes qui Dorment M…" at bounding box center [406, 188] width 518 height 52
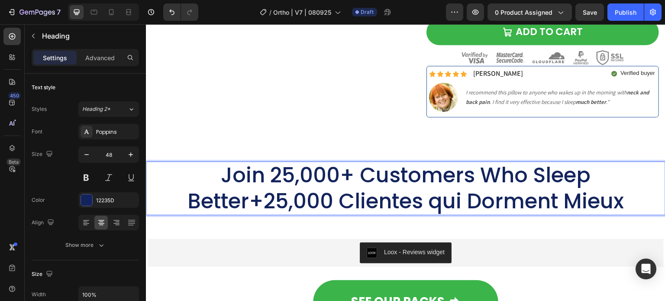
click at [444, 186] on p "Join 25,000+ Customers Who Sleep Better+25,000 Clientes qui Dorment Mieux" at bounding box center [406, 188] width 518 height 52
click at [391, 192] on p "Join 25,000+ Customers Who Sleep Better+25,000 Clientes qui Dorment Mieux" at bounding box center [406, 188] width 518 height 52
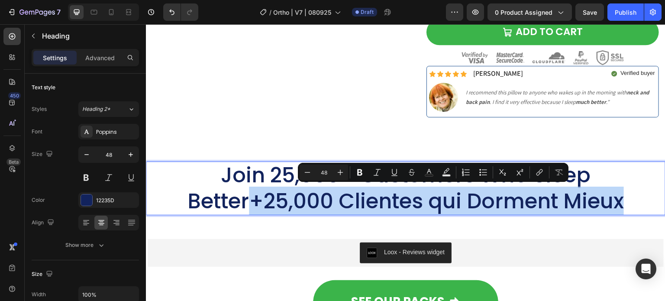
drag, startPoint x: 639, startPoint y: 205, endPoint x: 247, endPoint y: 201, distance: 392.5
click at [247, 201] on div "Join 25,000+ Customers Who Sleep Better+25,000 Clientes qui Dorment Mieux Headi…" at bounding box center [406, 288] width 520 height 252
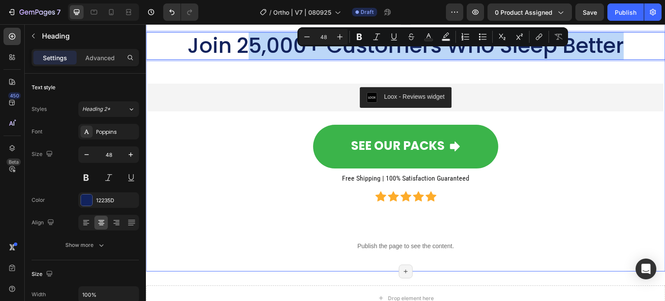
scroll to position [8232, 0]
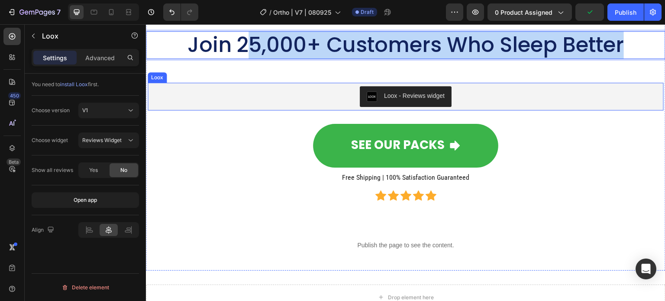
click at [494, 90] on div "Loox - Reviews widget" at bounding box center [405, 96] width 509 height 21
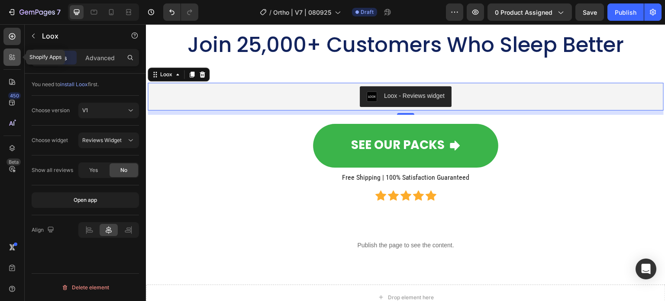
click at [11, 60] on icon at bounding box center [12, 57] width 9 height 9
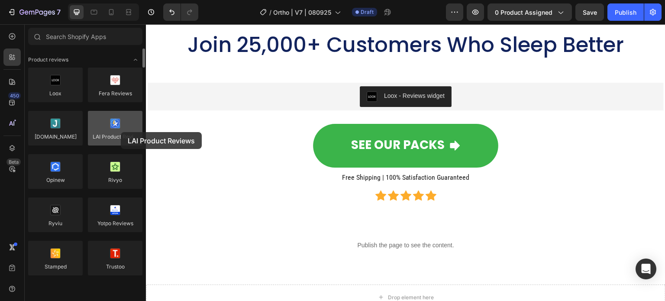
click at [121, 132] on div at bounding box center [115, 128] width 55 height 35
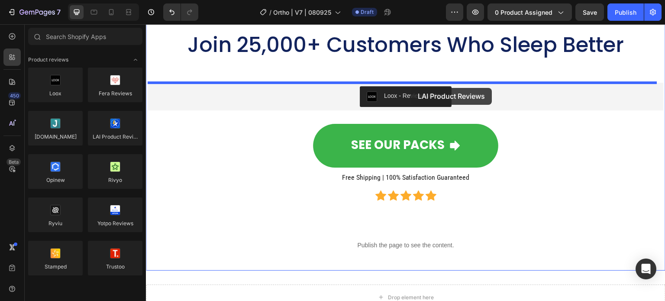
drag, startPoint x: 267, startPoint y: 156, endPoint x: 412, endPoint y: 88, distance: 160.1
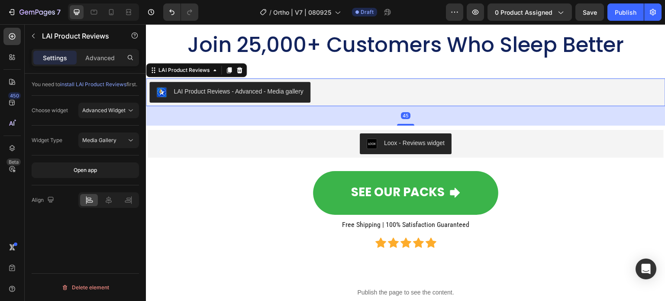
click at [372, 86] on div "LAI Product Reviews - Advanced - Media gallery" at bounding box center [405, 92] width 513 height 21
click at [110, 204] on icon at bounding box center [108, 200] width 9 height 9
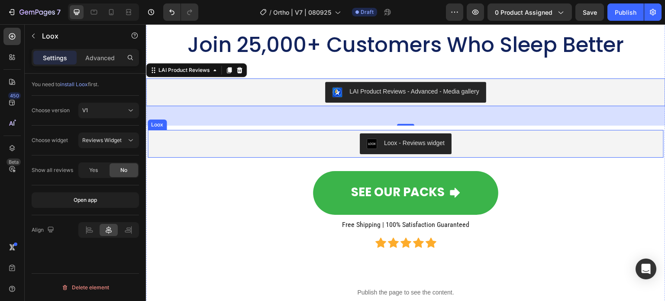
click at [455, 130] on div "Loox - Reviews widget" at bounding box center [406, 144] width 516 height 28
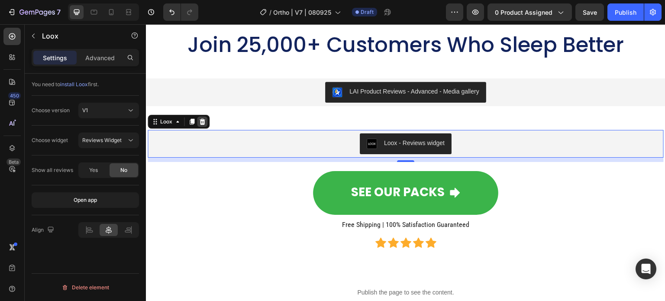
click at [204, 123] on icon at bounding box center [202, 121] width 7 height 7
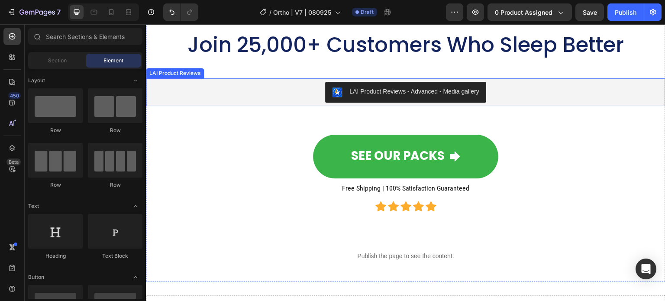
click at [238, 93] on div "LAI Product Reviews - Advanced - Media gallery" at bounding box center [405, 92] width 513 height 21
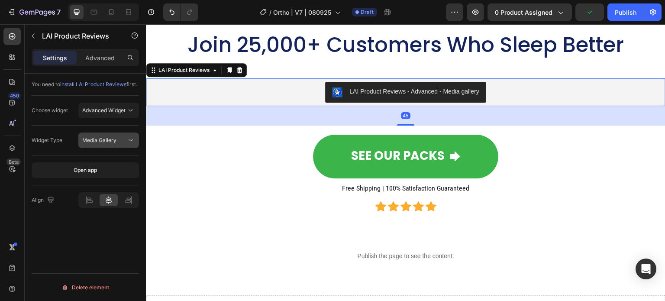
click at [123, 144] on div "Media Gallery" at bounding box center [104, 140] width 44 height 8
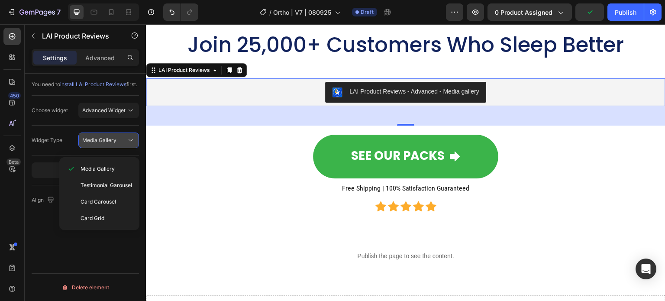
click at [123, 144] on div "Media Gallery" at bounding box center [104, 140] width 44 height 8
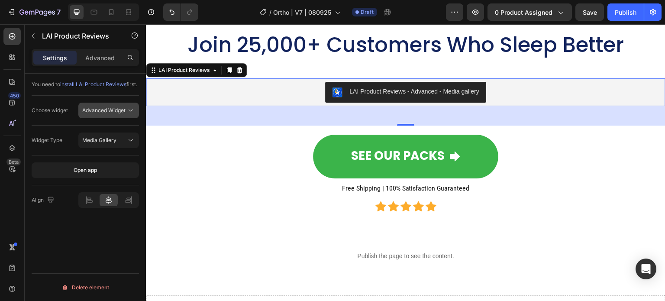
click at [119, 114] on span "Advanced Widget" at bounding box center [103, 110] width 43 height 6
click at [416, 83] on button "LAI Product Reviews - Advanced - Media gallery" at bounding box center [405, 92] width 161 height 21
click at [124, 114] on span "Advanced Widget" at bounding box center [103, 110] width 43 height 6
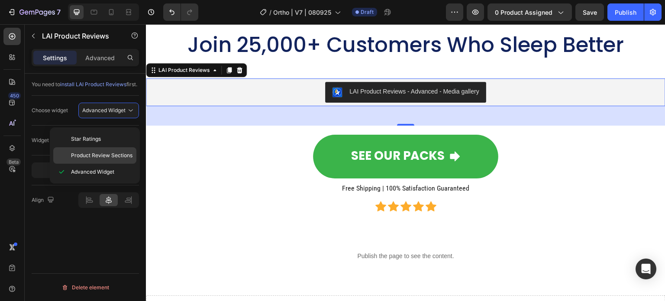
click at [110, 152] on span "Product Review Sections" at bounding box center [102, 156] width 62 height 8
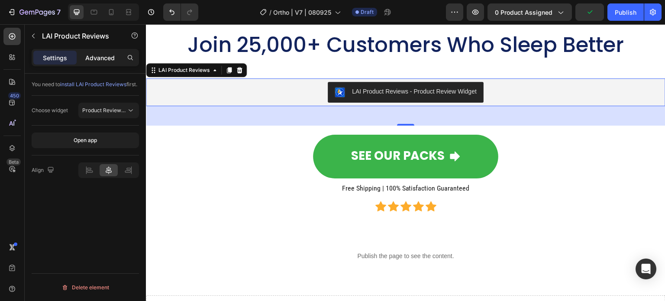
click at [104, 58] on p "Advanced" at bounding box center [99, 57] width 29 height 9
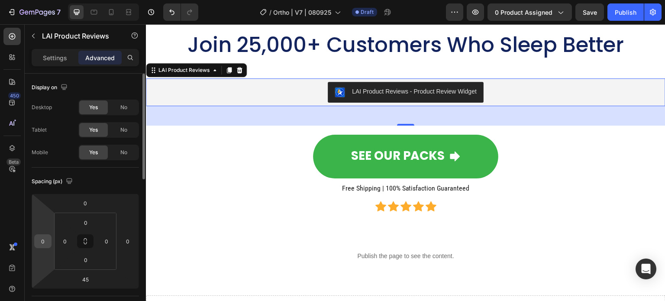
click at [48, 241] on input "0" at bounding box center [42, 241] width 13 height 13
type input "4"
click at [127, 242] on input "0" at bounding box center [127, 241] width 13 height 13
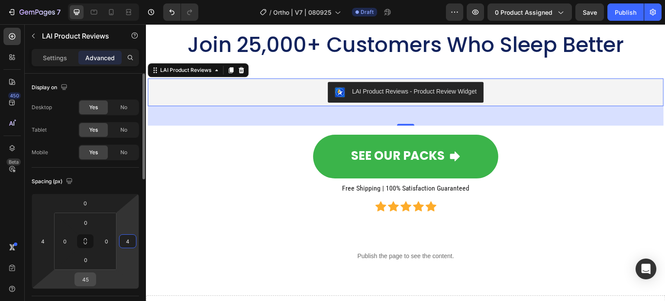
type input "4"
click at [84, 282] on input "45" at bounding box center [85, 279] width 17 height 13
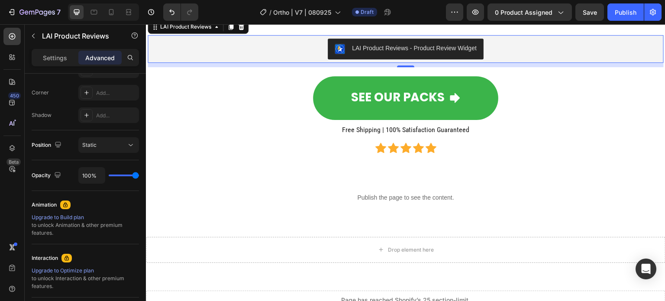
scroll to position [348, 0]
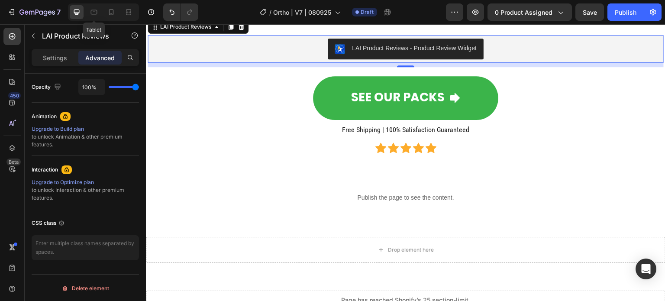
type input "10"
click at [95, 14] on icon at bounding box center [94, 12] width 9 height 9
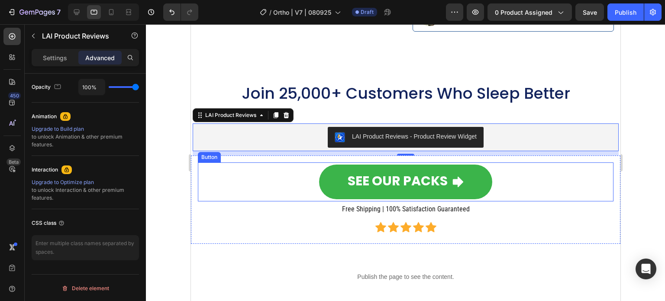
scroll to position [8166, 0]
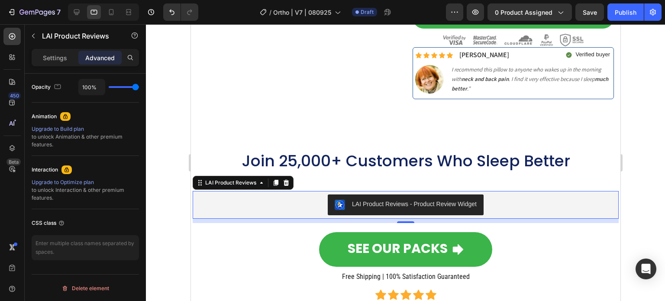
click at [384, 202] on div "LAI Product Reviews - Product Review Widget" at bounding box center [414, 204] width 125 height 9
click at [49, 60] on p "Settings" at bounding box center [55, 57] width 24 height 9
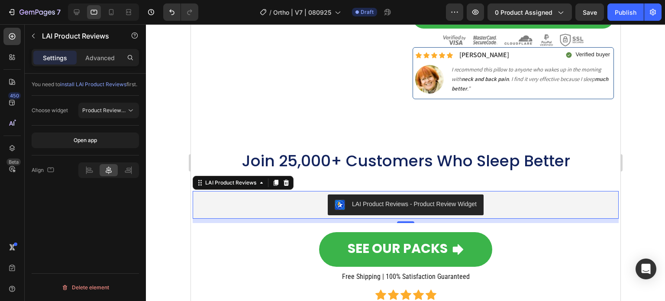
scroll to position [0, 0]
click at [88, 221] on div "You need to install LAI Product Reviews first. Choose widget Product Review Sec…" at bounding box center [85, 200] width 121 height 252
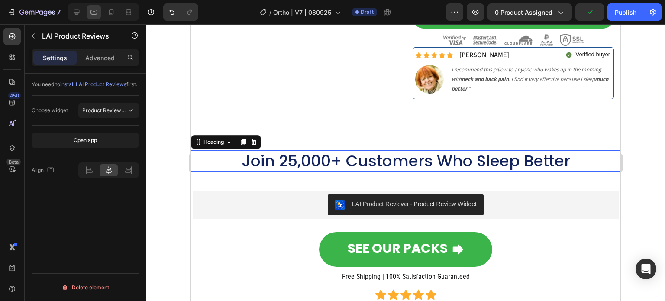
click at [376, 151] on p "Join 25,000+ Customers Who Sleep Better" at bounding box center [405, 160] width 428 height 19
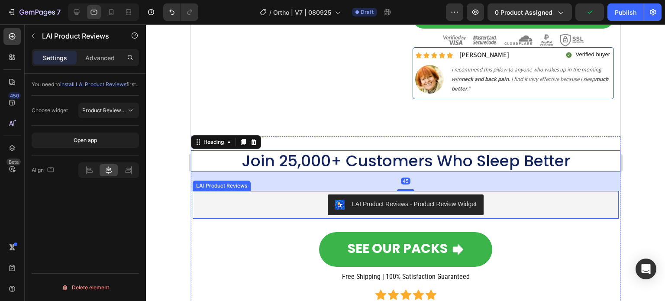
click at [371, 201] on div "LAI Product Reviews - Product Review Widget" at bounding box center [414, 204] width 125 height 9
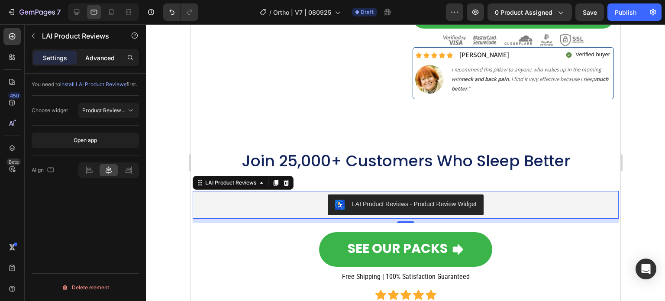
click at [101, 57] on p "Advanced" at bounding box center [99, 57] width 29 height 9
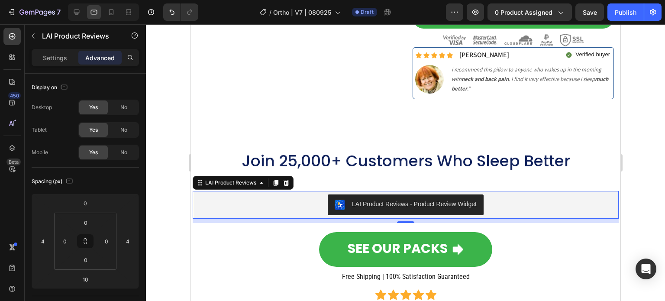
scroll to position [260, 0]
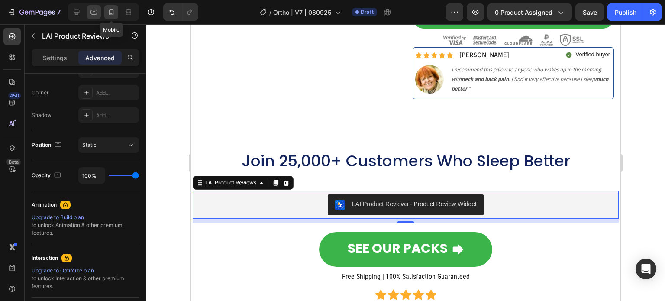
click at [111, 11] on icon at bounding box center [111, 12] width 9 height 9
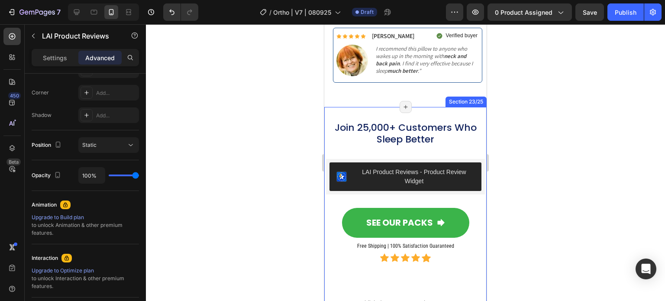
scroll to position [7456, 0]
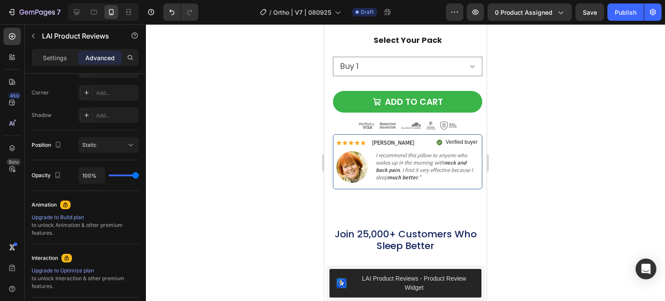
click at [401, 274] on div "LAI Product Reviews - Product Review Widget" at bounding box center [414, 283] width 121 height 18
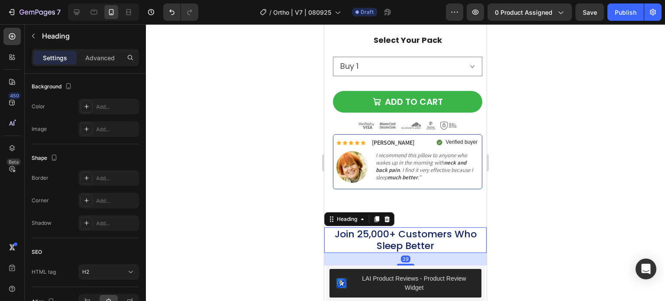
click at [340, 234] on h2 "Join 25,000+ Customers Who Sleep Better" at bounding box center [405, 240] width 162 height 26
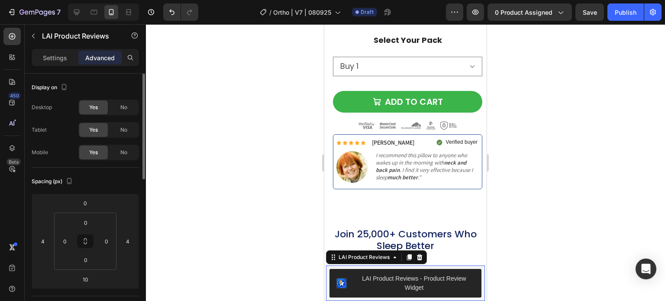
click at [381, 274] on div "LAI Product Reviews - Product Review Widget" at bounding box center [414, 283] width 121 height 18
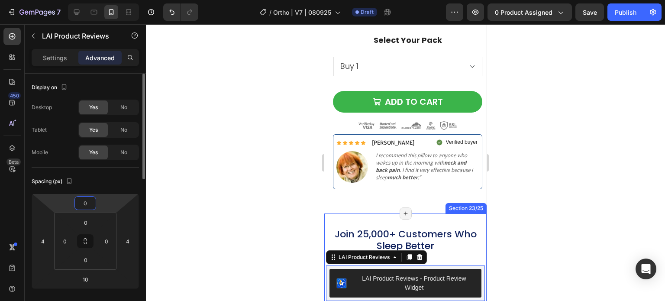
click at [81, 207] on input "0" at bounding box center [85, 203] width 17 height 13
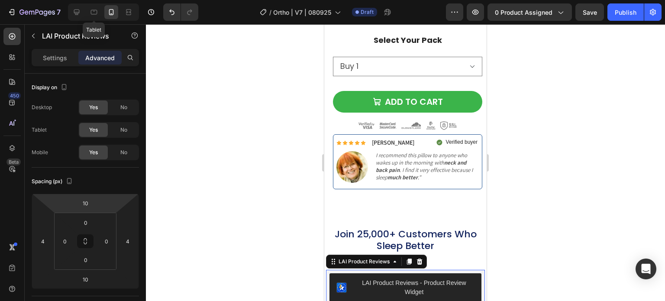
click at [101, 10] on div "Tablet" at bounding box center [103, 11] width 71 height 17
click at [92, 9] on icon at bounding box center [94, 12] width 9 height 9
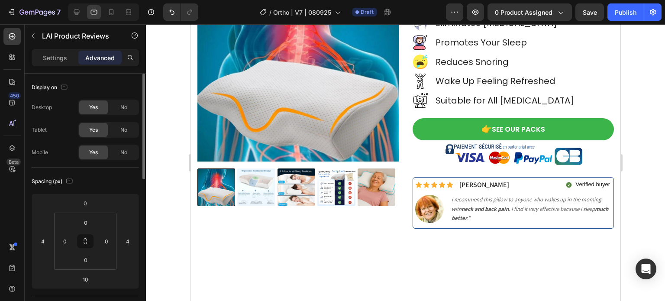
scroll to position [7460, 0]
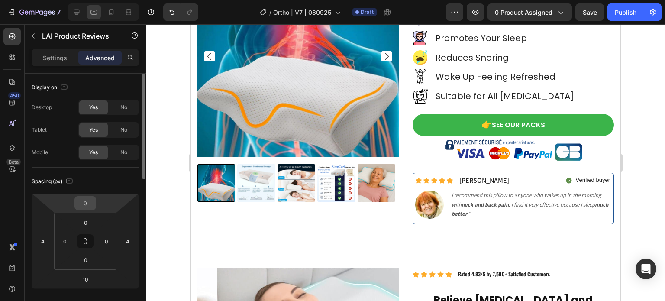
click at [85, 200] on input "0" at bounding box center [85, 203] width 17 height 13
click at [71, 10] on div at bounding box center [77, 12] width 14 height 14
type input "0"
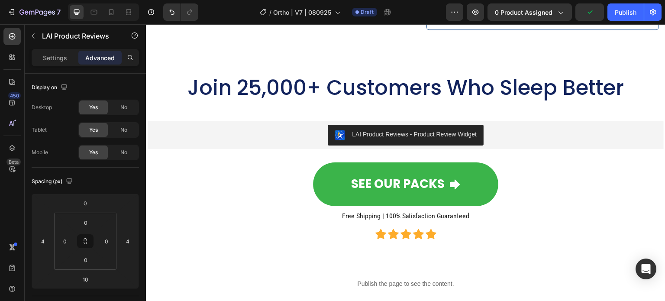
scroll to position [8064, 0]
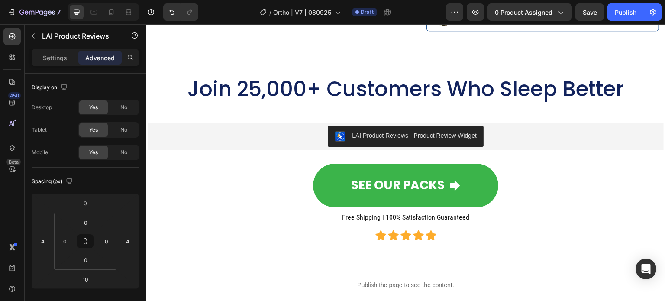
click at [231, 132] on div "LAI Product Reviews - Product Review Widget" at bounding box center [405, 136] width 509 height 21
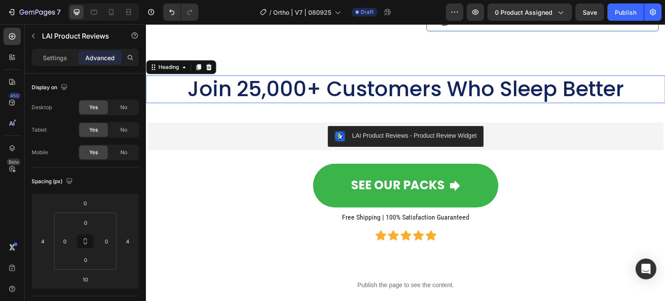
click at [277, 96] on h2 "Join 25,000+ Customers Who Sleep Better" at bounding box center [406, 89] width 520 height 28
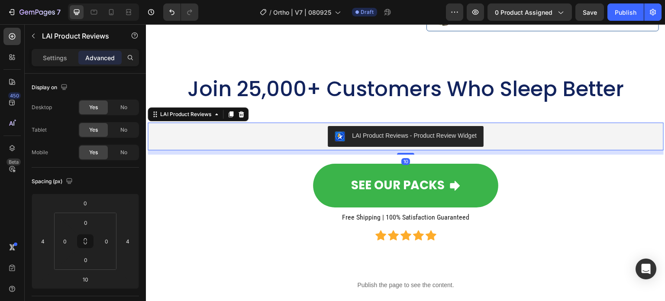
click at [296, 123] on div "LAI Product Reviews - Product Review Widget" at bounding box center [406, 137] width 516 height 28
click at [83, 202] on input "0" at bounding box center [85, 203] width 17 height 13
click at [87, 201] on input "0" at bounding box center [85, 203] width 17 height 13
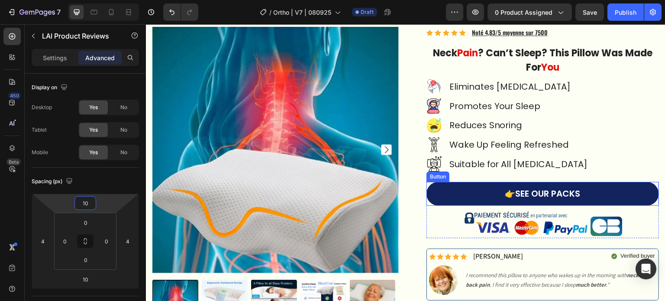
scroll to position [7284, 0]
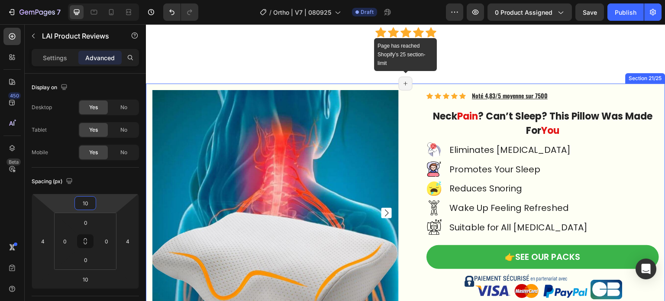
type input "10"
click at [403, 81] on icon at bounding box center [405, 83] width 7 height 7
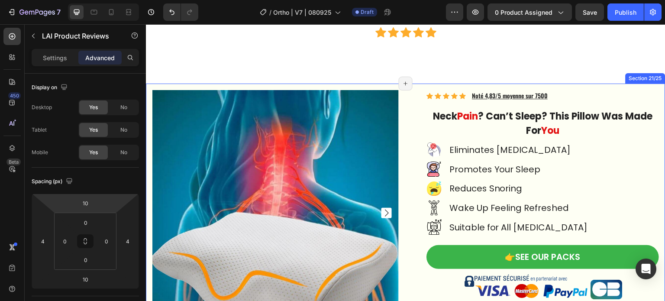
click at [643, 75] on div "Section 21/25" at bounding box center [646, 78] width 40 height 10
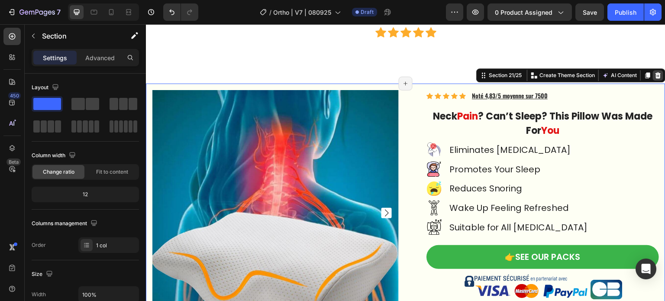
click at [655, 72] on icon at bounding box center [658, 75] width 7 height 7
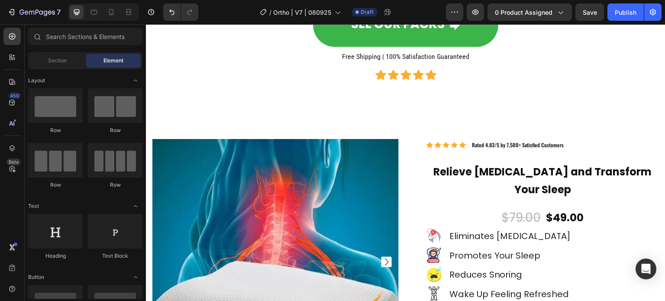
scroll to position [7241, 0]
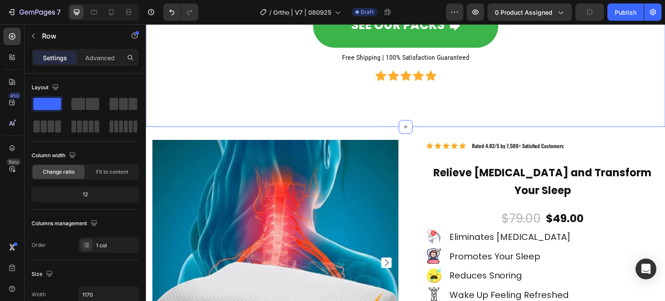
click at [102, 61] on p "Advanced" at bounding box center [99, 57] width 29 height 9
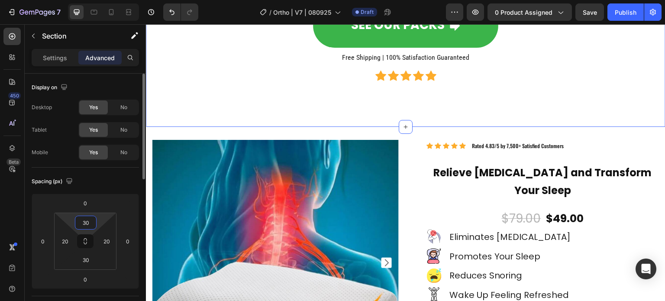
click at [88, 225] on input "30" at bounding box center [85, 222] width 17 height 13
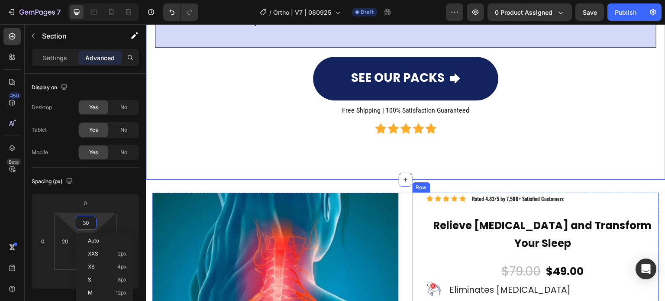
scroll to position [7067, 0]
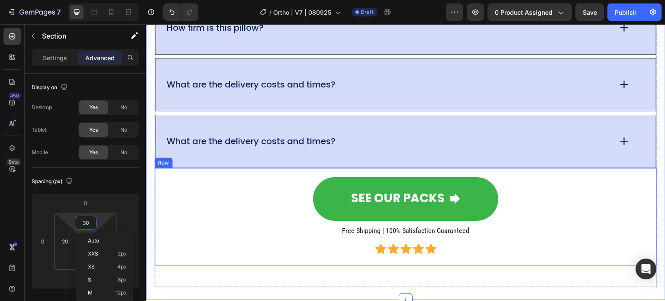
click at [229, 256] on div "SEE OUR PACKS Button Free Shipping | 100% Satisfaction Guaranteed Heading Icon …" at bounding box center [406, 216] width 503 height 97
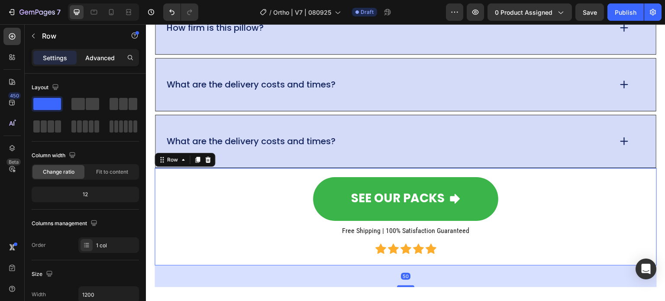
click at [109, 57] on p "Advanced" at bounding box center [99, 57] width 29 height 9
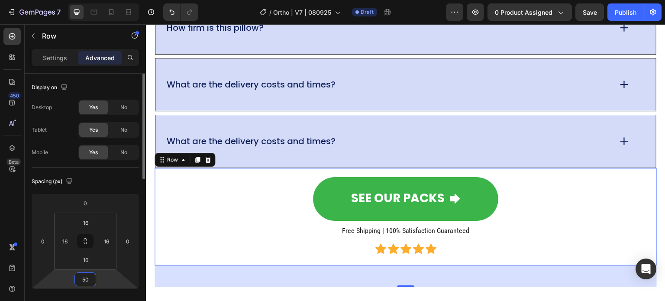
click at [90, 280] on input "50" at bounding box center [85, 279] width 17 height 13
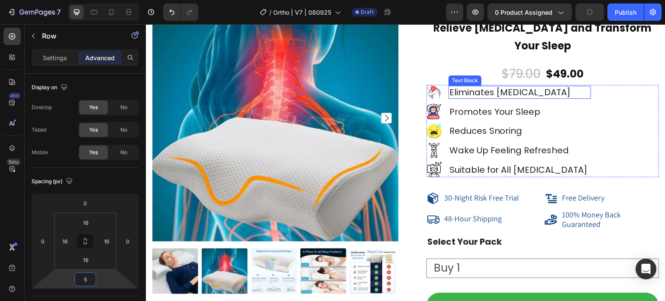
scroll to position [7371, 0]
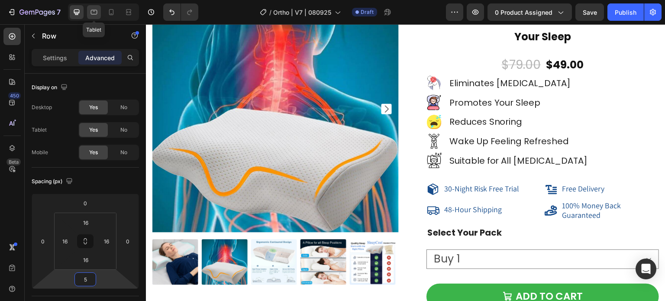
type input "5"
click at [97, 13] on icon at bounding box center [94, 12] width 9 height 9
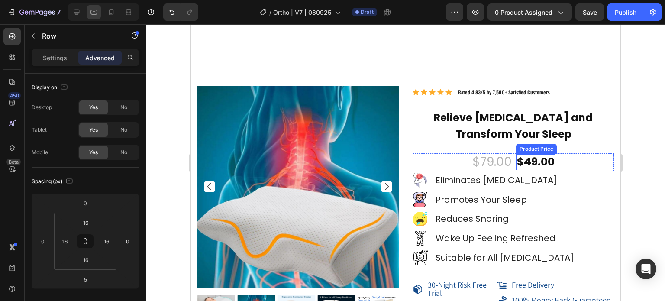
scroll to position [7138, 0]
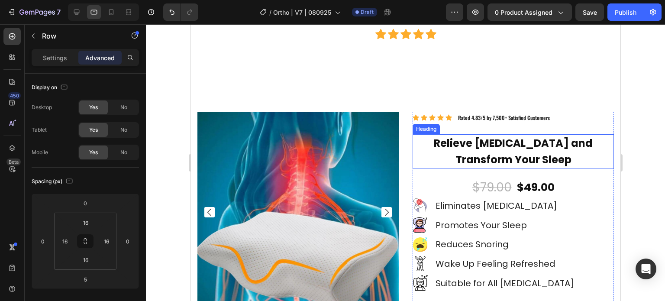
click at [512, 140] on span "Relieve [MEDICAL_DATA] and Transform Your Sleep" at bounding box center [513, 151] width 159 height 30
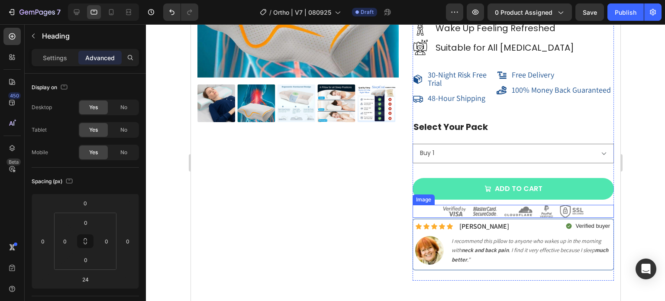
scroll to position [7312, 0]
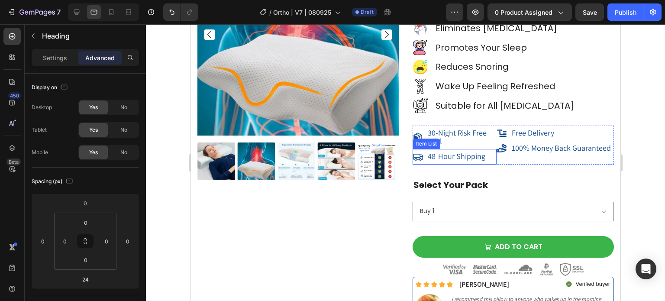
click at [434, 159] on span "48-Hour Shipping" at bounding box center [457, 156] width 58 height 10
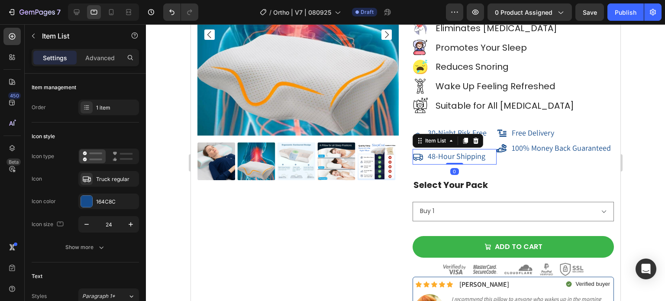
click at [434, 159] on span "48-Hour Shipping" at bounding box center [457, 156] width 58 height 10
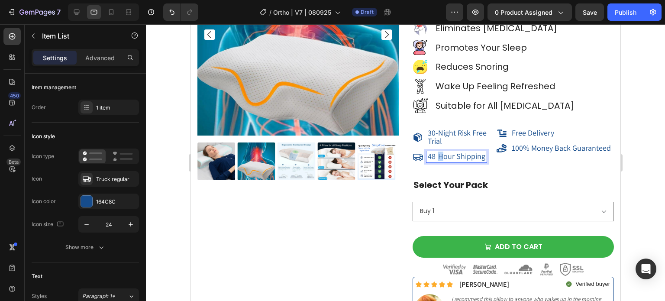
click at [434, 159] on span "48-Hour Shipping" at bounding box center [457, 156] width 58 height 10
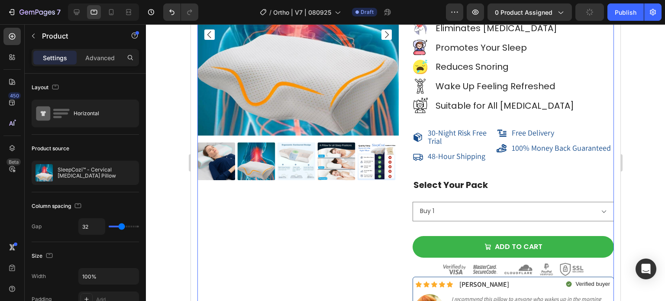
click at [337, 198] on div "Product Images" at bounding box center [297, 140] width 201 height 412
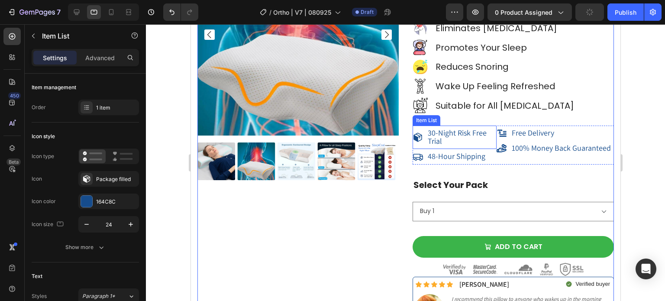
click at [450, 133] on span "30-Night Risk Free Trial" at bounding box center [457, 137] width 59 height 18
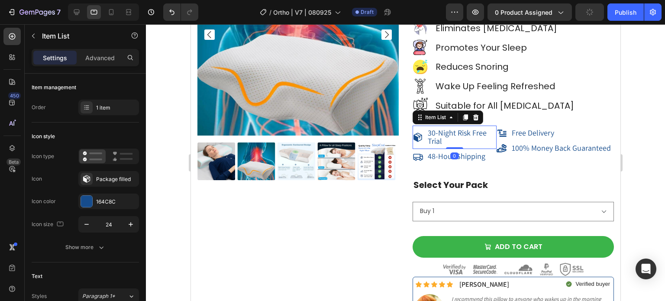
click at [450, 133] on span "30-Night Risk Free Trial" at bounding box center [457, 137] width 59 height 18
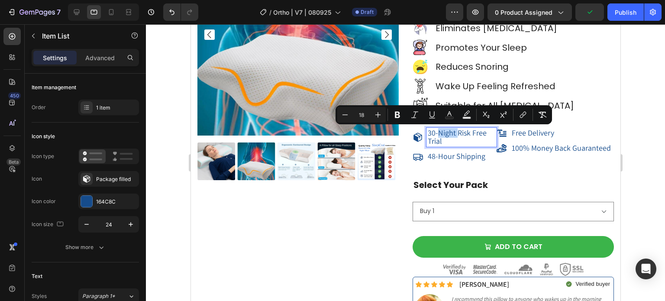
click at [450, 133] on span "30-Night Risk Free Trial" at bounding box center [457, 137] width 59 height 18
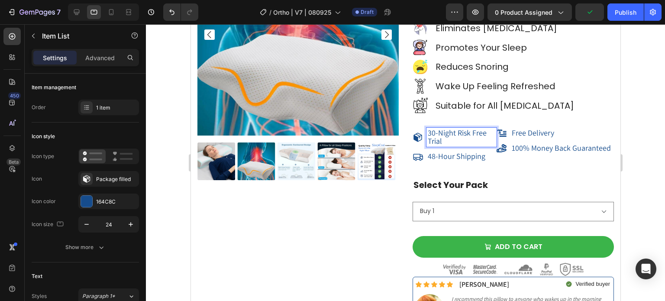
click at [460, 139] on p "30-Night Risk Free Trial" at bounding box center [462, 137] width 68 height 16
click at [451, 136] on span "30-Night Risk Free Trial" at bounding box center [457, 137] width 59 height 18
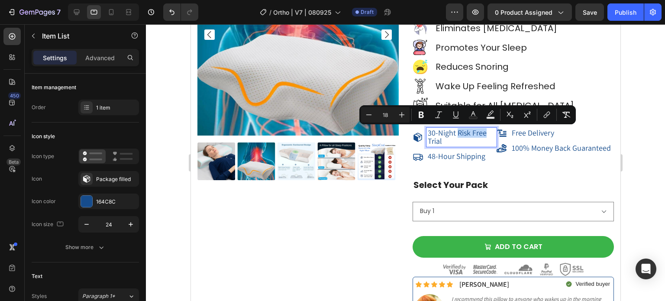
drag, startPoint x: 453, startPoint y: 132, endPoint x: 484, endPoint y: 130, distance: 31.3
click at [484, 130] on p "30-Night Risk Free Trial" at bounding box center [462, 137] width 68 height 16
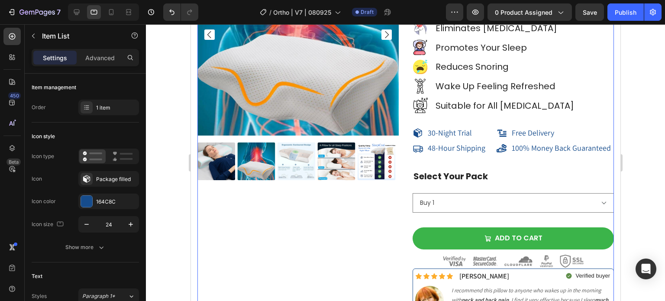
click at [309, 226] on div "Product Images" at bounding box center [297, 135] width 201 height 403
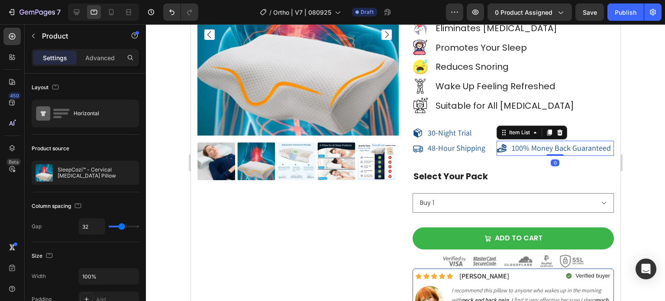
click at [551, 151] on span "100% Money Back Guaranteed" at bounding box center [561, 148] width 99 height 10
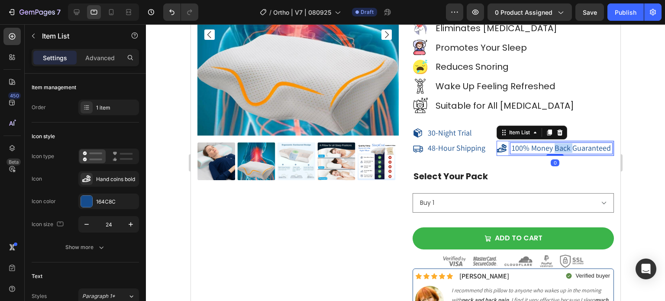
click at [551, 150] on span "100% Money Back Guaranteed" at bounding box center [561, 148] width 99 height 10
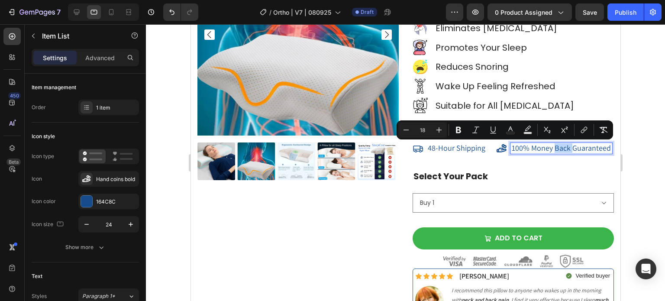
click at [550, 150] on span "100% Money Back Guaranteed" at bounding box center [561, 148] width 99 height 10
click at [535, 151] on span "100% Money Back Guaranteed" at bounding box center [561, 148] width 99 height 10
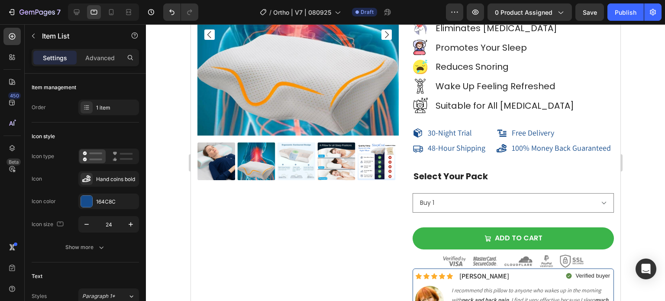
click at [653, 101] on div at bounding box center [405, 162] width 519 height 277
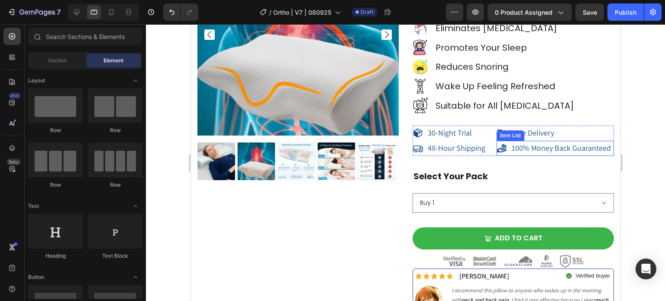
click at [567, 147] on span "100% Money Back Guaranteed" at bounding box center [561, 148] width 99 height 10
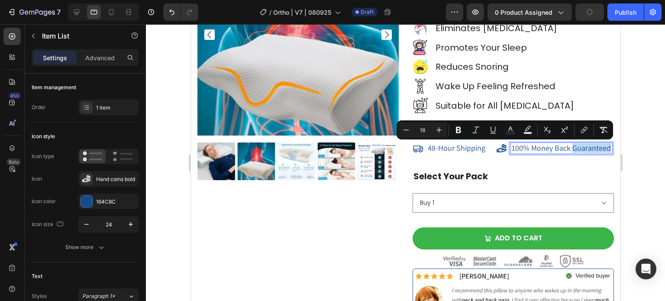
drag, startPoint x: 566, startPoint y: 147, endPoint x: 603, endPoint y: 149, distance: 37.7
click at [603, 149] on span "100% Money Back Guaranteed" at bounding box center [561, 148] width 99 height 10
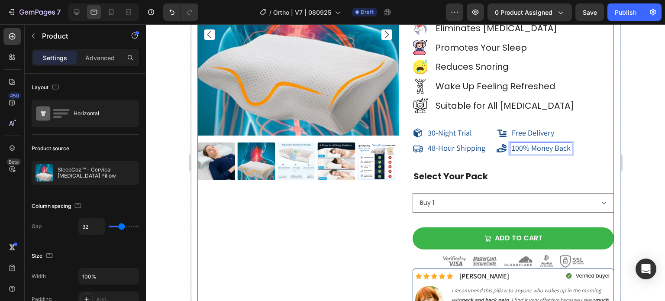
click at [286, 237] on div "Product Images" at bounding box center [297, 135] width 201 height 403
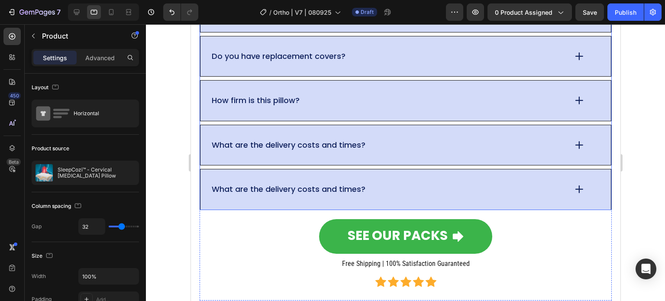
scroll to position [6922, 0]
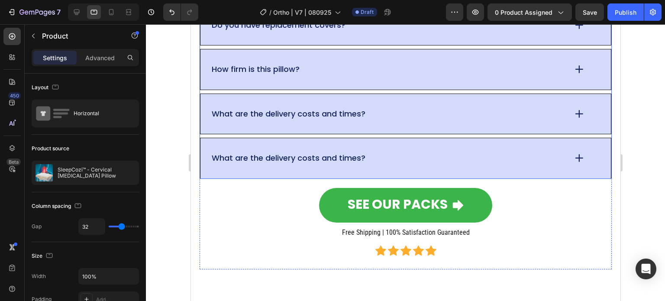
click at [477, 155] on div "What are the delivery costs and times?" at bounding box center [388, 158] width 356 height 13
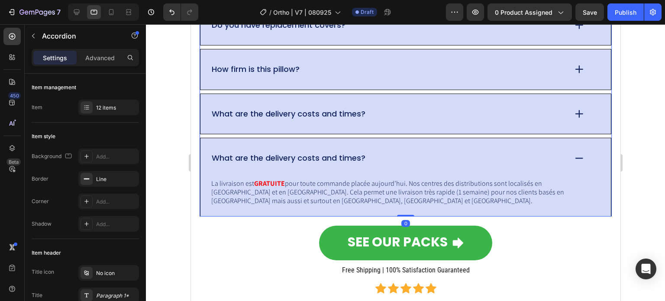
click at [477, 155] on div "What are the delivery costs and times?" at bounding box center [388, 158] width 356 height 13
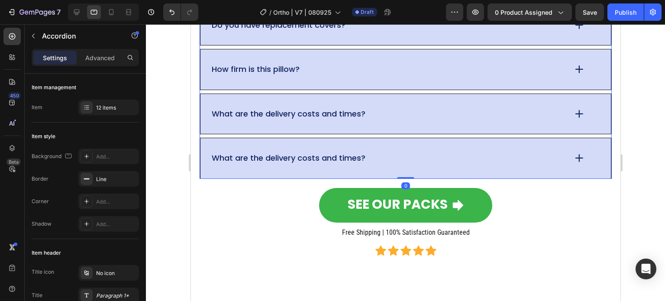
click at [467, 114] on div "What are the delivery costs and times?" at bounding box center [388, 114] width 356 height 13
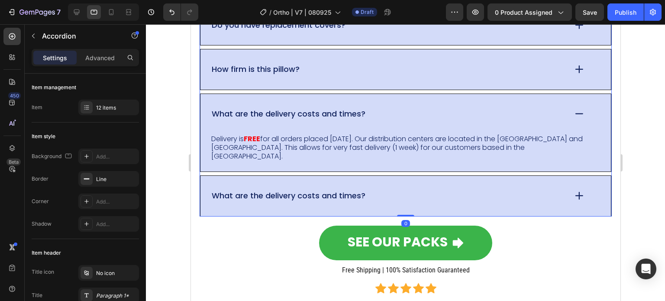
click at [467, 114] on div "What are the delivery costs and times?" at bounding box center [388, 114] width 356 height 13
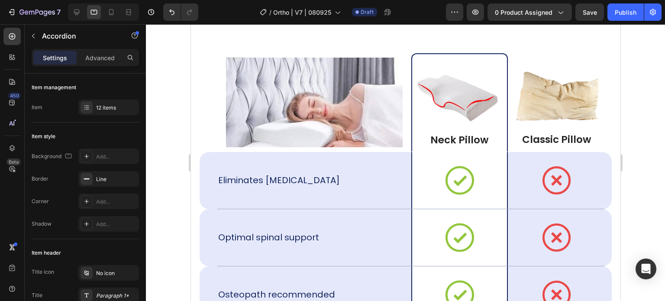
scroll to position [5757, 0]
